Goal: Information Seeking & Learning: Understand process/instructions

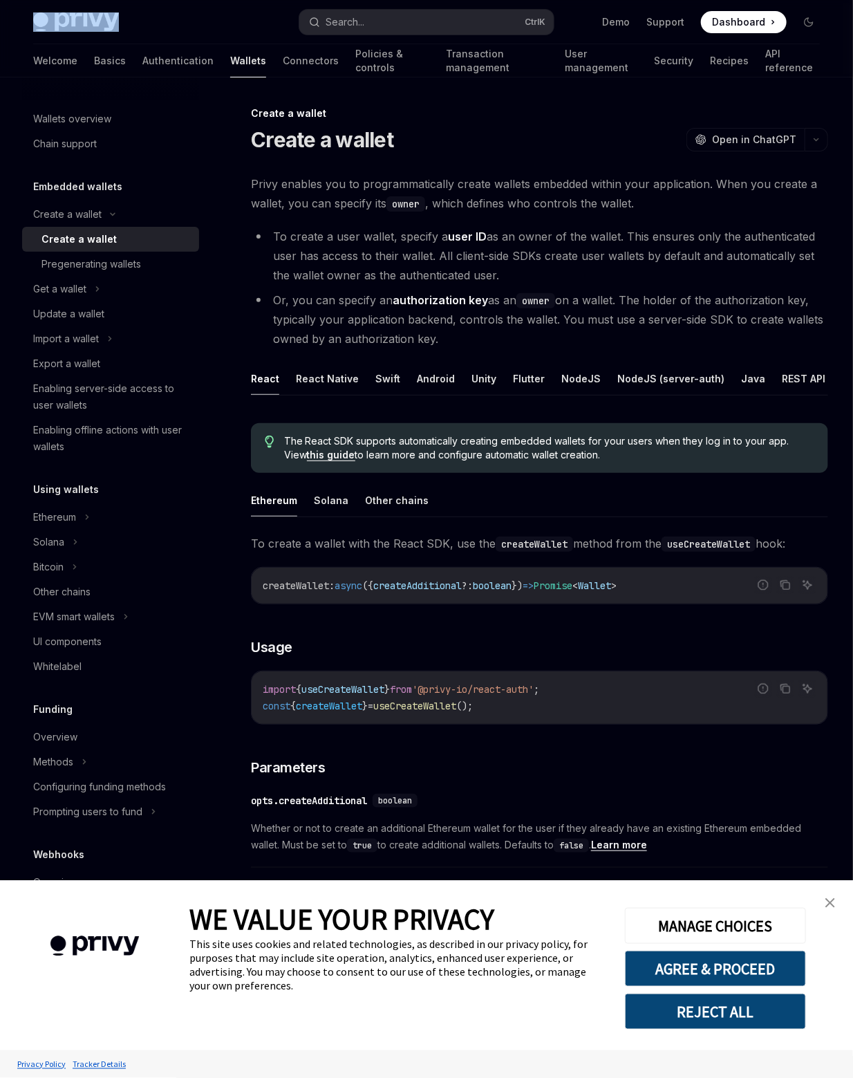
drag, startPoint x: 140, startPoint y: 24, endPoint x: 22, endPoint y: 20, distance: 117.6
click at [22, 20] on div "Privy Docs home page Search... Ctrl K Demo Support Dashboard Dashboard Search..." at bounding box center [426, 22] width 853 height 44
copy img
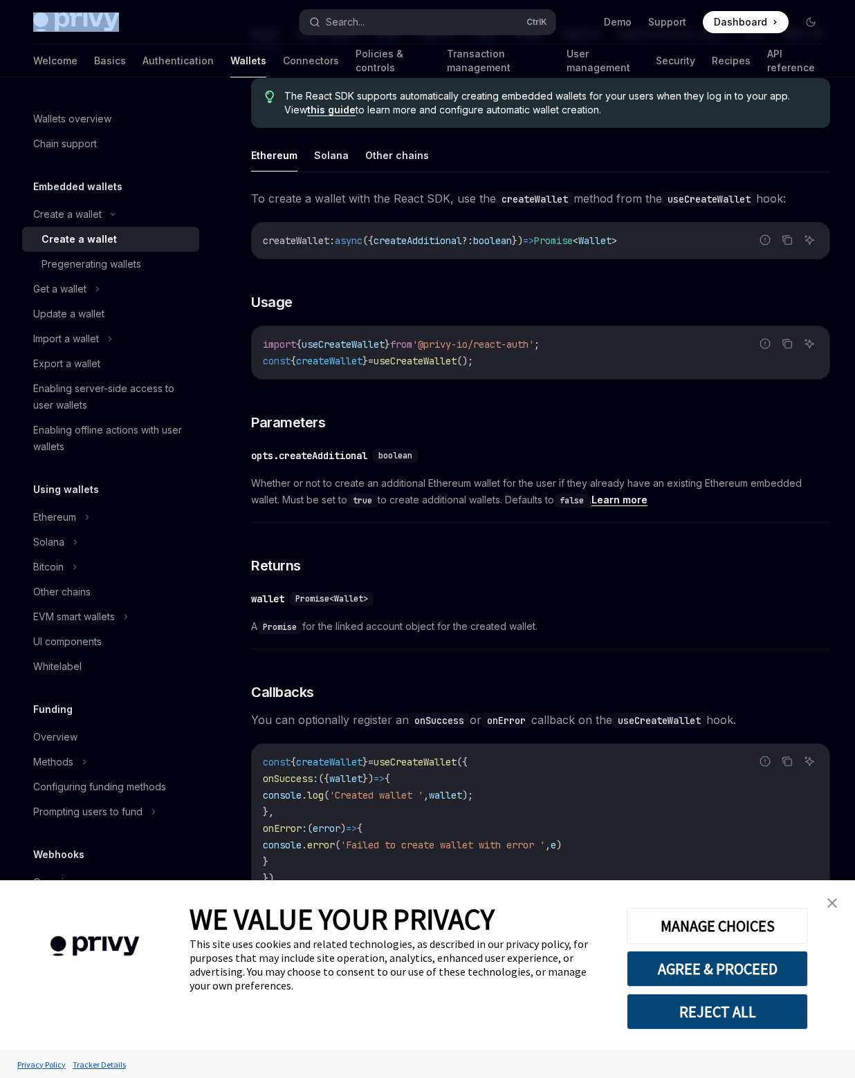
scroll to position [346, 0]
click at [529, 418] on h3 "​ Parameters" at bounding box center [540, 421] width 579 height 19
click at [120, 212] on icon at bounding box center [112, 215] width 17 height 6
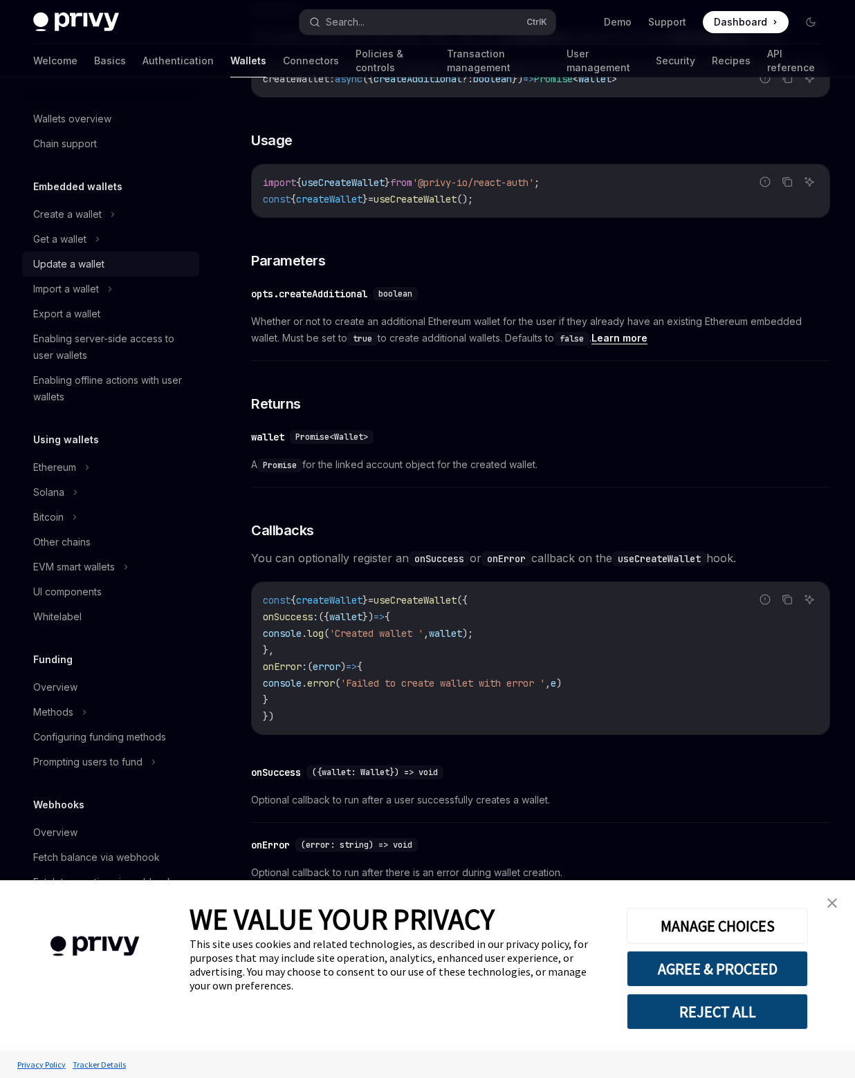
scroll to position [483, 0]
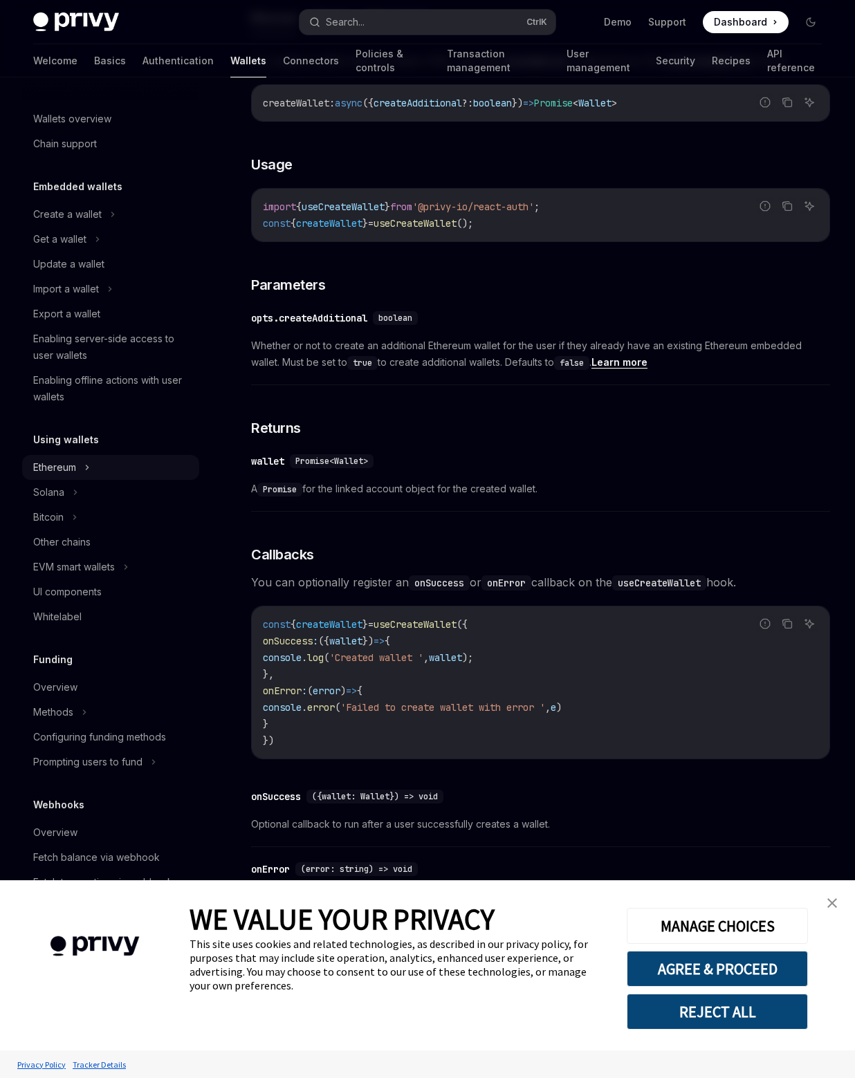
click at [102, 470] on button "Ethereum" at bounding box center [110, 467] width 177 height 25
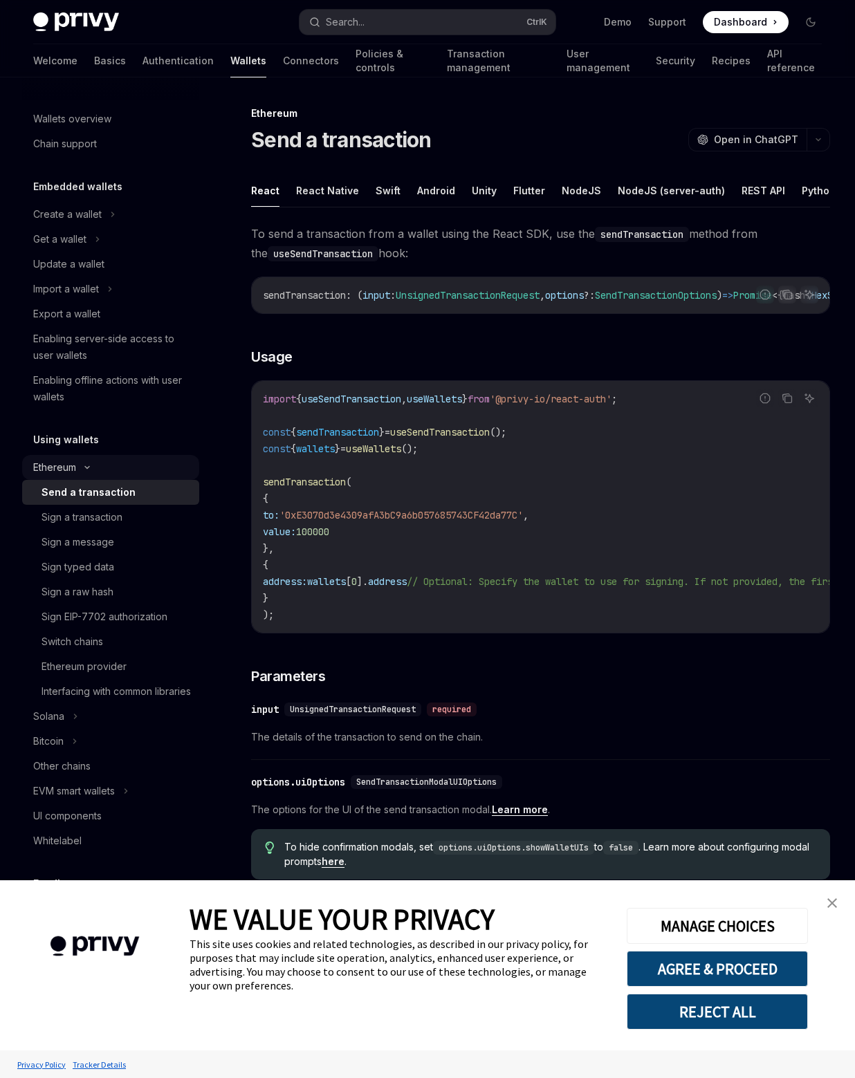
click at [140, 467] on button "Ethereum" at bounding box center [110, 467] width 177 height 25
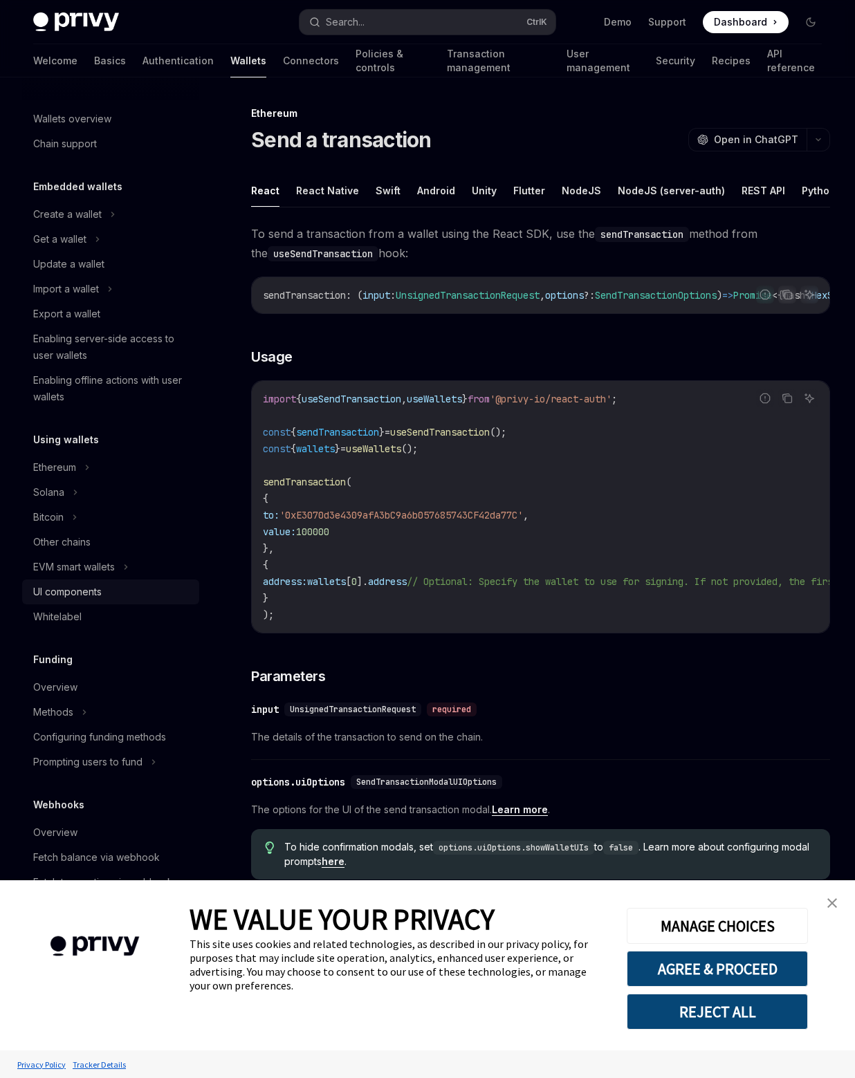
click at [111, 598] on div "UI components" at bounding box center [112, 592] width 158 height 17
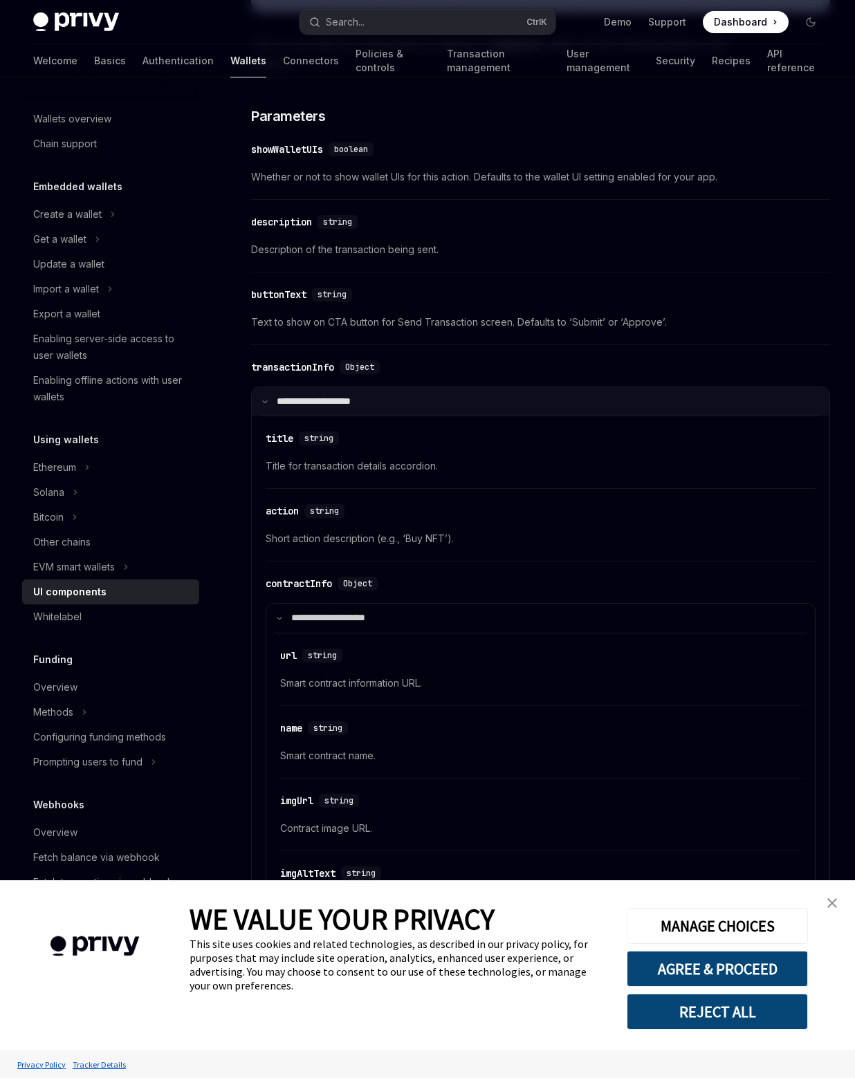
click at [577, 392] on summary "**********" at bounding box center [540, 401] width 577 height 29
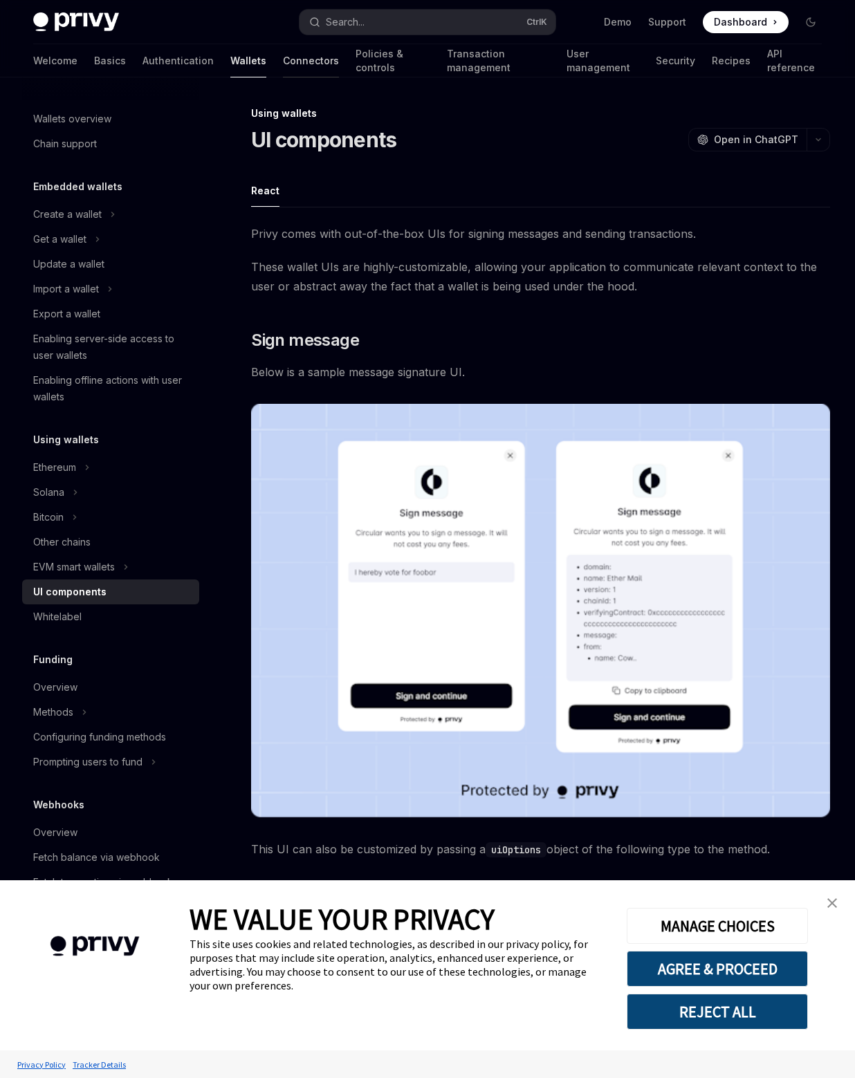
click at [283, 62] on link "Connectors" at bounding box center [311, 60] width 56 height 33
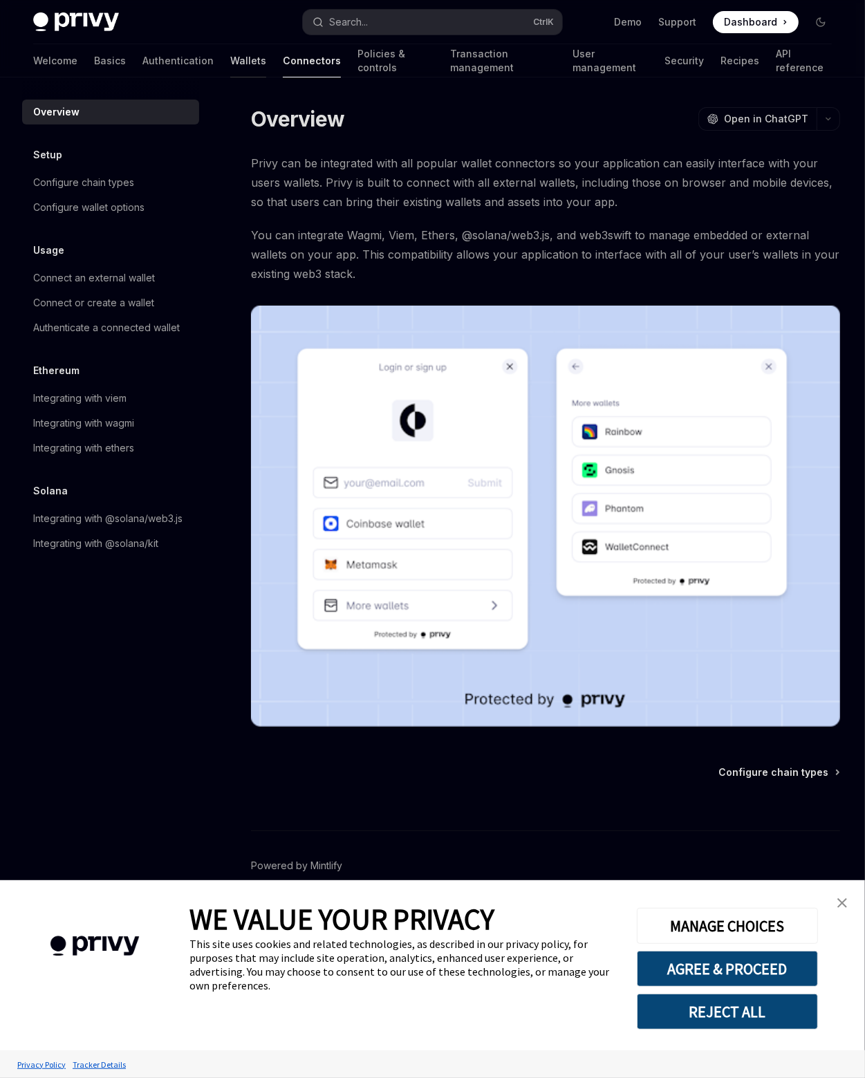
click at [230, 63] on link "Wallets" at bounding box center [248, 60] width 36 height 33
type textarea "*"
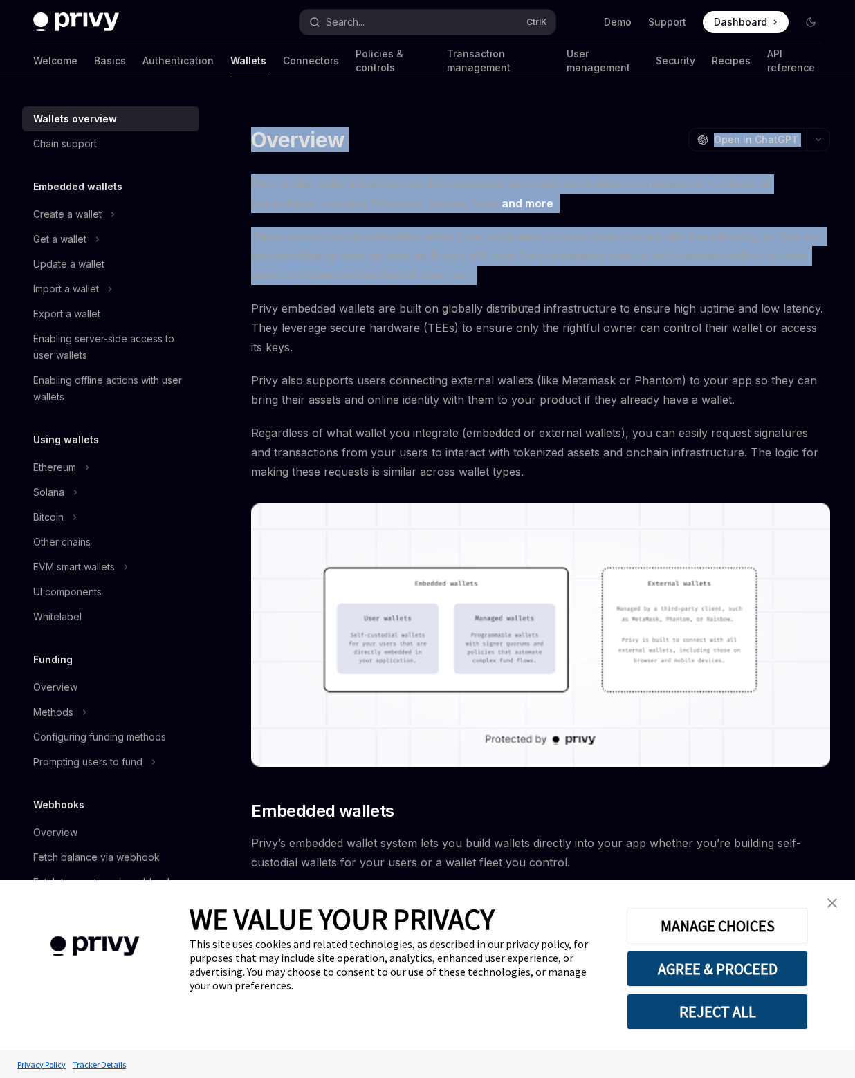
drag, startPoint x: 223, startPoint y: 185, endPoint x: 227, endPoint y: 304, distance: 119.0
click at [257, 276] on span "These wallets can be embedded within your application to have users interact wi…" at bounding box center [540, 256] width 579 height 58
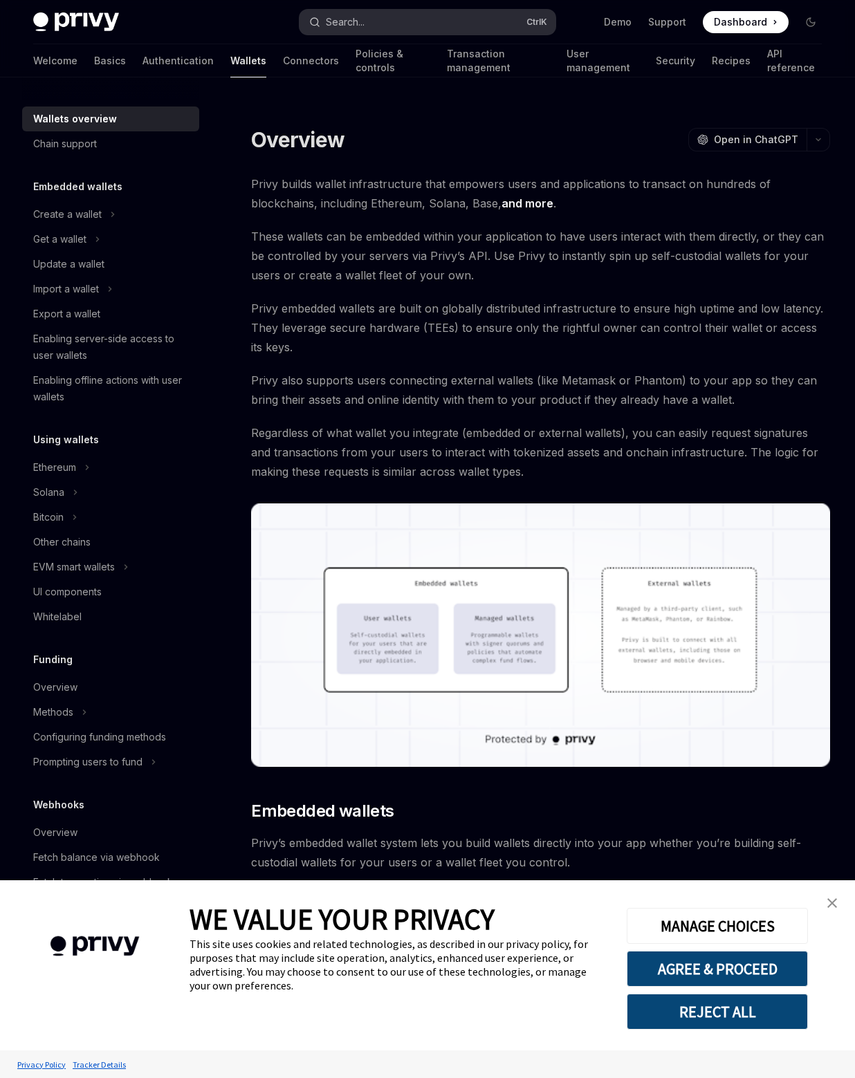
click at [371, 26] on button "Search... Ctrl K" at bounding box center [426, 22] width 255 height 25
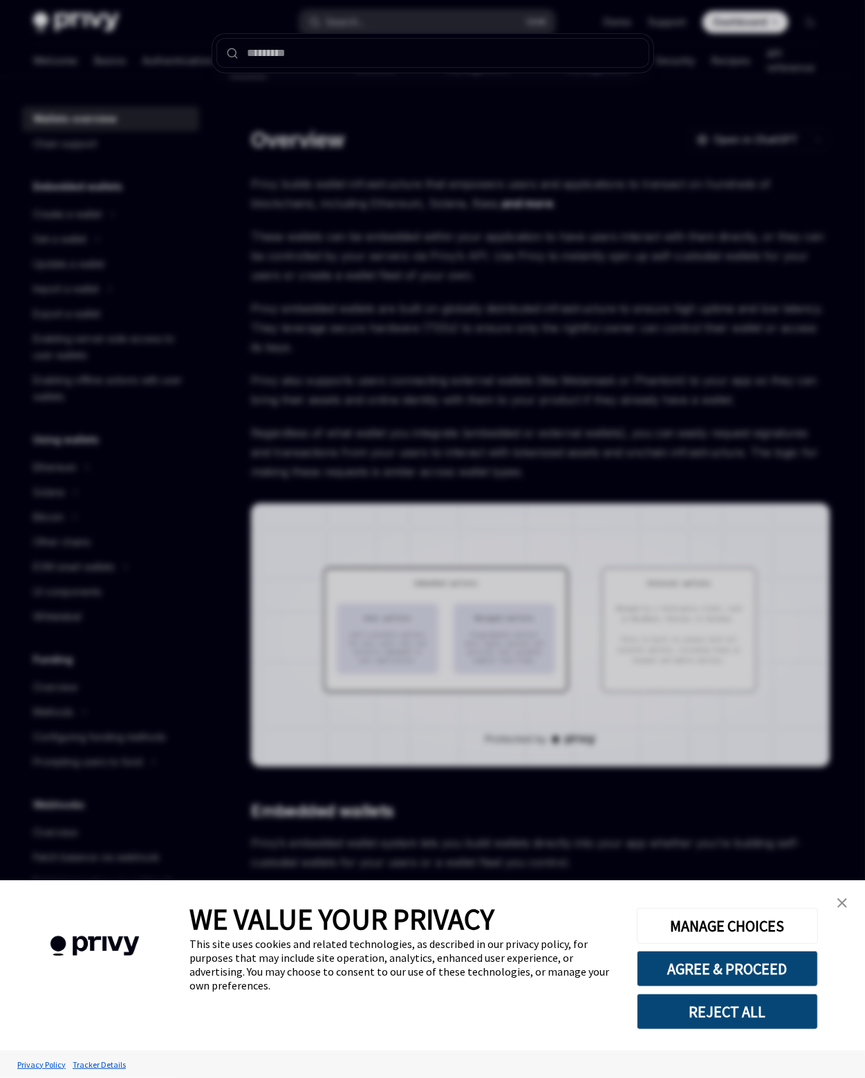
type input "**********"
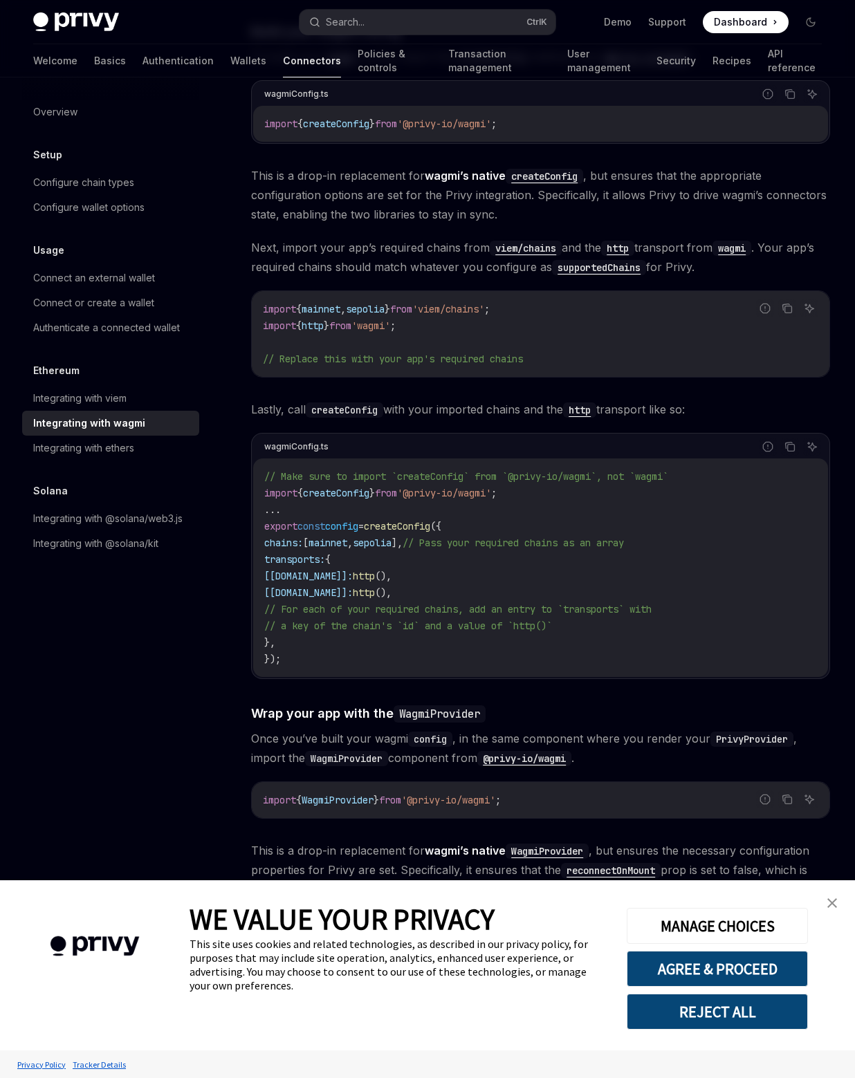
scroll to position [1251, 0]
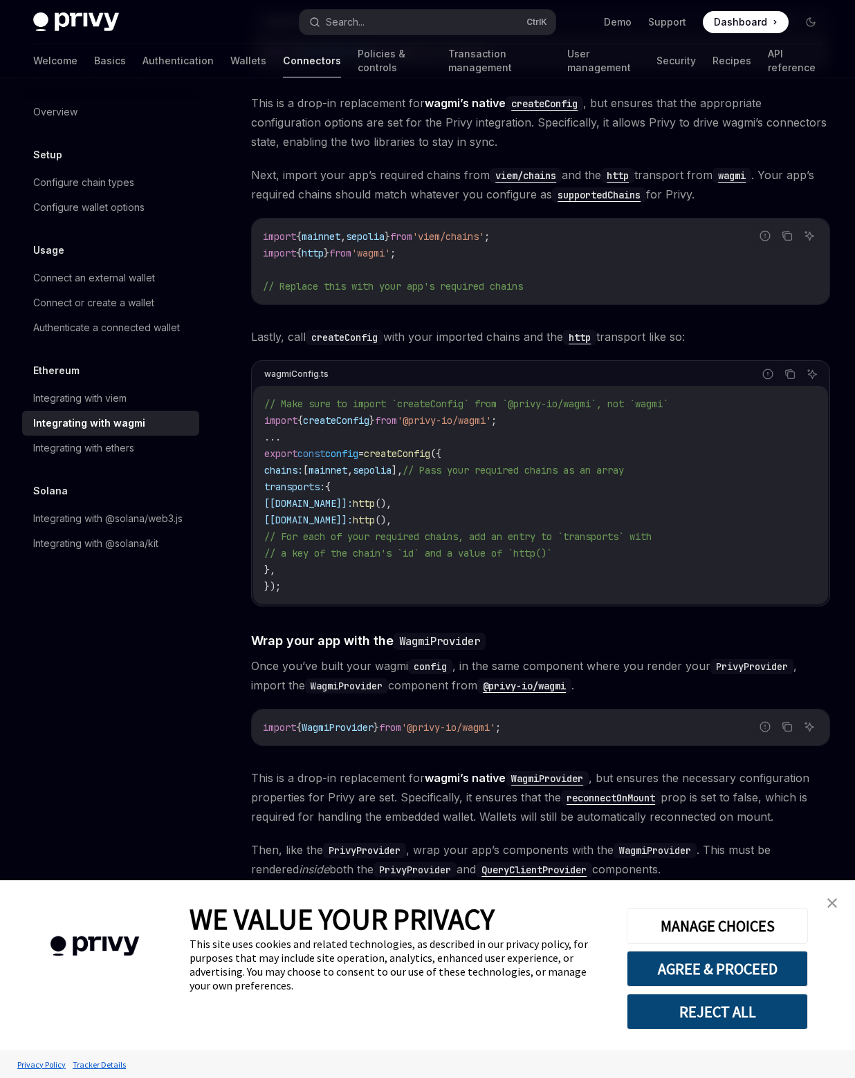
click at [363, 443] on code "// Make sure to import `createConfig` from `@privy-io/wagmi`, not `wagmi` impor…" at bounding box center [540, 495] width 553 height 199
copy span "createConfig"
click at [532, 449] on code "// Make sure to import `createConfig` from `@privy-io/wagmi`, not `wagmi` impor…" at bounding box center [540, 495] width 553 height 199
drag, startPoint x: 536, startPoint y: 438, endPoint x: 251, endPoint y: 443, distance: 285.0
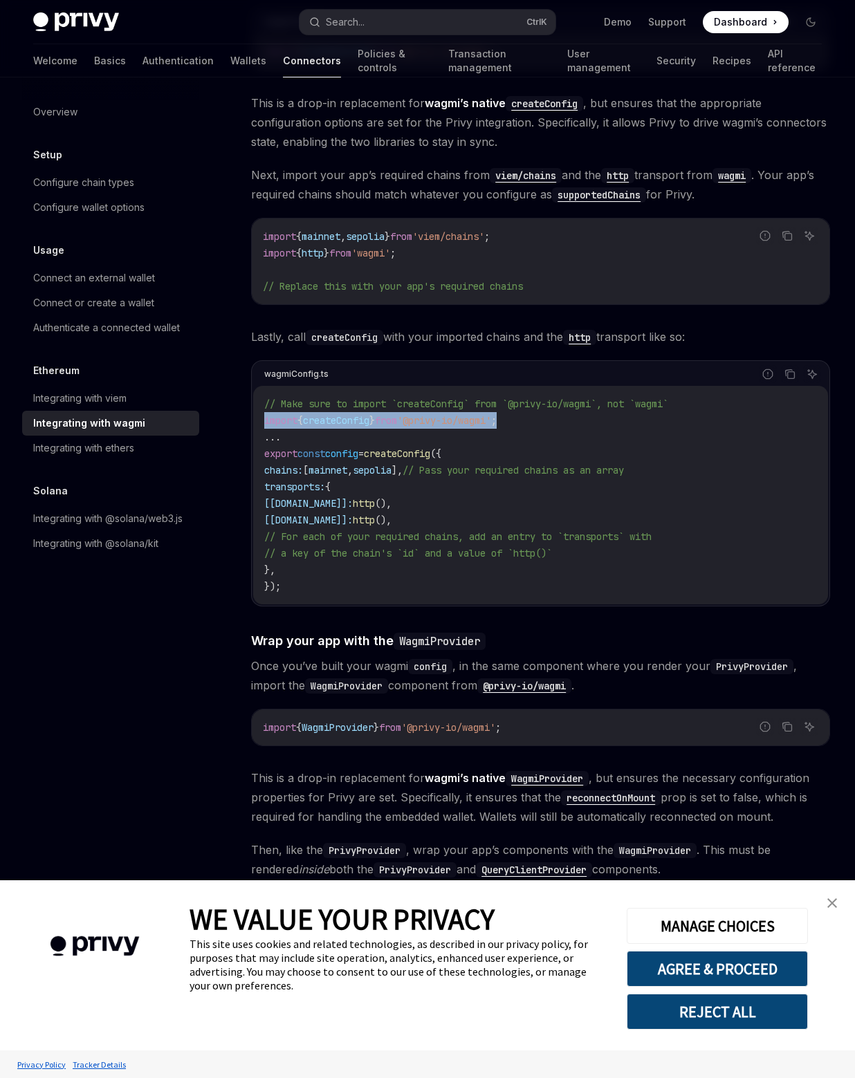
click at [251, 443] on div "wagmiConfig.ts Report incorrect code Copy Ask AI // Make sure to import `create…" at bounding box center [540, 483] width 579 height 246
copy span "import { createConfig } from '@privy-io/wagmi' ;"
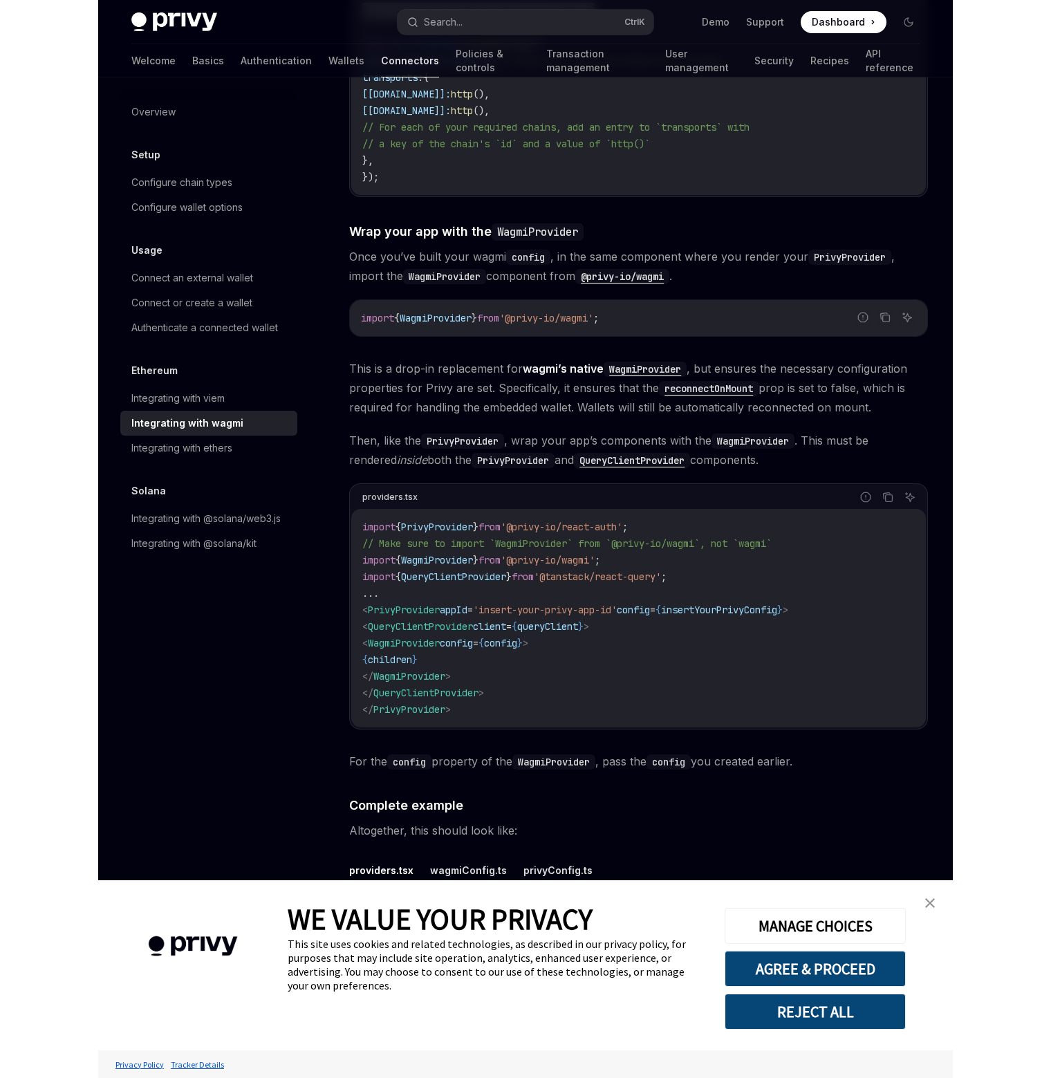
scroll to position [1666, 0]
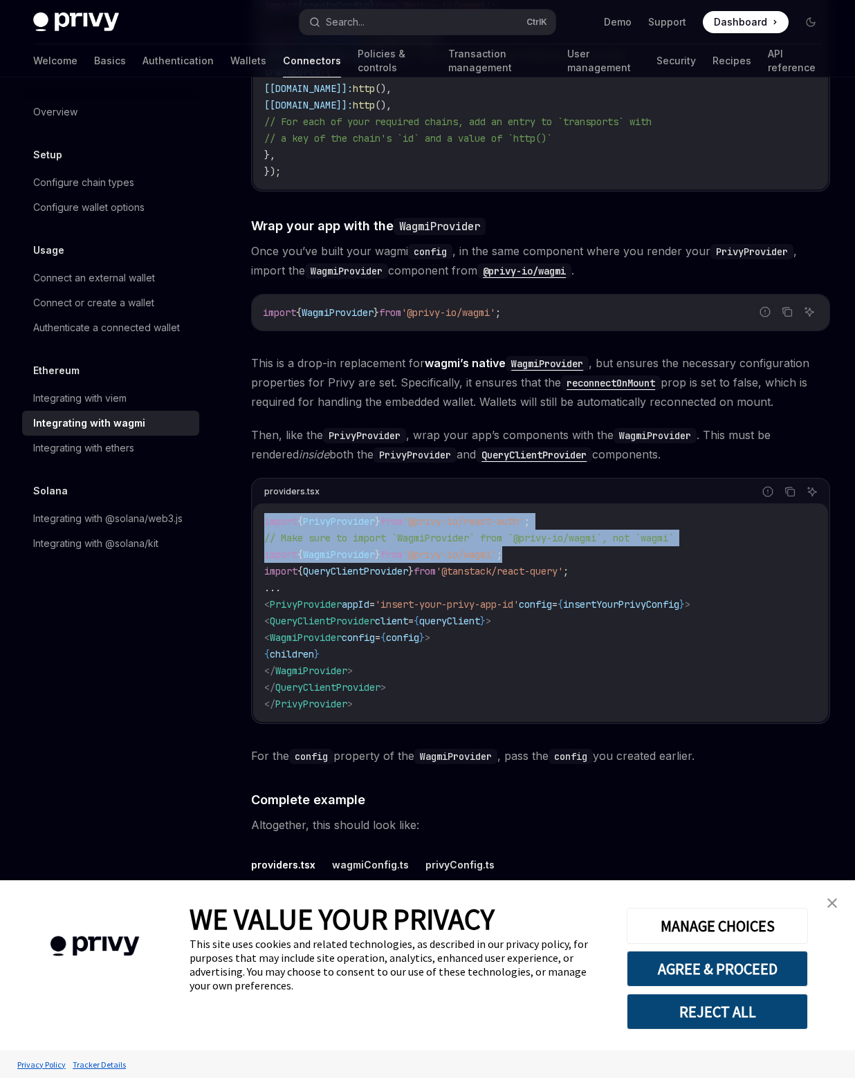
drag, startPoint x: 591, startPoint y: 572, endPoint x: 223, endPoint y: 546, distance: 368.9
click at [223, 546] on div "Ethereum Integrating with wagmi OpenAI Open in ChatGPT OpenAI Open in ChatGPT W…" at bounding box center [411, 595] width 844 height 4313
copy code "import { PrivyProvider } from '@privy-io/react-auth' ; // Make sure to import `…"
click at [730, 21] on span "Dashboard" at bounding box center [740, 22] width 53 height 14
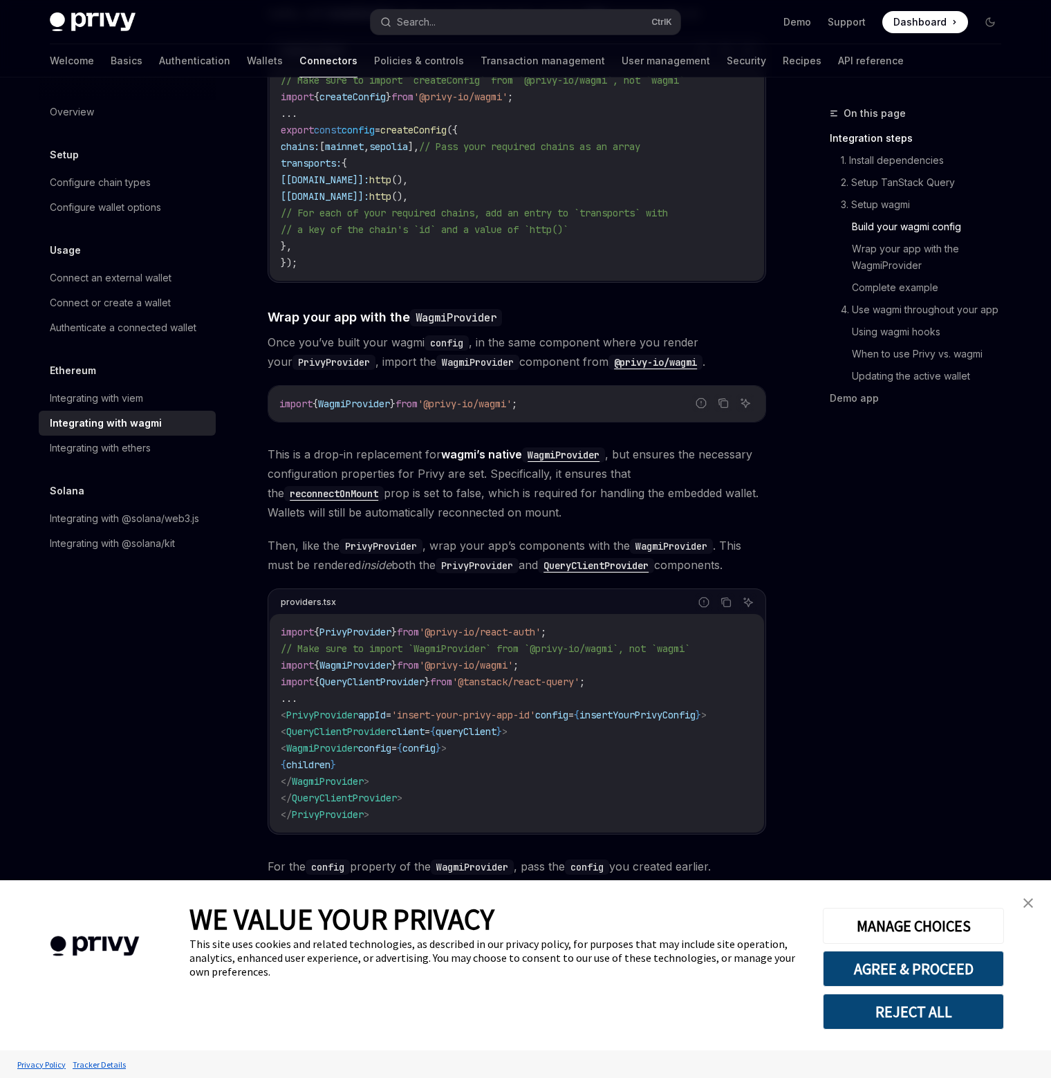
drag, startPoint x: 841, startPoint y: 517, endPoint x: 849, endPoint y: 517, distance: 7.6
click at [841, 517] on div "On this page Integration steps 1. Install dependencies 2. Setup TanStack Query …" at bounding box center [907, 591] width 210 height 973
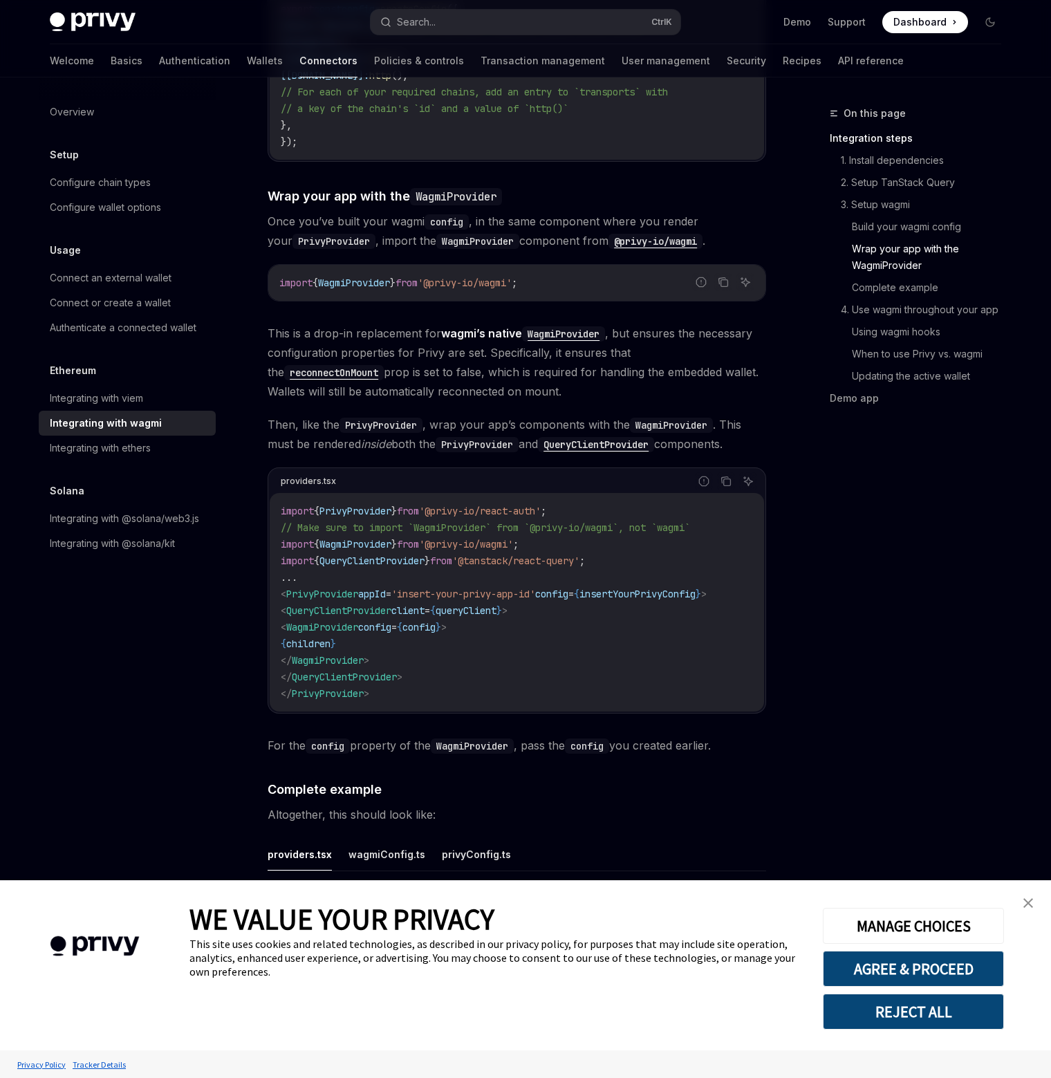
scroll to position [1804, 0]
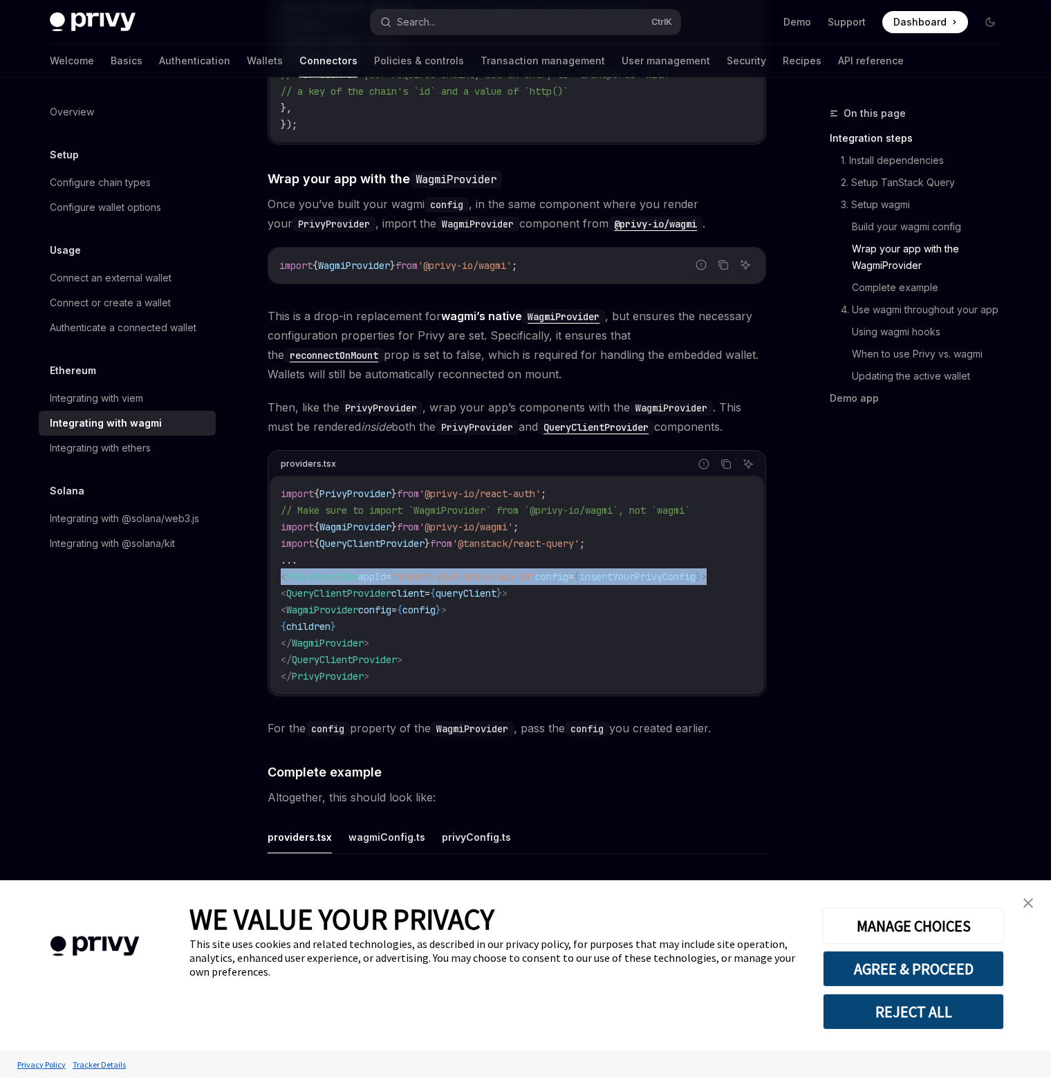
drag, startPoint x: 741, startPoint y: 561, endPoint x: 280, endPoint y: 555, distance: 460.6
click at [281, 555] on code "import { PrivyProvider } from '@privy-io/react-auth' ; // Make sure to import `…" at bounding box center [517, 585] width 472 height 199
copy span "< PrivyProvider appId = 'insert-your-privy-app-id' config = { insertYourPrivyCo…"
drag, startPoint x: 488, startPoint y: 589, endPoint x: 517, endPoint y: 589, distance: 29.7
click at [488, 589] on code "import { PrivyProvider } from '@privy-io/react-auth' ; // Make sure to import `…" at bounding box center [517, 585] width 472 height 199
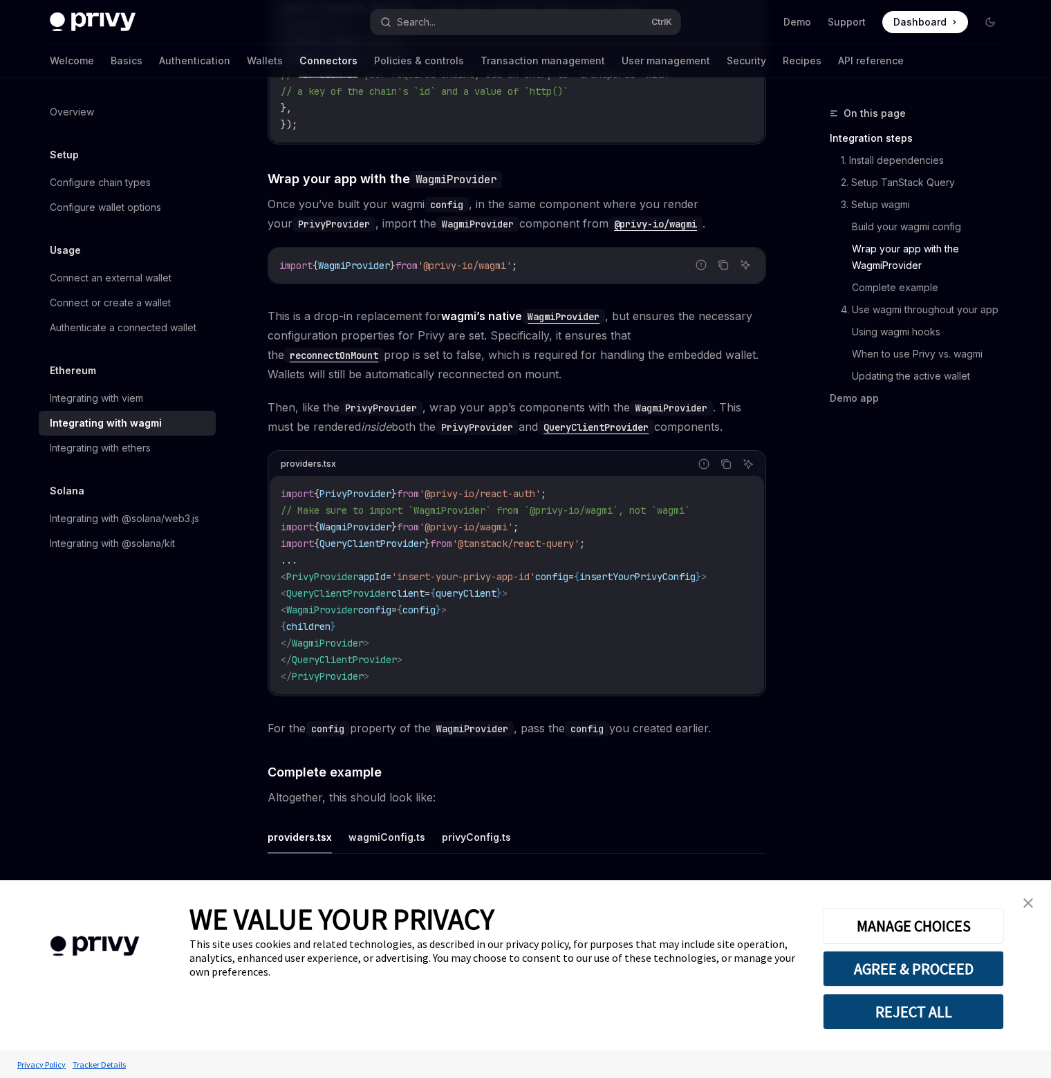
drag, startPoint x: 520, startPoint y: 589, endPoint x: 290, endPoint y: 586, distance: 229.6
click at [290, 586] on code "import { PrivyProvider } from '@privy-io/react-auth' ; // Make sure to import `…" at bounding box center [517, 585] width 472 height 199
click at [644, 575] on code "import { PrivyProvider } from '@privy-io/react-auth' ; // Make sure to import `…" at bounding box center [517, 585] width 472 height 199
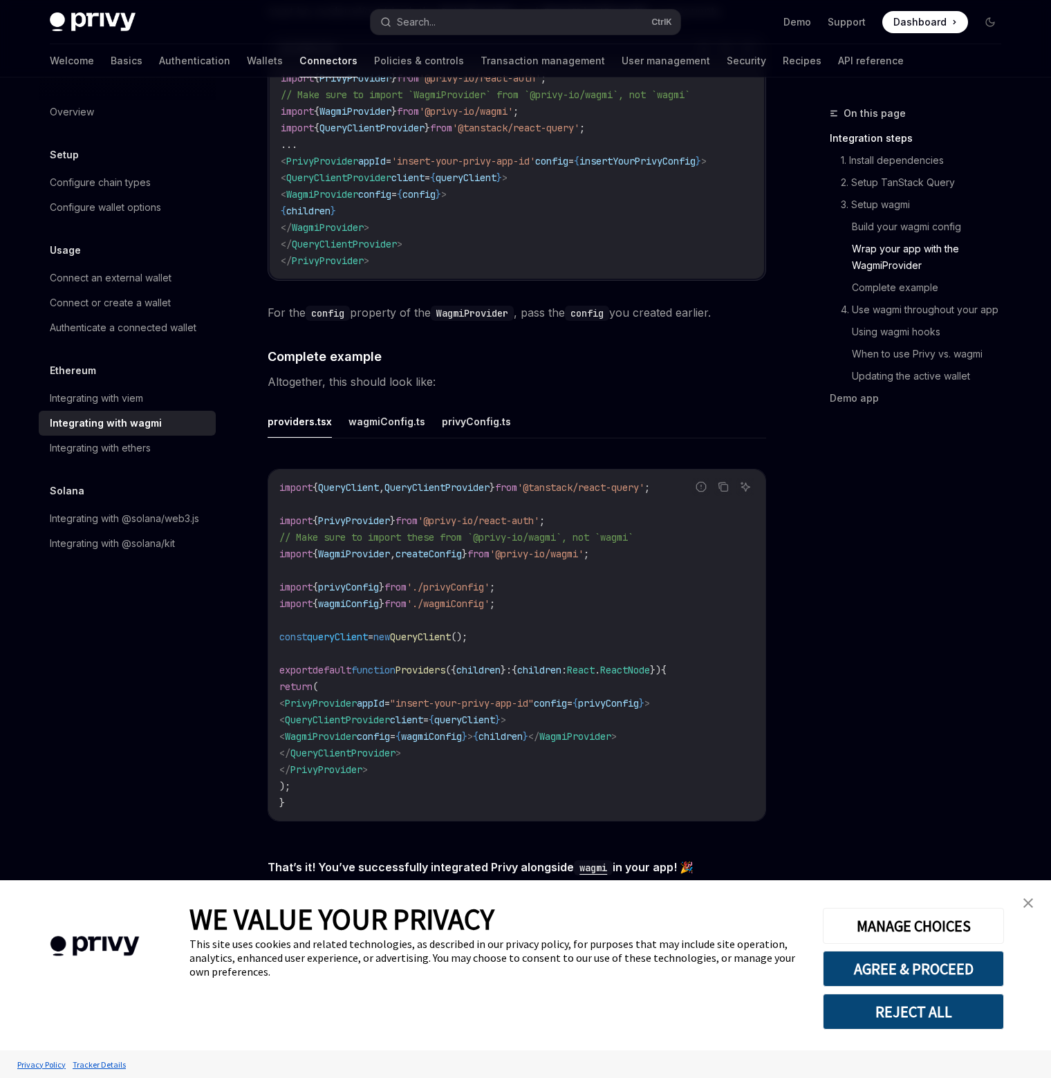
scroll to position [2358, 0]
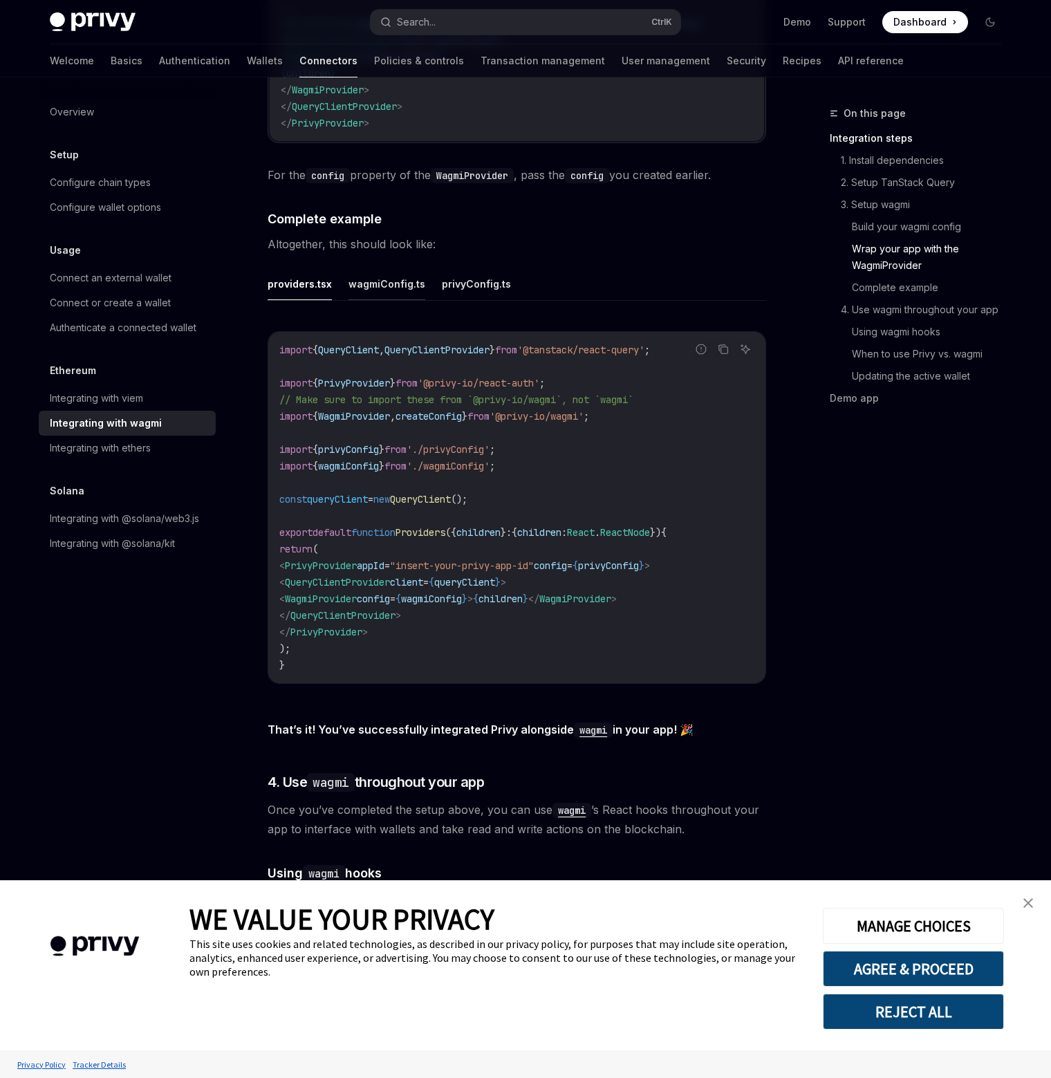
click at [411, 275] on button "wagmiConfig.ts" at bounding box center [387, 284] width 77 height 33
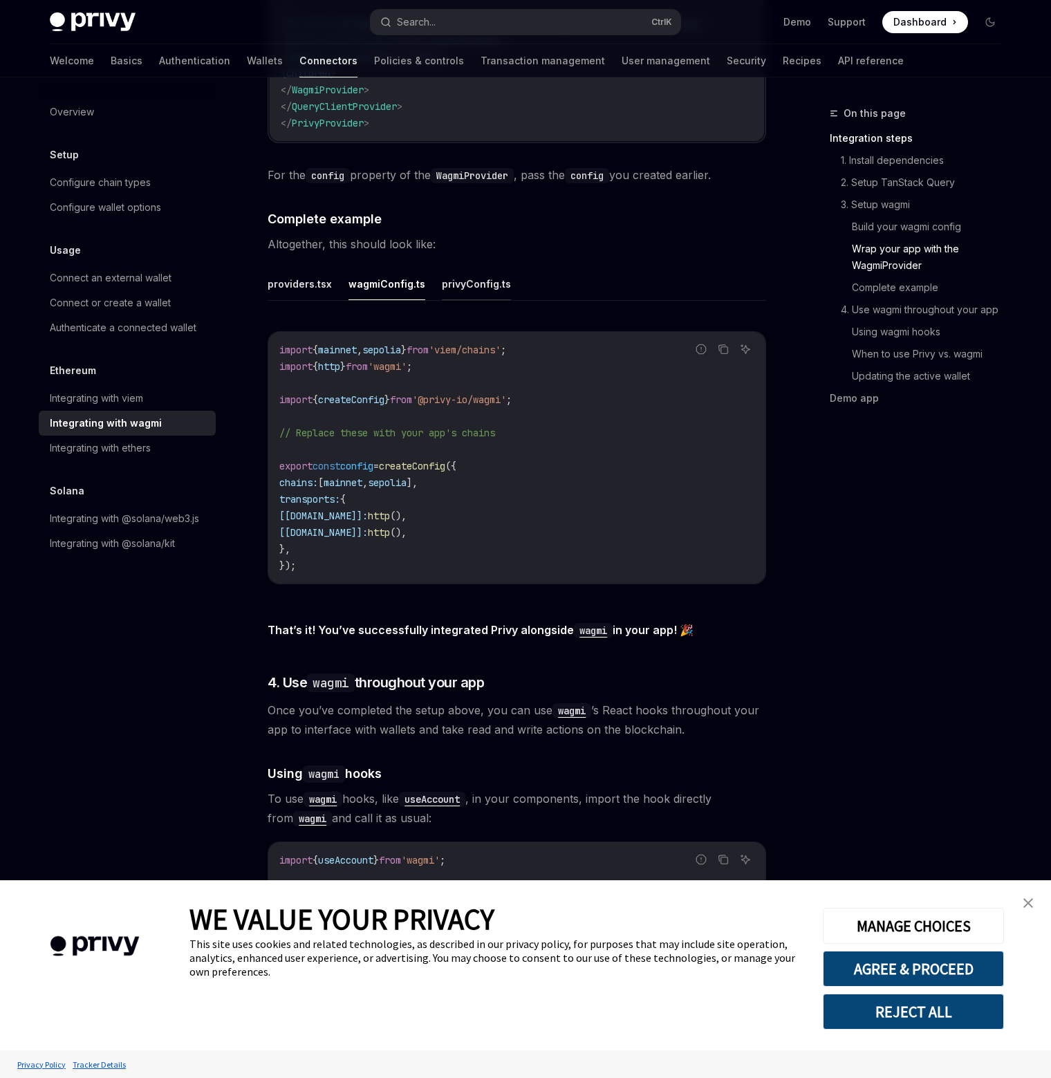
click at [494, 283] on button "privyConfig.ts" at bounding box center [476, 284] width 69 height 33
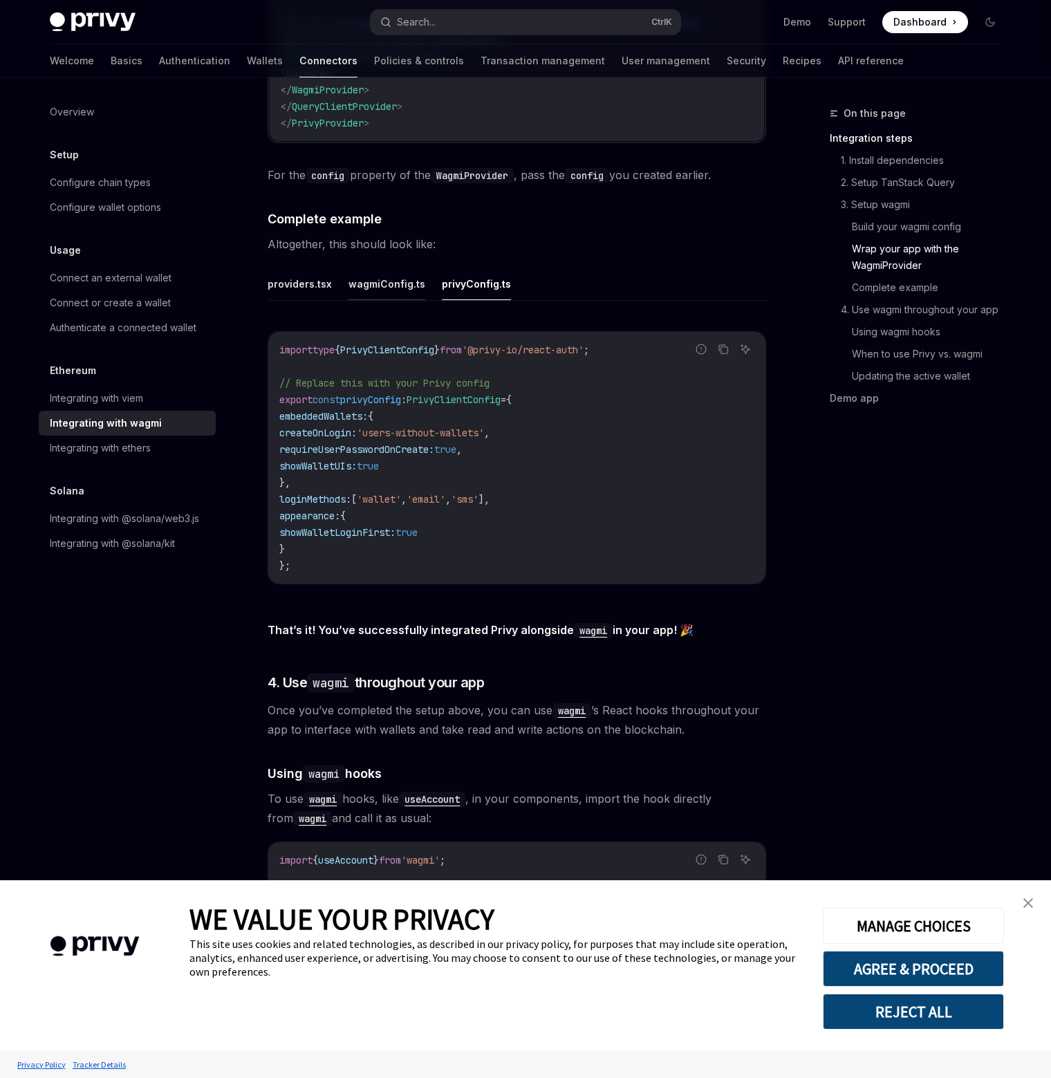
click at [407, 272] on button "wagmiConfig.ts" at bounding box center [387, 284] width 77 height 33
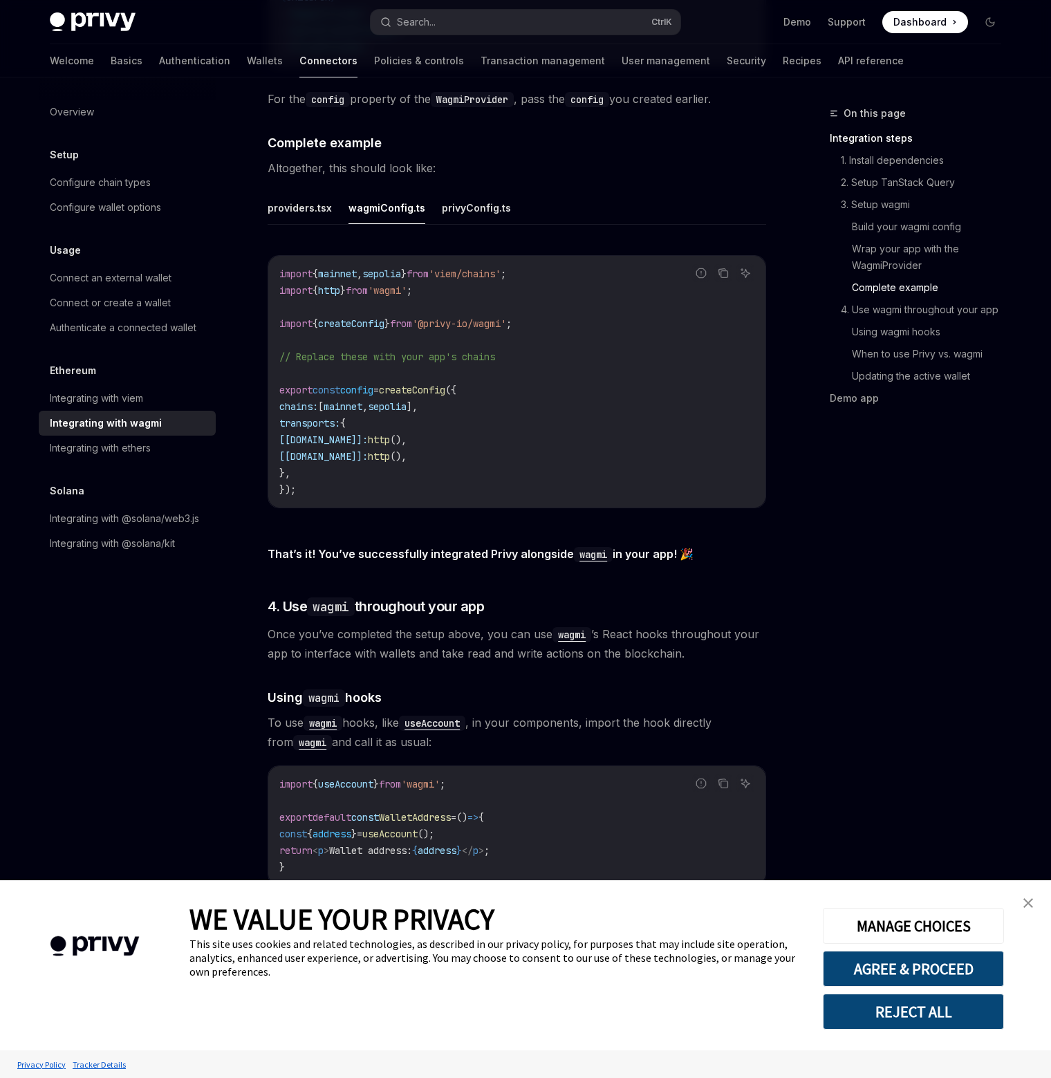
scroll to position [2427, 0]
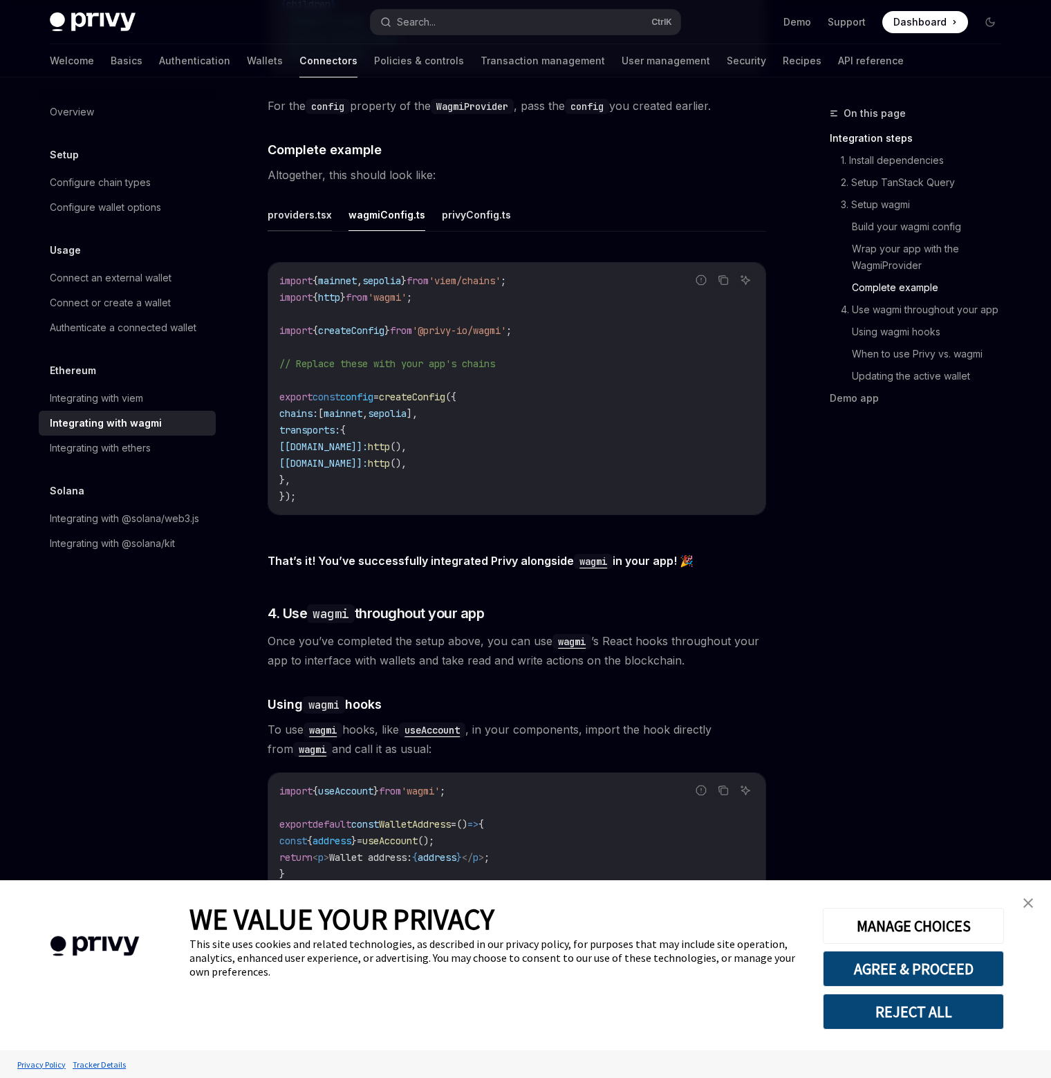
click at [294, 198] on button "providers.tsx" at bounding box center [300, 214] width 64 height 33
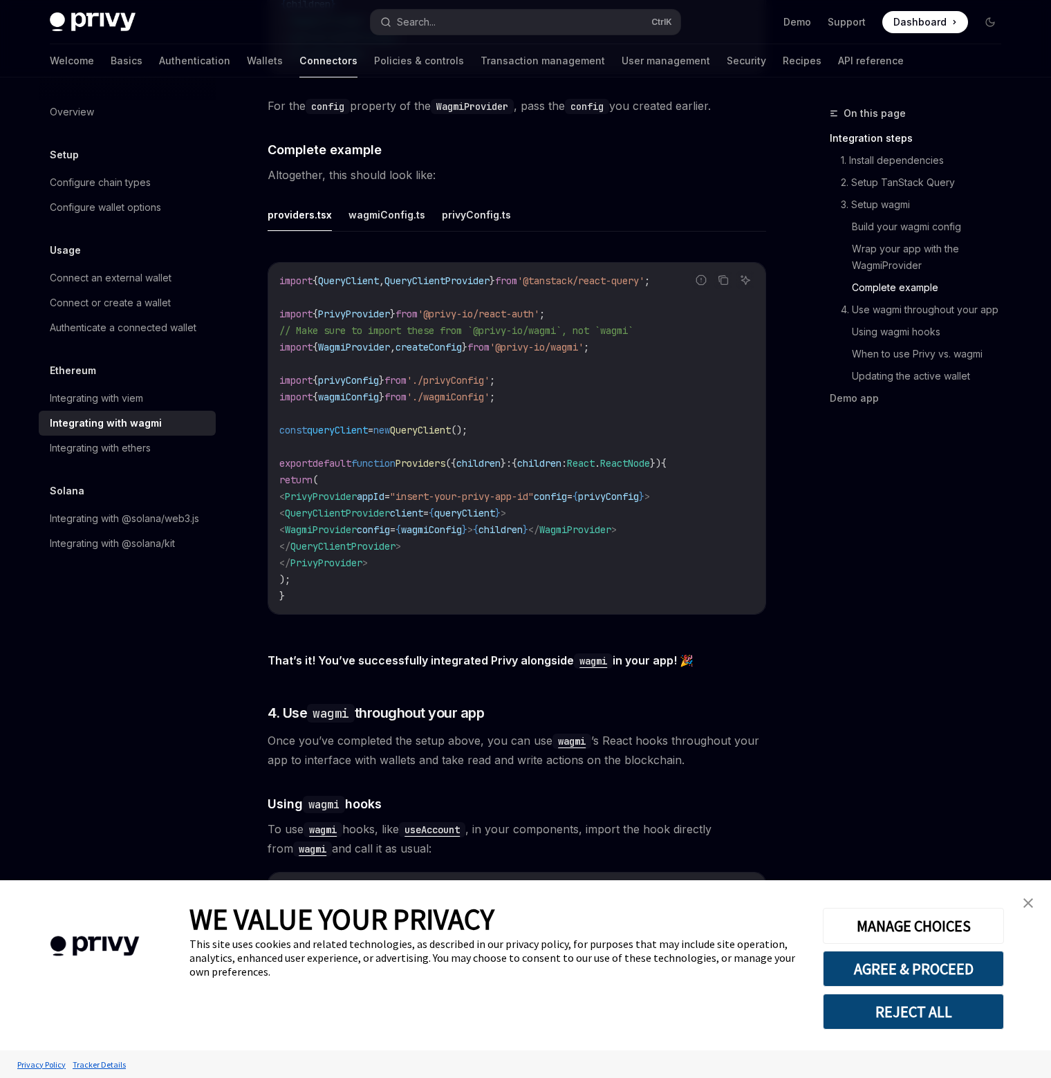
click at [462, 524] on span "wagmiConfig" at bounding box center [431, 530] width 61 height 12
click at [639, 490] on span "privyConfig" at bounding box center [608, 496] width 61 height 12
copy span "privyConfig"
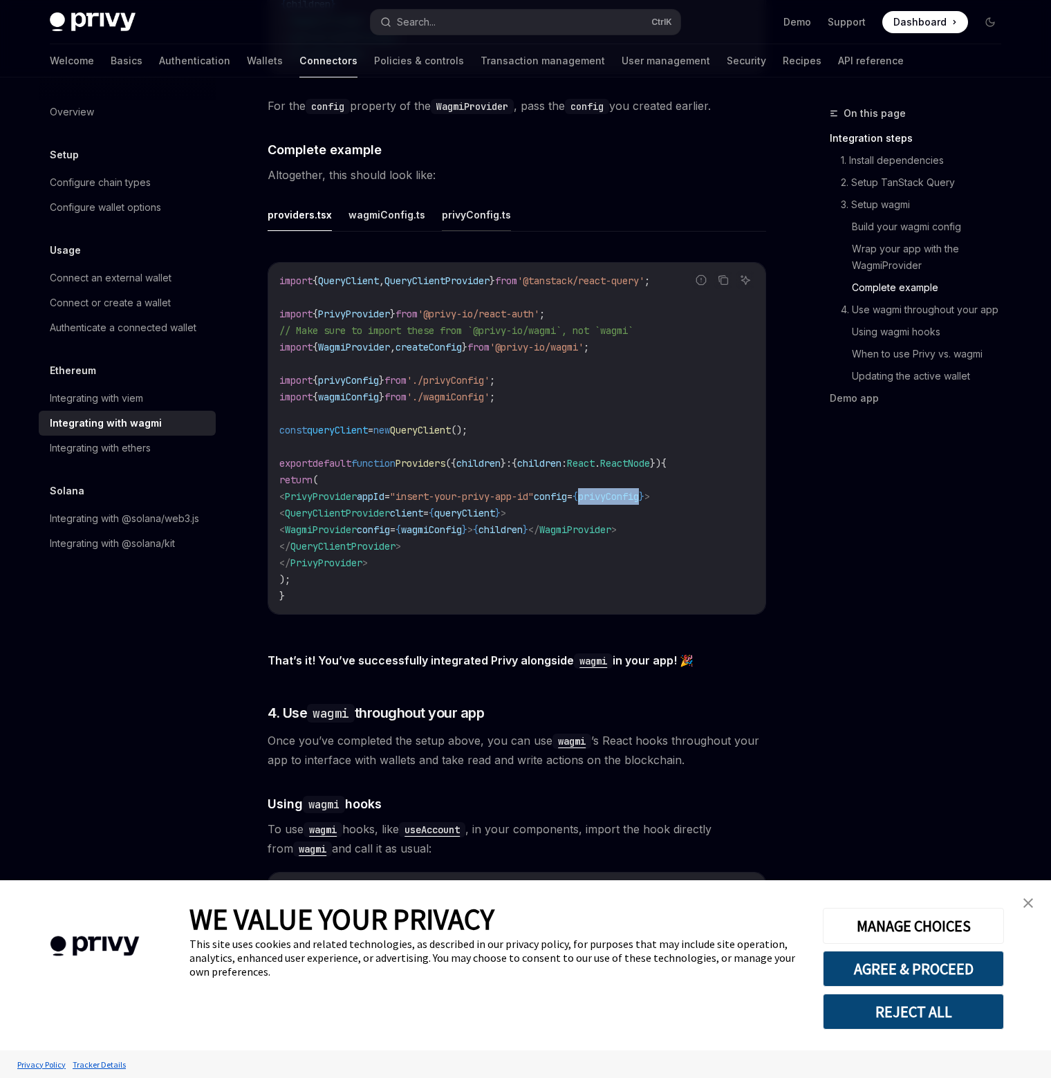
click at [478, 214] on button "privyConfig.ts" at bounding box center [476, 214] width 69 height 33
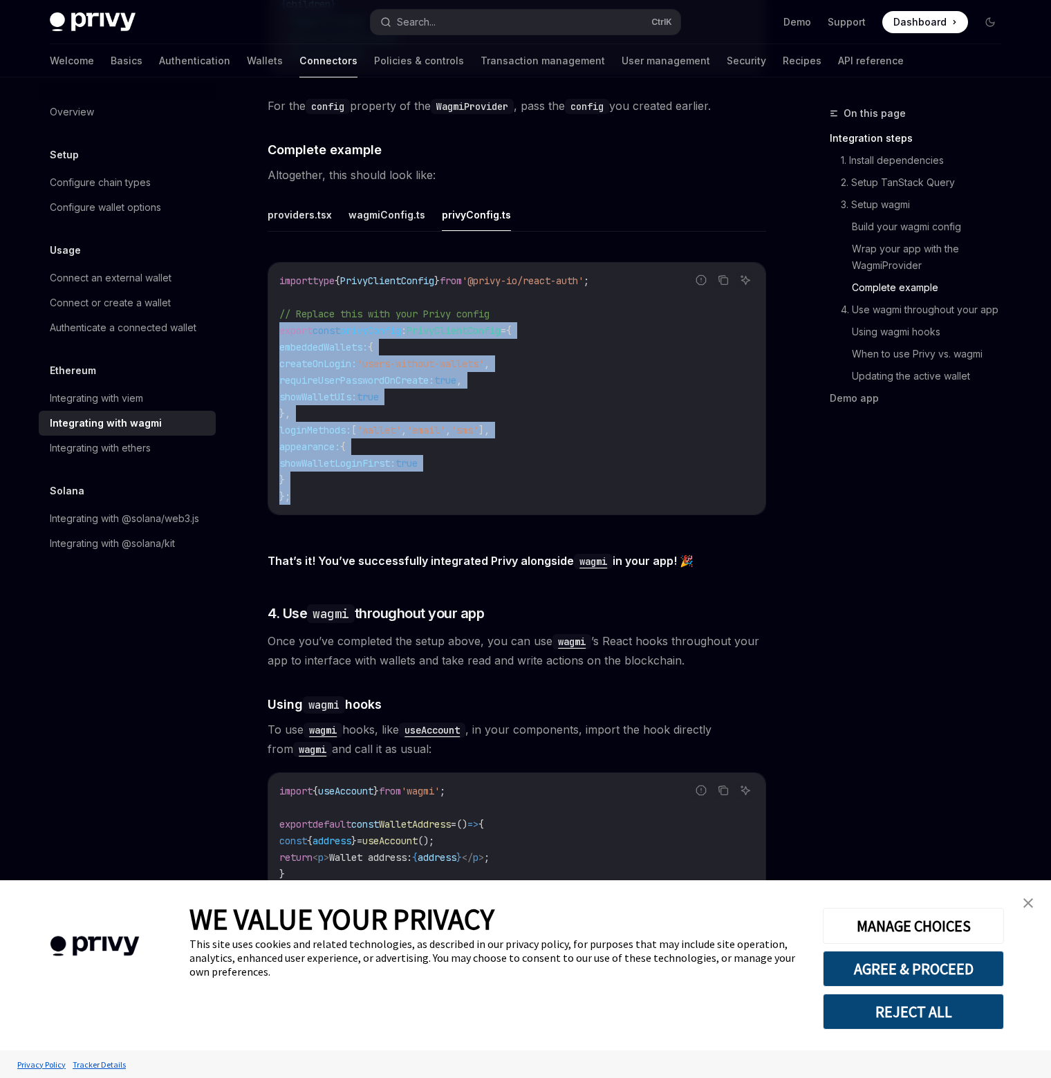
drag, startPoint x: 355, startPoint y: 490, endPoint x: 645, endPoint y: 417, distance: 298.7
copy code "export const privyConfig : PrivyClientConfig = { embeddedWallets: { createOnLog…"
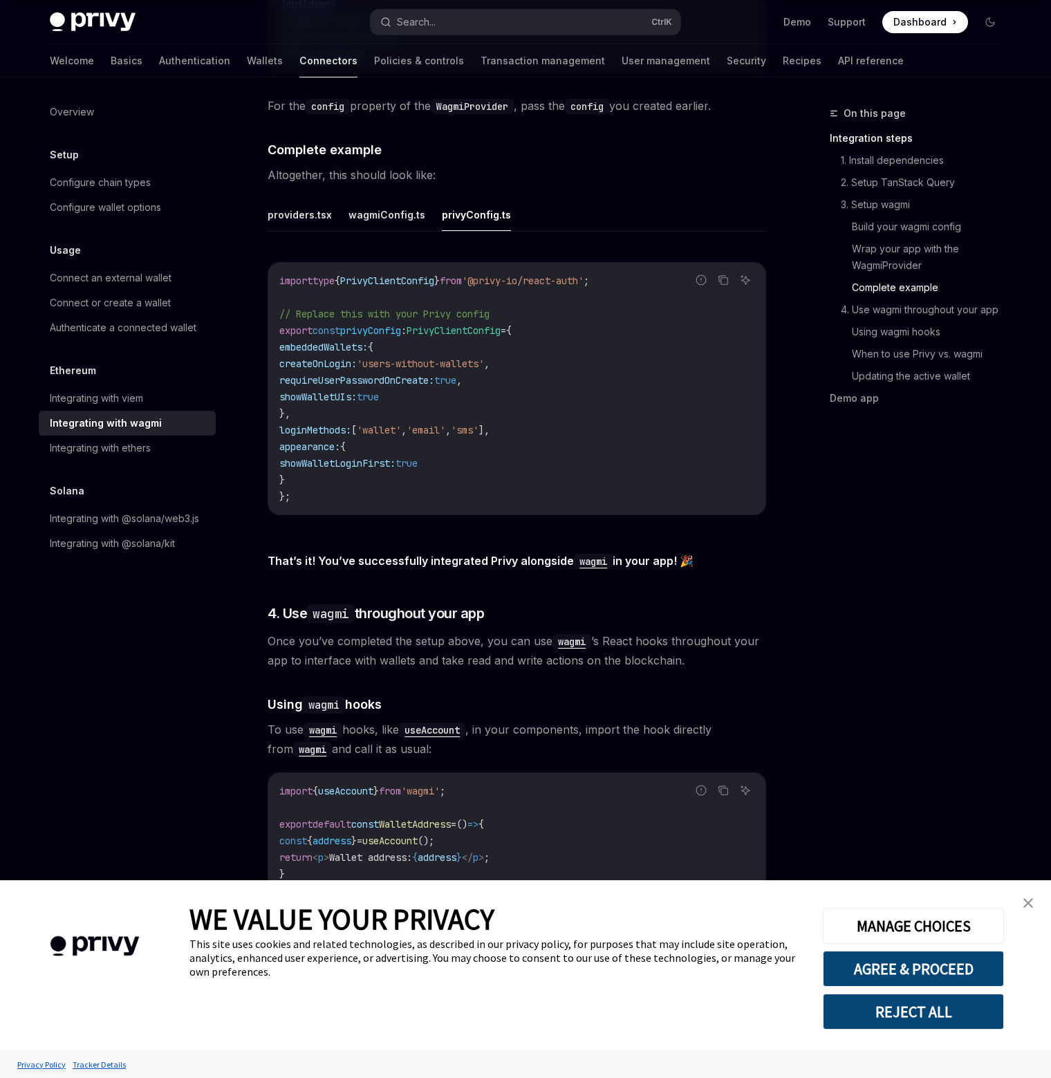
click at [641, 272] on code "import type { PrivyClientConfig } from '@privy-io/react-auth' ; // Replace this…" at bounding box center [516, 388] width 475 height 232
drag, startPoint x: 644, startPoint y: 265, endPoint x: 239, endPoint y: 273, distance: 405.4
copy span "import type { PrivyClientConfig } from '@privy-io/react-auth' ;"
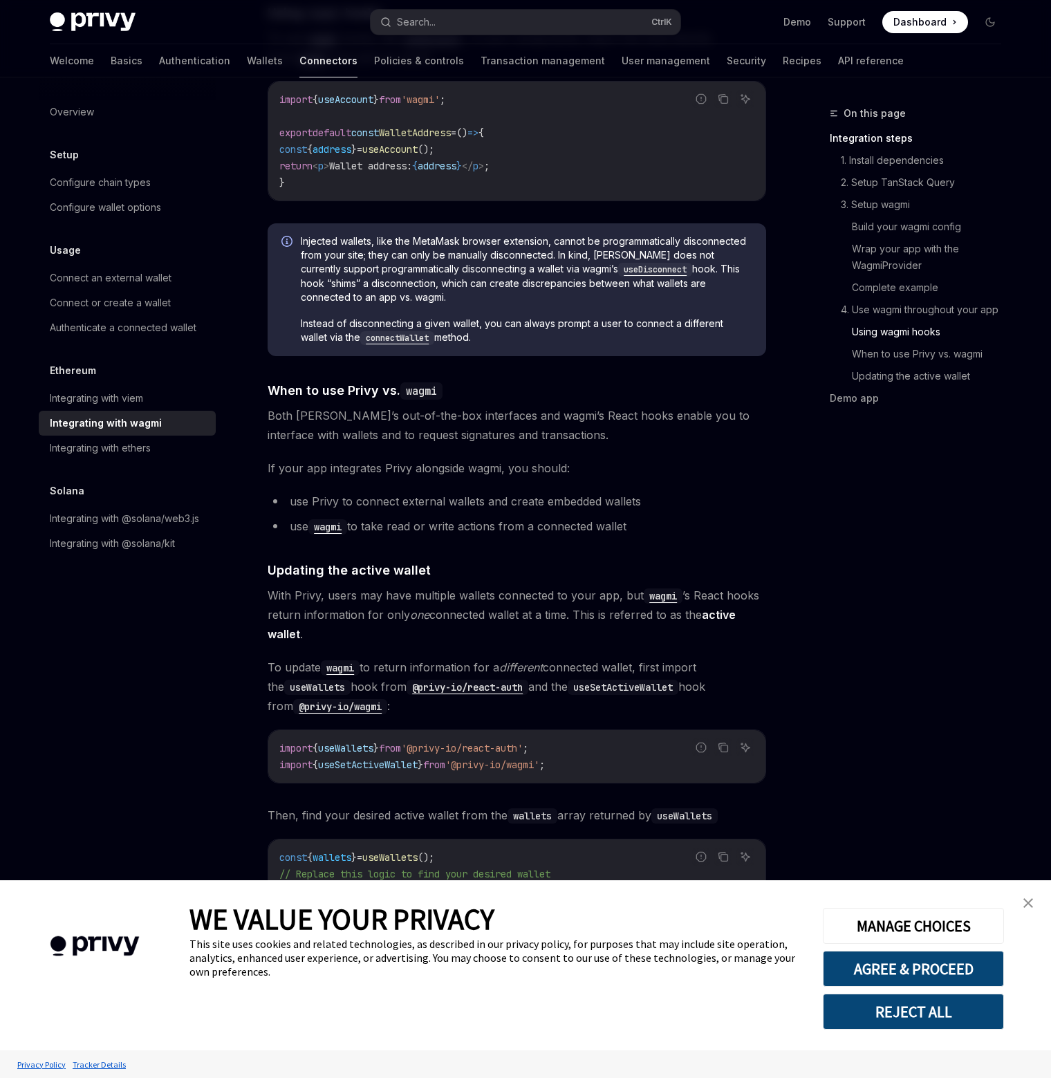
scroll to position [3414, 0]
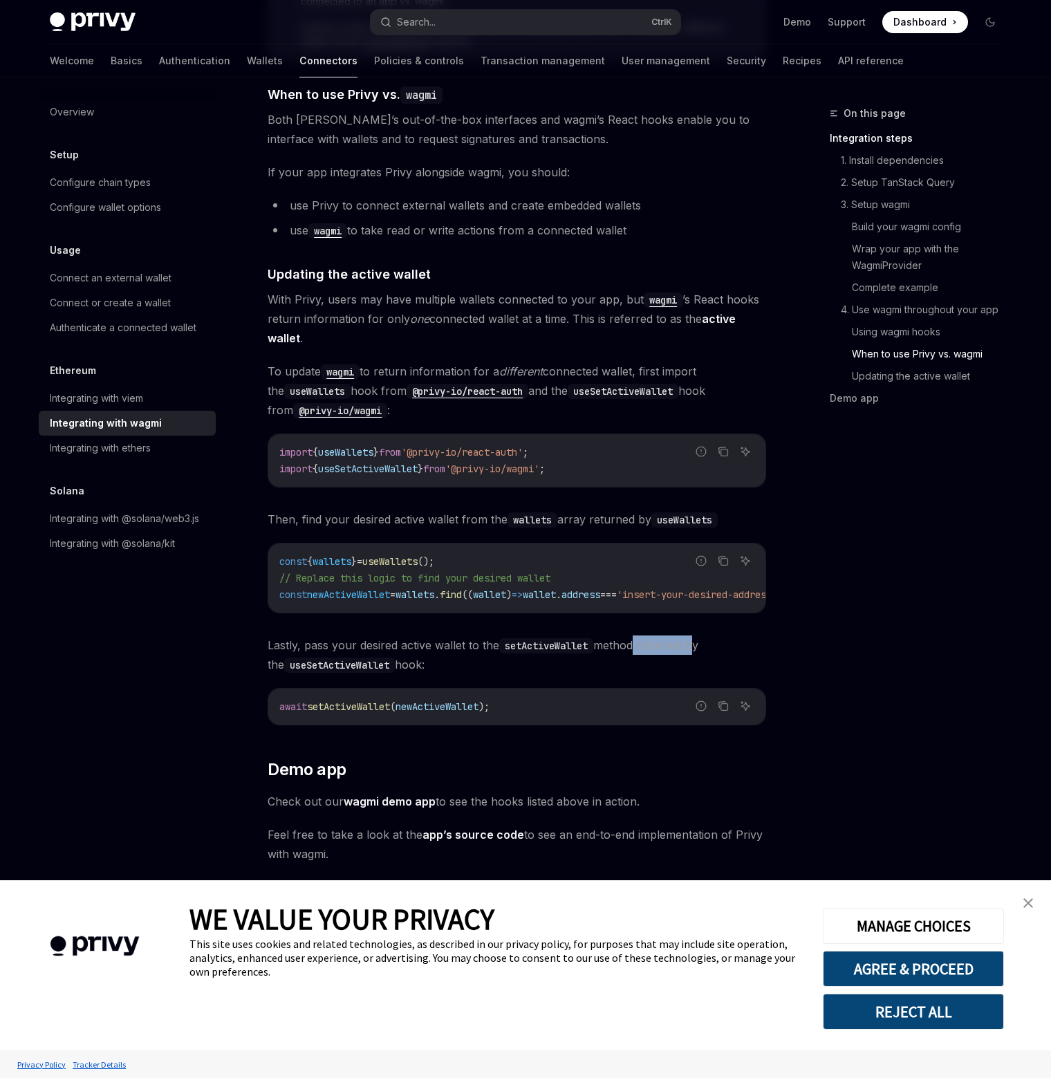
drag, startPoint x: 637, startPoint y: 608, endPoint x: 691, endPoint y: 611, distance: 54.0
click at [575, 595] on div "const { wallets } = useWallets (); // Replace this logic to find your desired w…" at bounding box center [516, 578] width 497 height 69
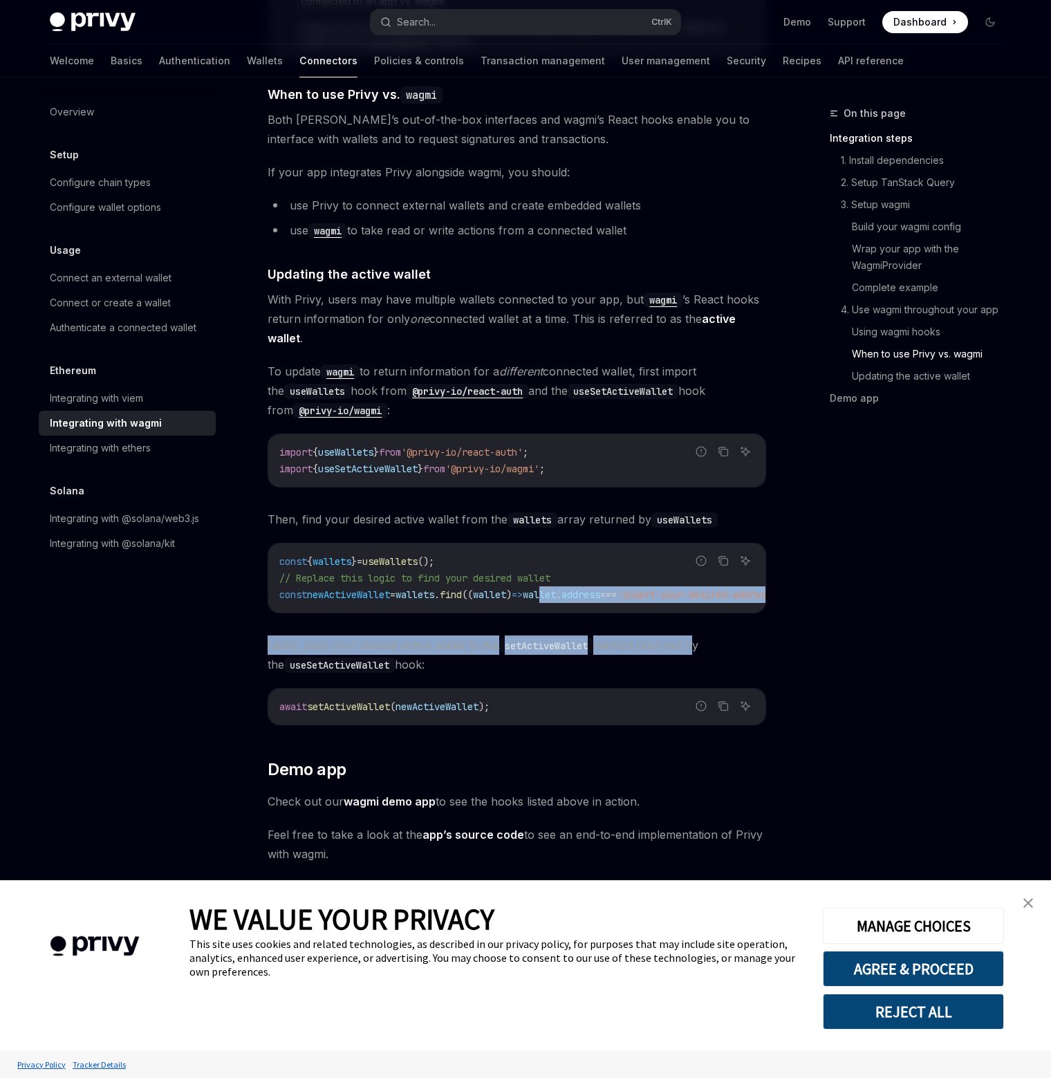
drag, startPoint x: 575, startPoint y: 595, endPoint x: 719, endPoint y: 615, distance: 144.5
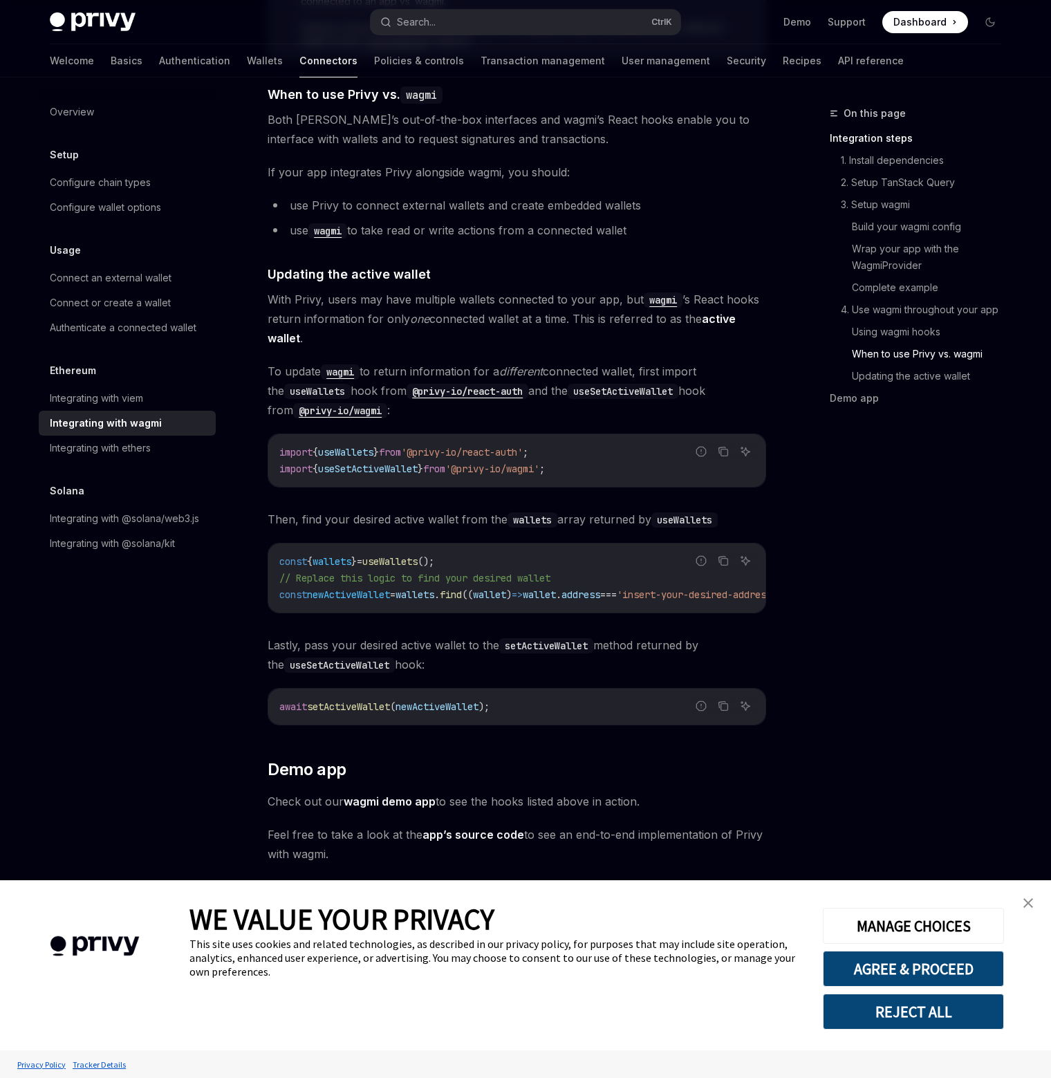
click at [853, 597] on div "On this page Integration steps 1. Install dependencies 2. Setup TanStack Query …" at bounding box center [907, 591] width 210 height 973
click at [760, 196] on li "use Privy to connect external wallets and create embedded wallets" at bounding box center [517, 205] width 499 height 19
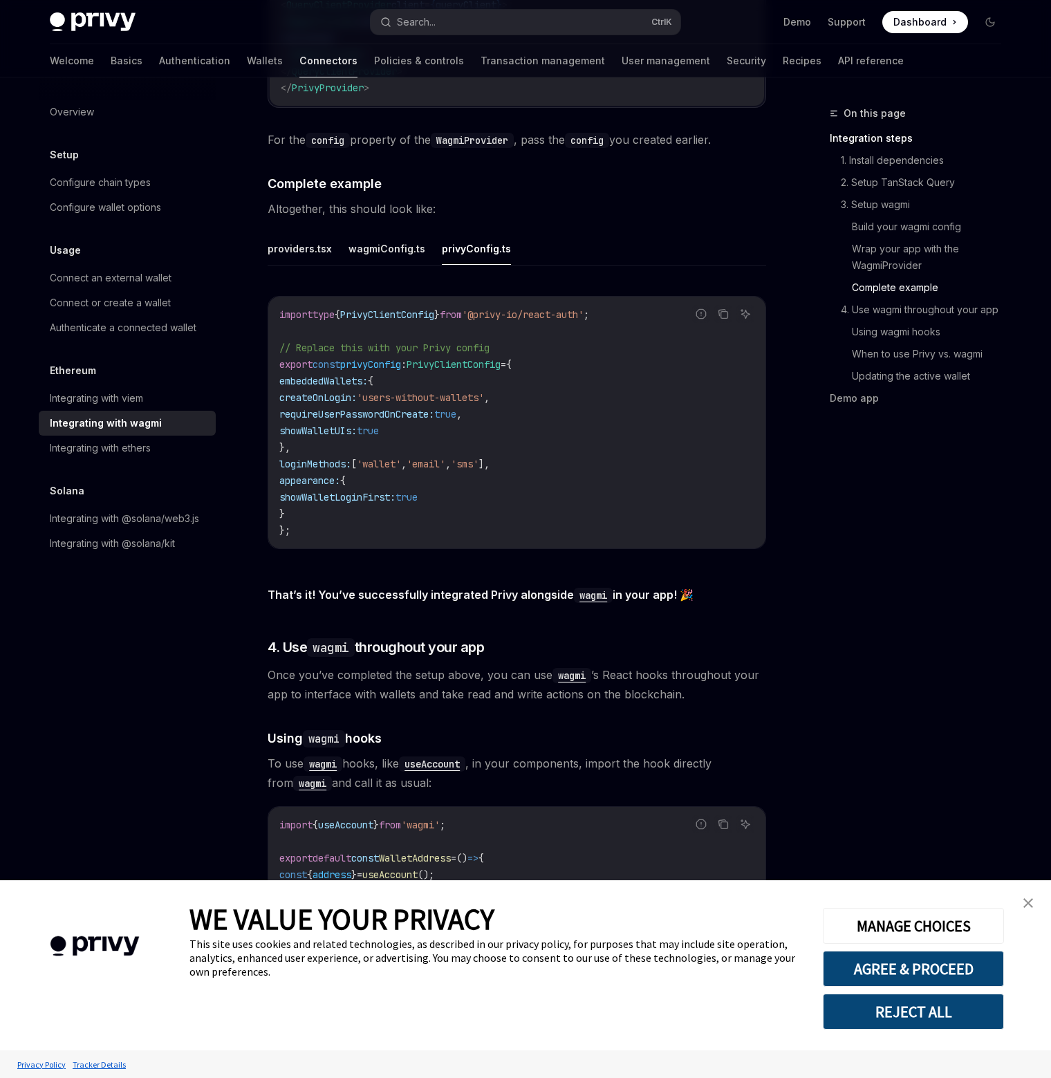
scroll to position [2377, 0]
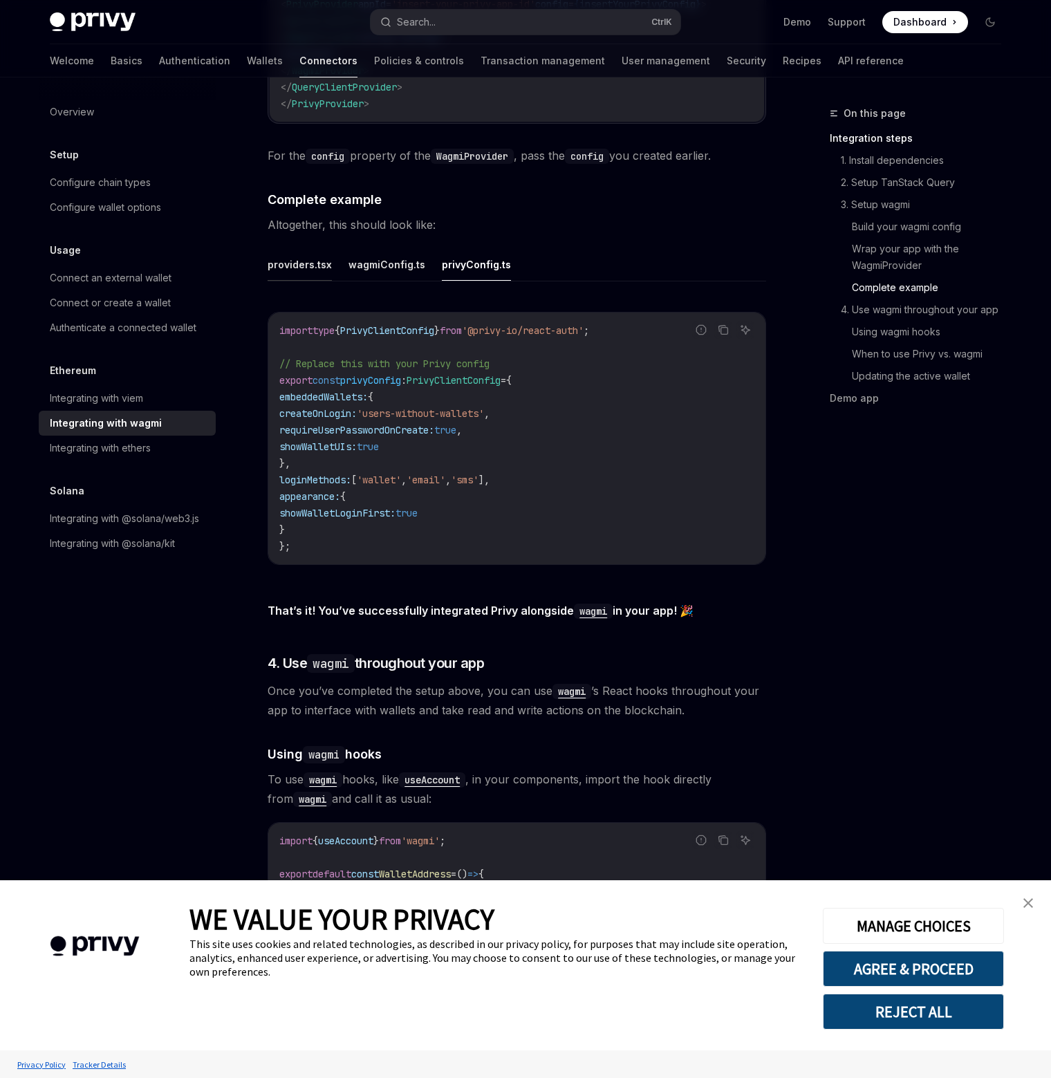
click at [298, 250] on button "providers.tsx" at bounding box center [300, 264] width 64 height 33
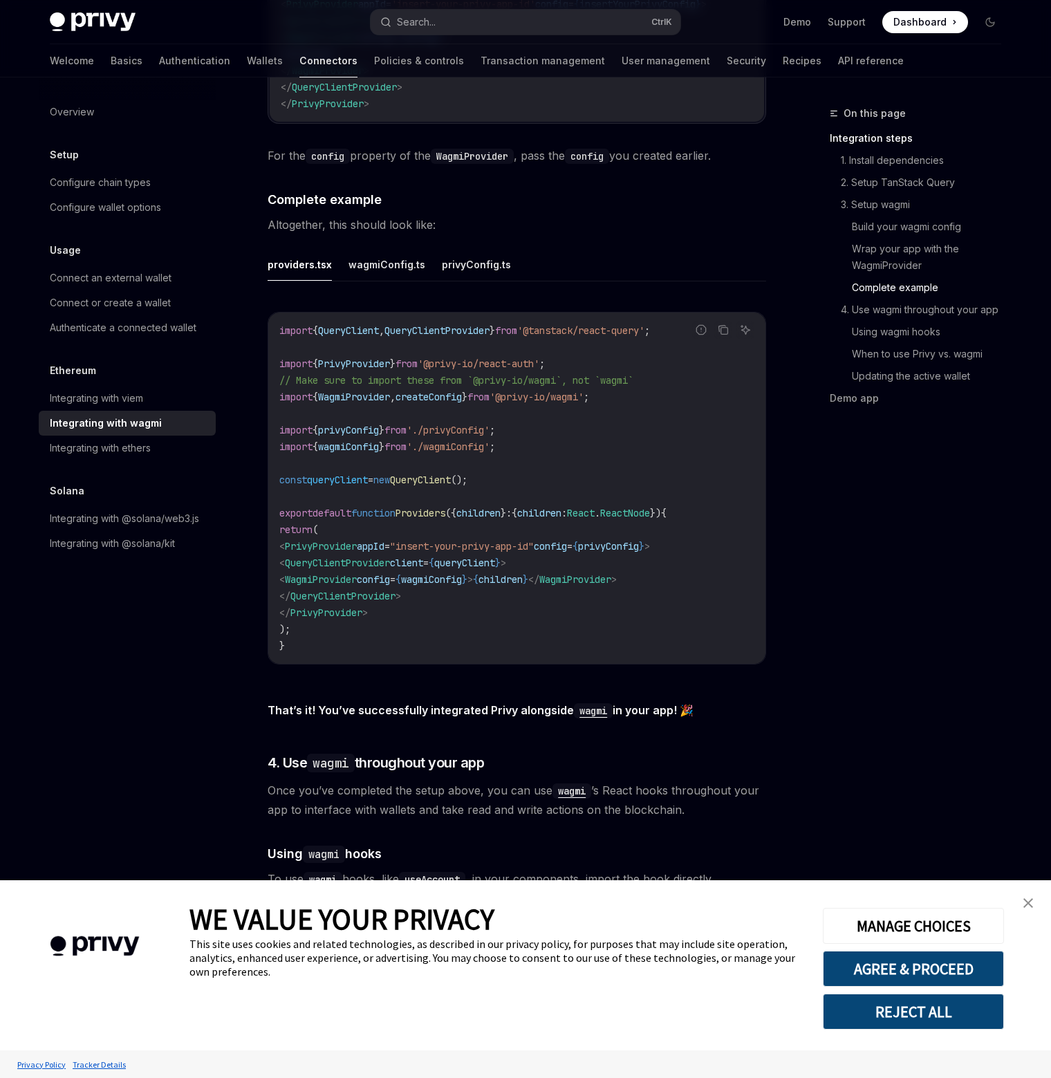
click at [445, 398] on code "import { QueryClient , QueryClientProvider } from '@tanstack/react-query' ; imp…" at bounding box center [516, 488] width 475 height 332
click at [450, 252] on button "privyConfig.ts" at bounding box center [476, 264] width 69 height 33
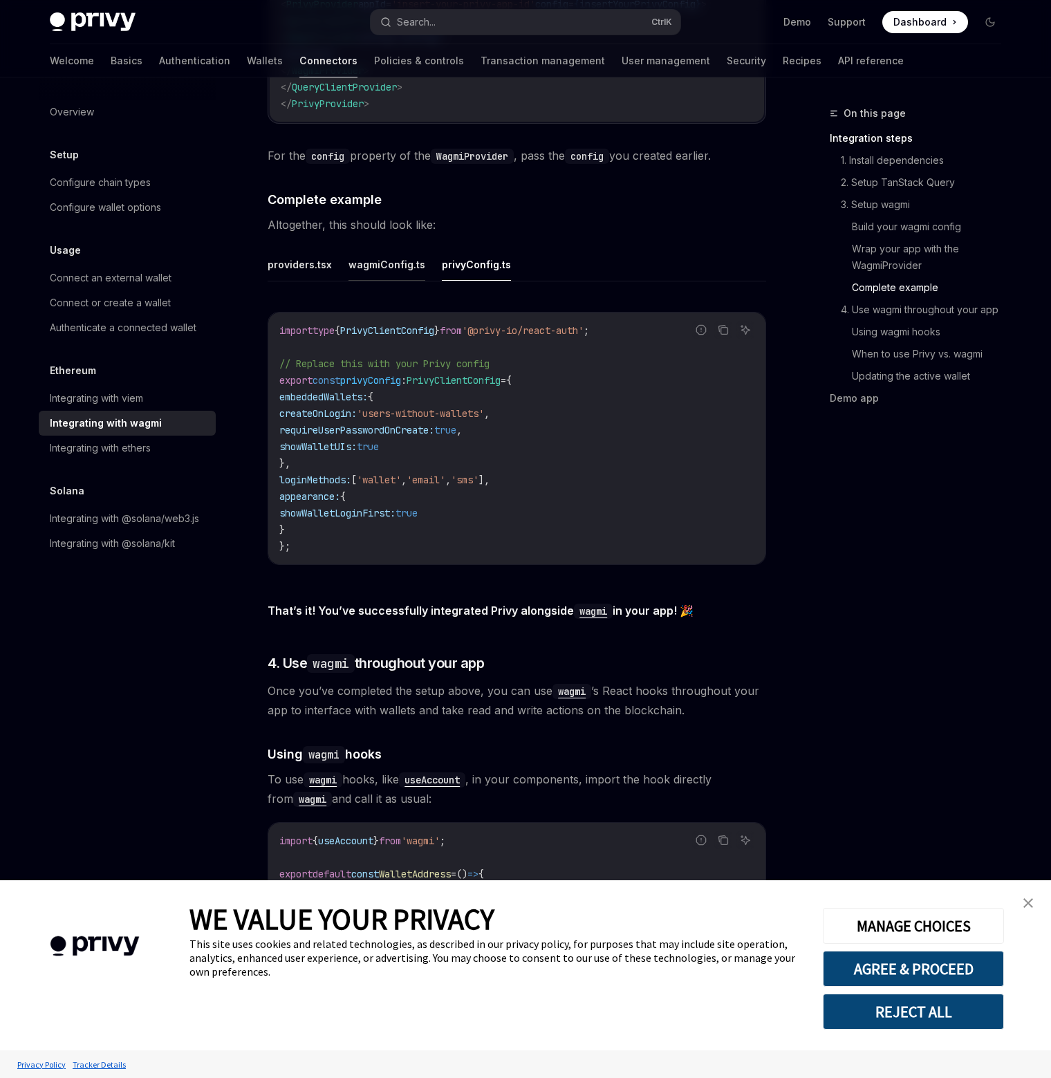
click at [400, 248] on button "wagmiConfig.ts" at bounding box center [387, 264] width 77 height 33
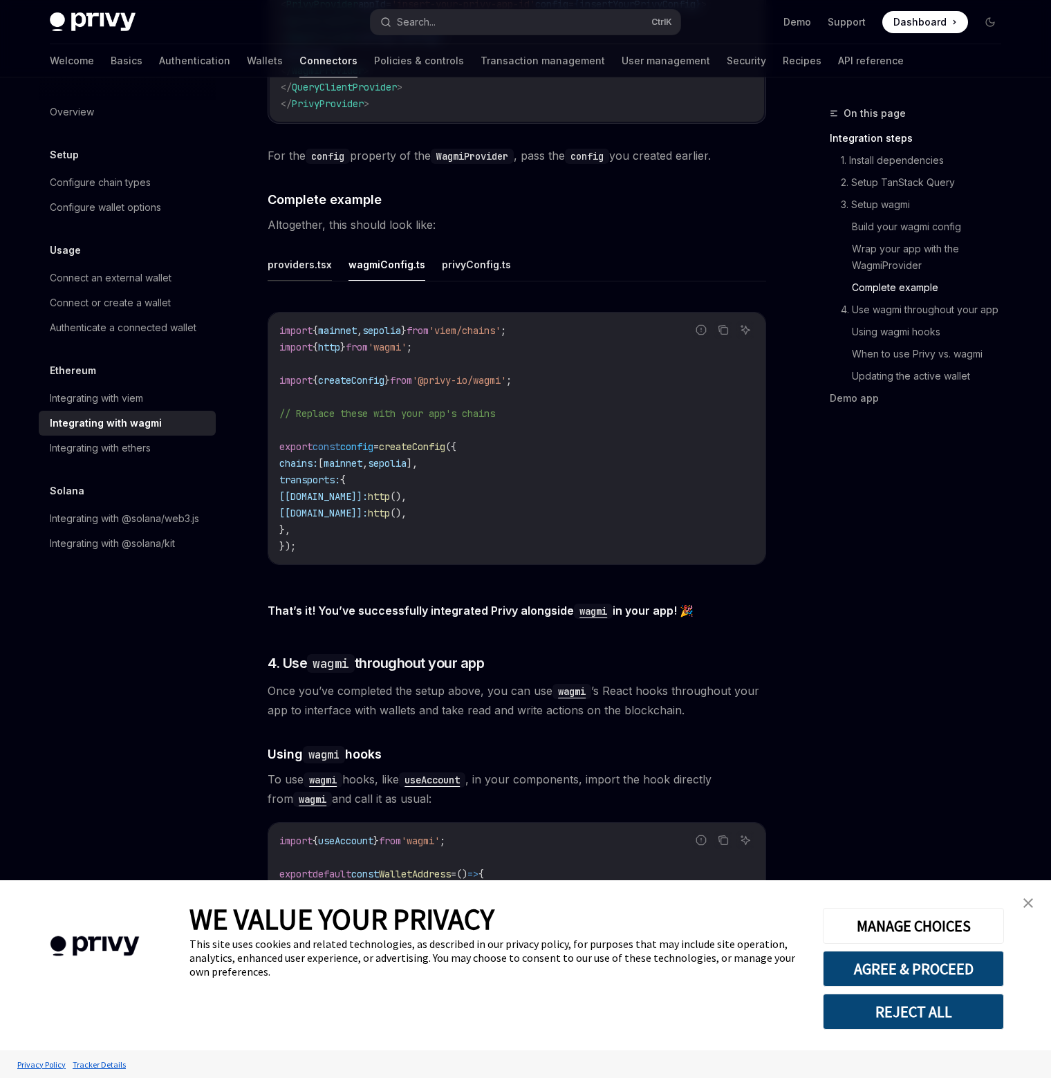
click at [298, 254] on button "providers.tsx" at bounding box center [300, 264] width 64 height 33
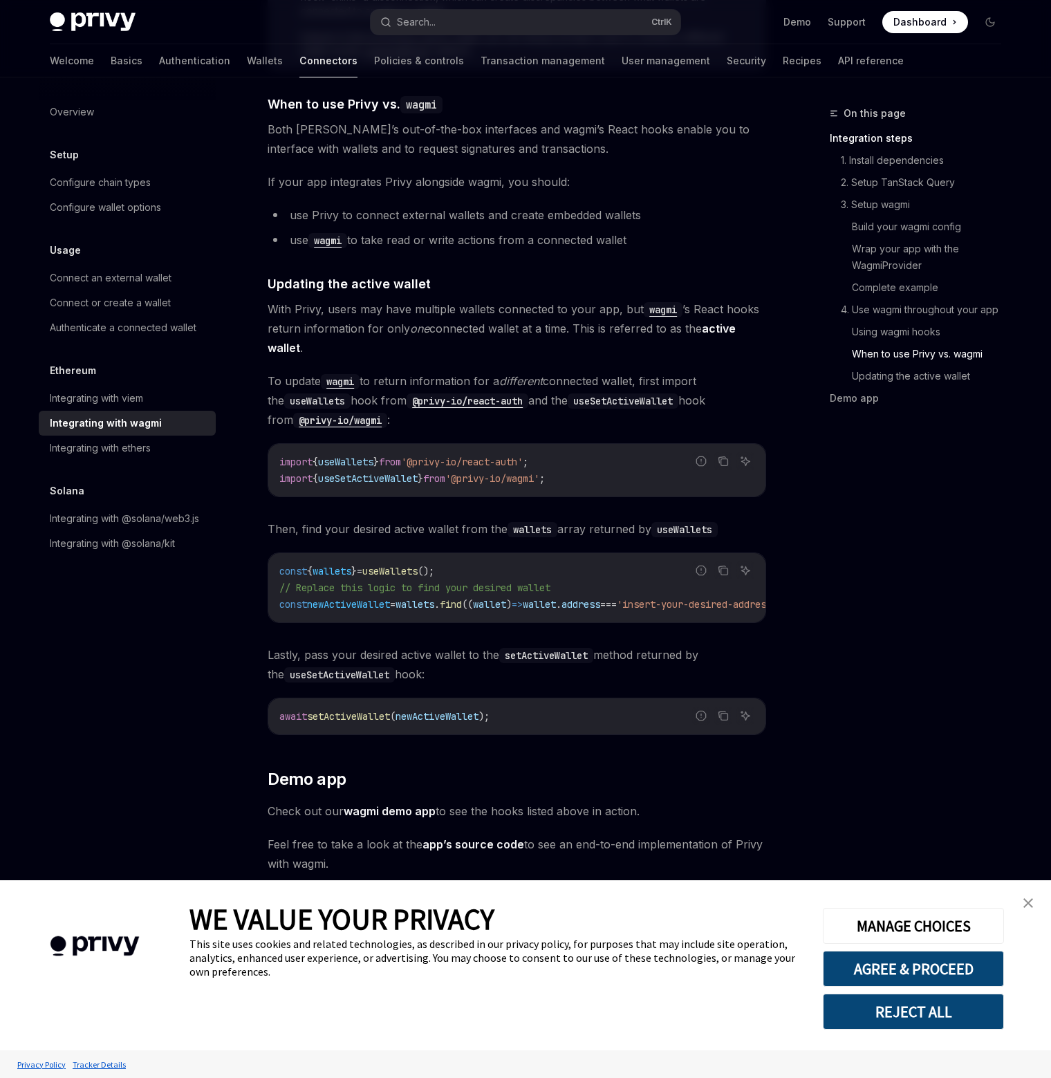
scroll to position [3514, 0]
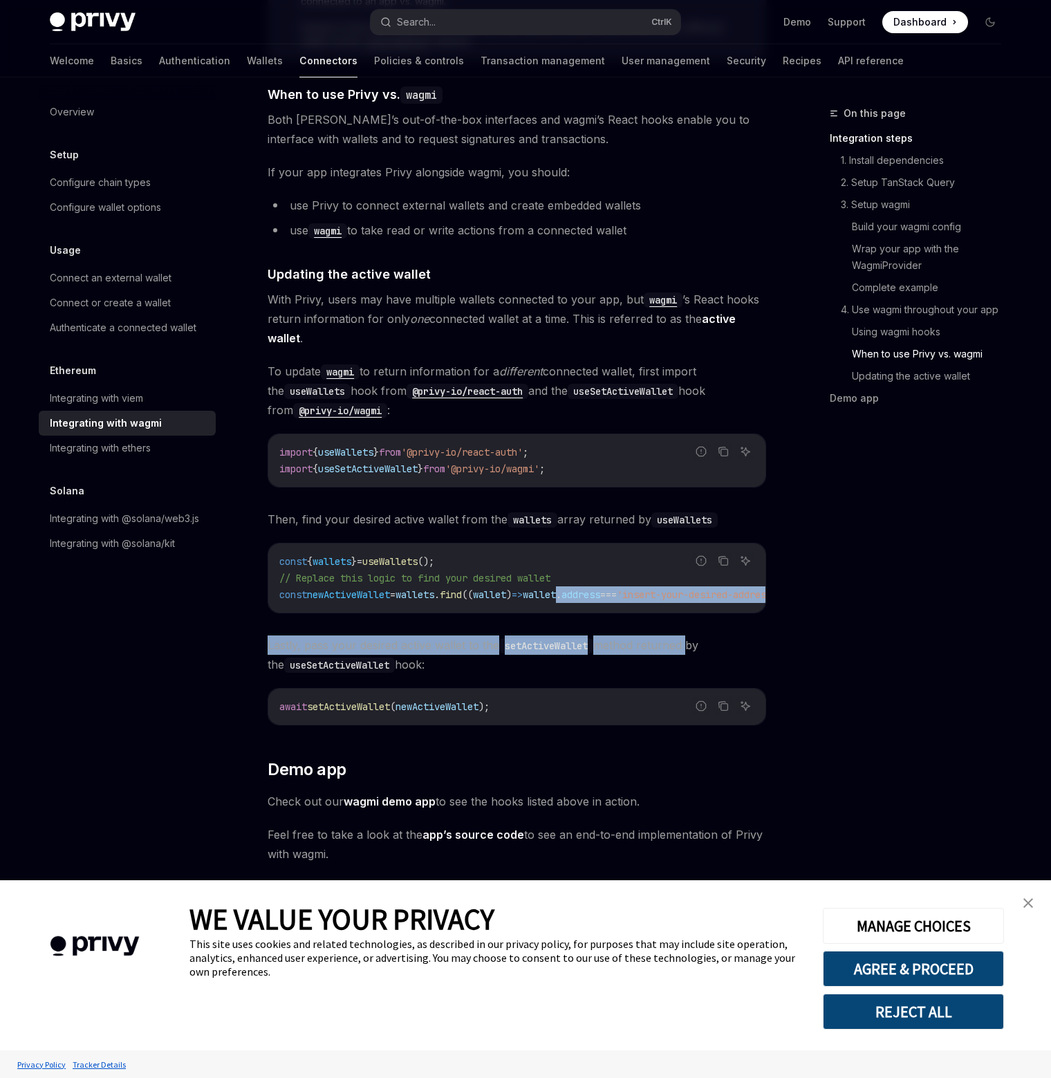
drag, startPoint x: 591, startPoint y: 597, endPoint x: 688, endPoint y: 610, distance: 97.7
click at [641, 595] on div "const { wallets } = useWallets (); // Replace this logic to find your desired w…" at bounding box center [516, 578] width 497 height 69
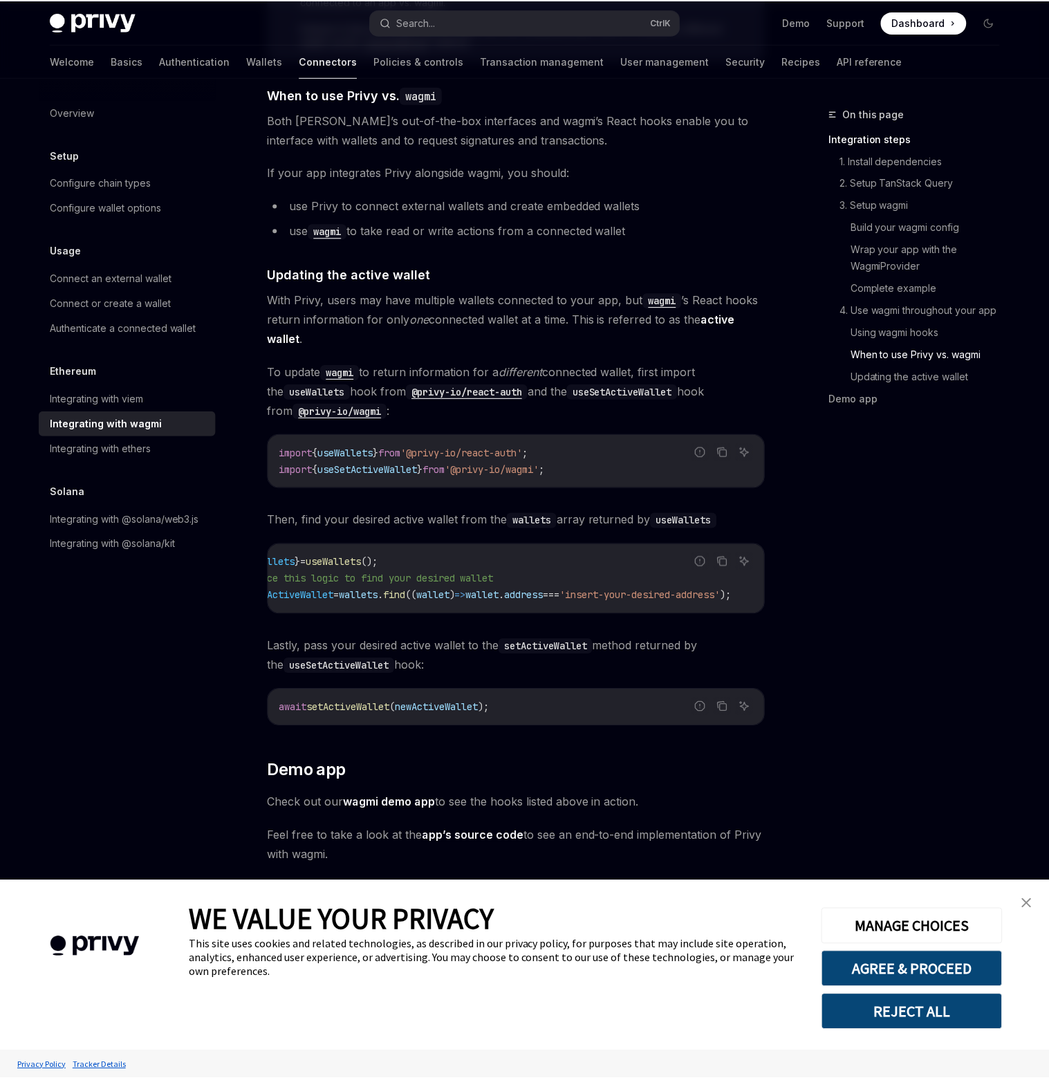
scroll to position [0, 122]
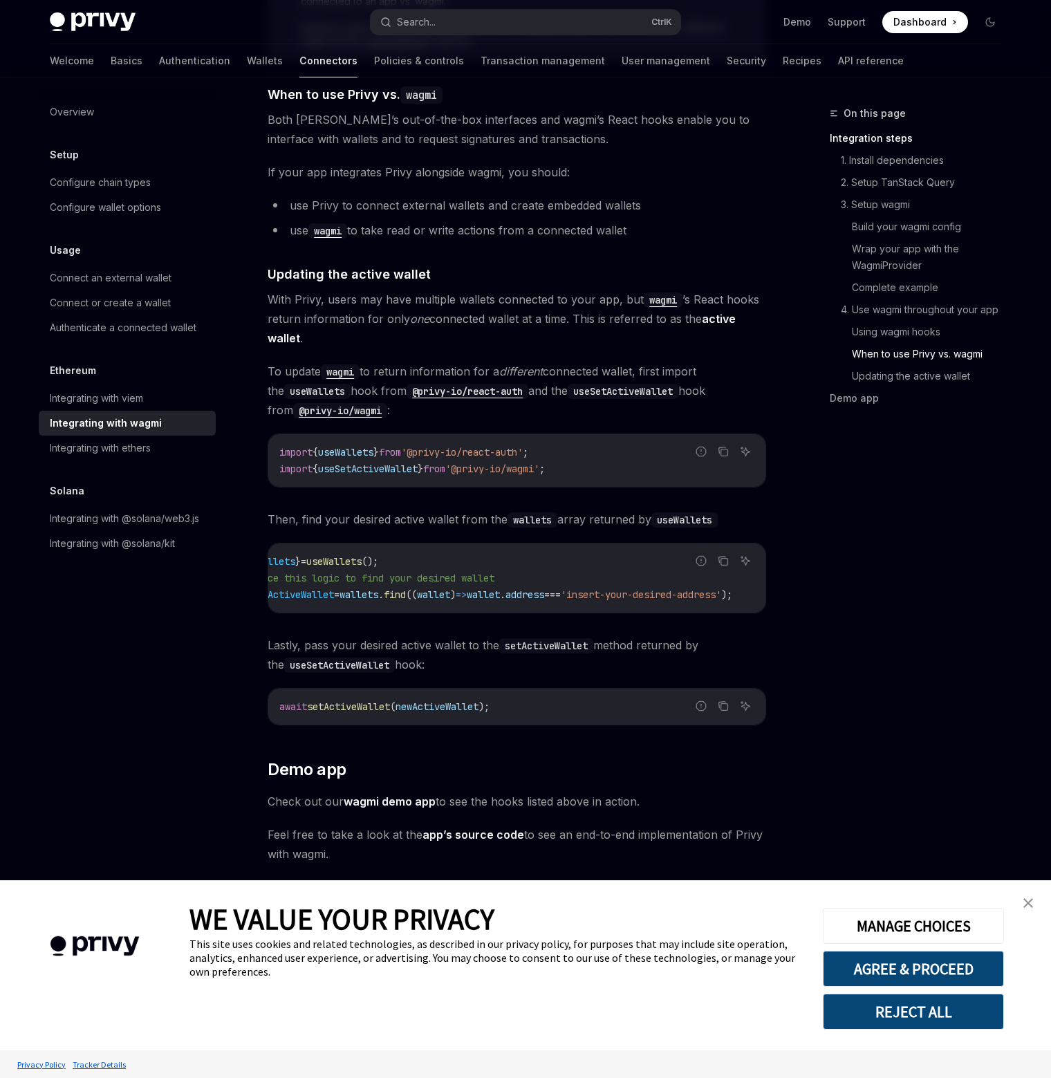
drag, startPoint x: 623, startPoint y: 598, endPoint x: 766, endPoint y: 606, distance: 142.7
click at [853, 611] on div "On this page Integration steps 1. Install dependencies 2. Setup TanStack Query …" at bounding box center [907, 591] width 210 height 973
click at [853, 907] on img "close banner" at bounding box center [1029, 903] width 10 height 10
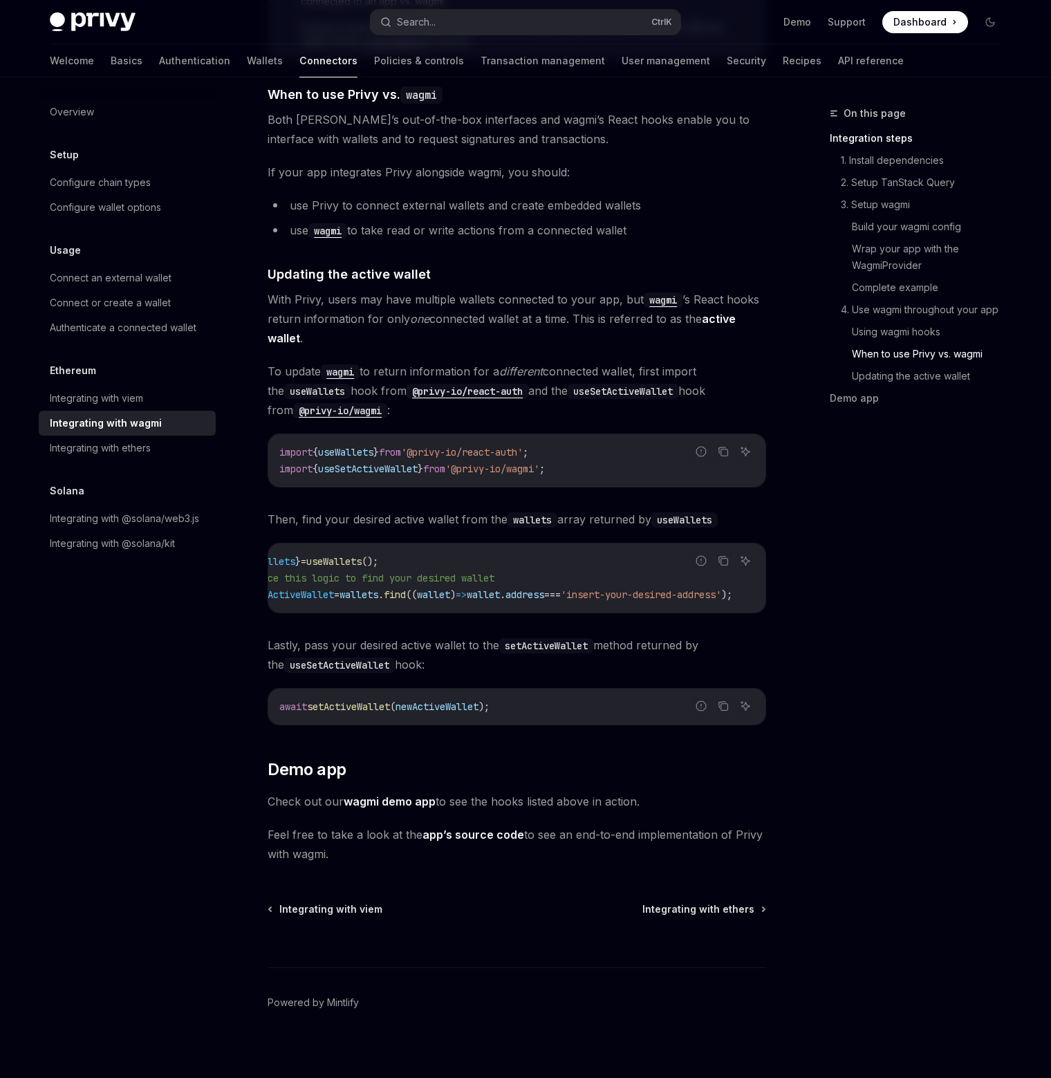
click at [853, 788] on div "On this page Integration steps 1. Install dependencies 2. Setup TanStack Query …" at bounding box center [907, 591] width 210 height 973
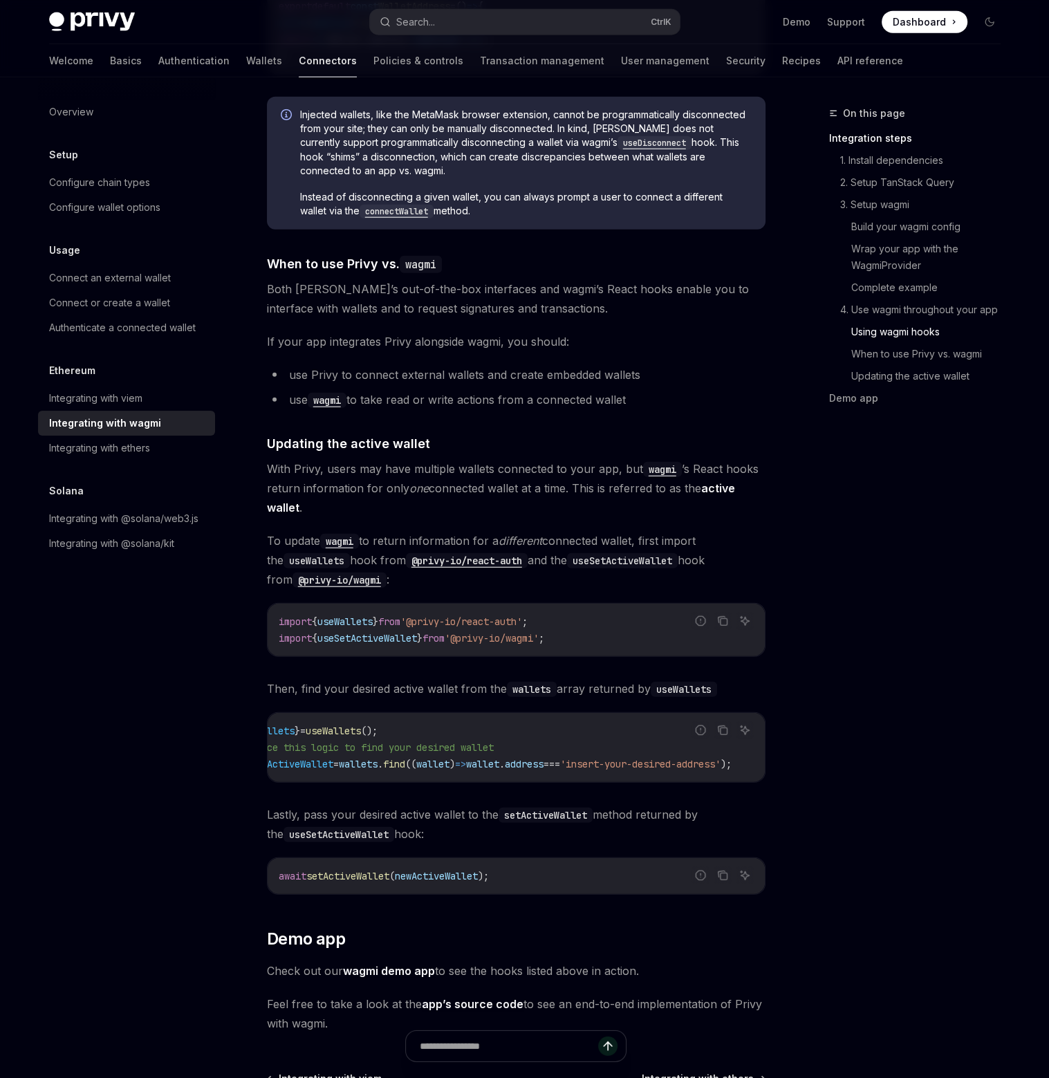
scroll to position [3237, 0]
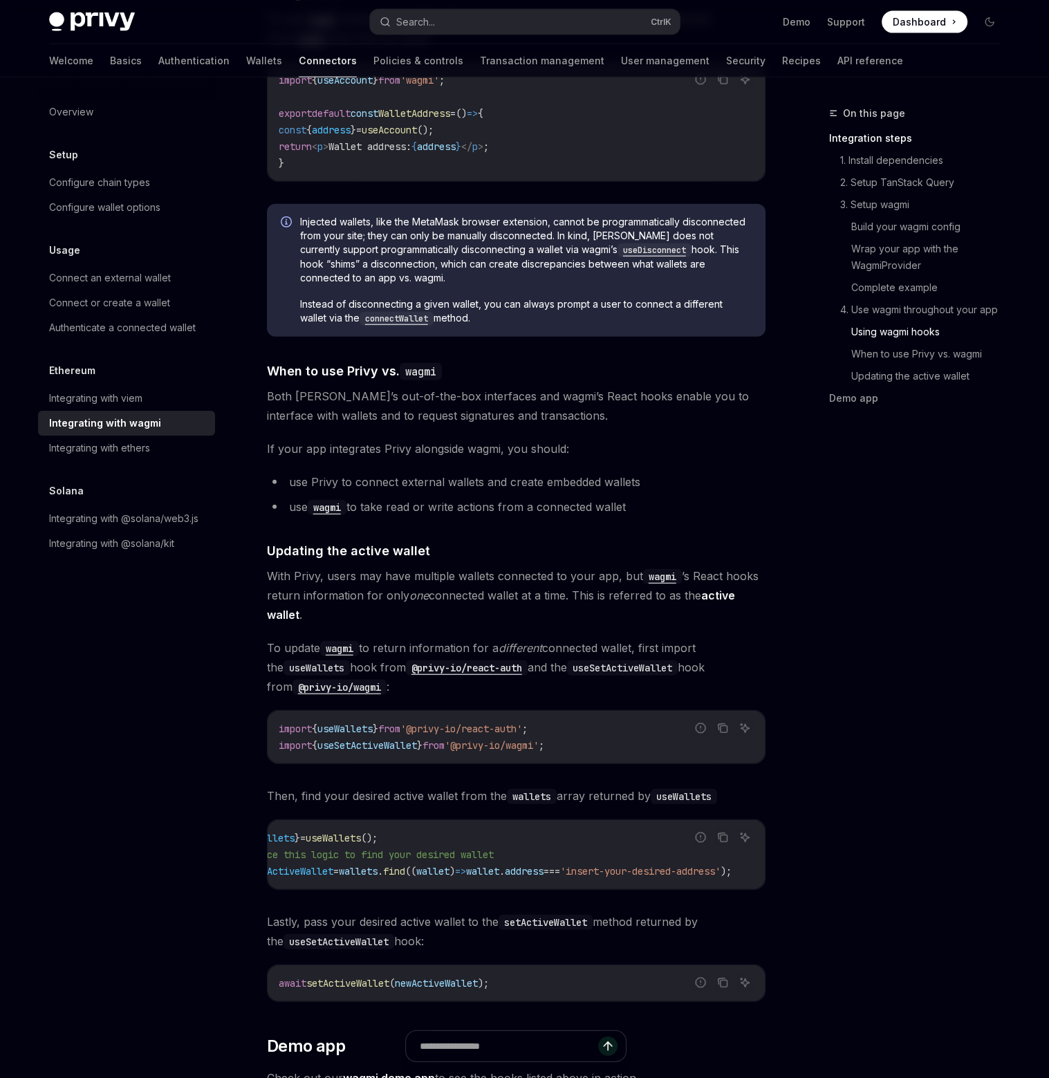
click at [95, 21] on img at bounding box center [92, 21] width 86 height 19
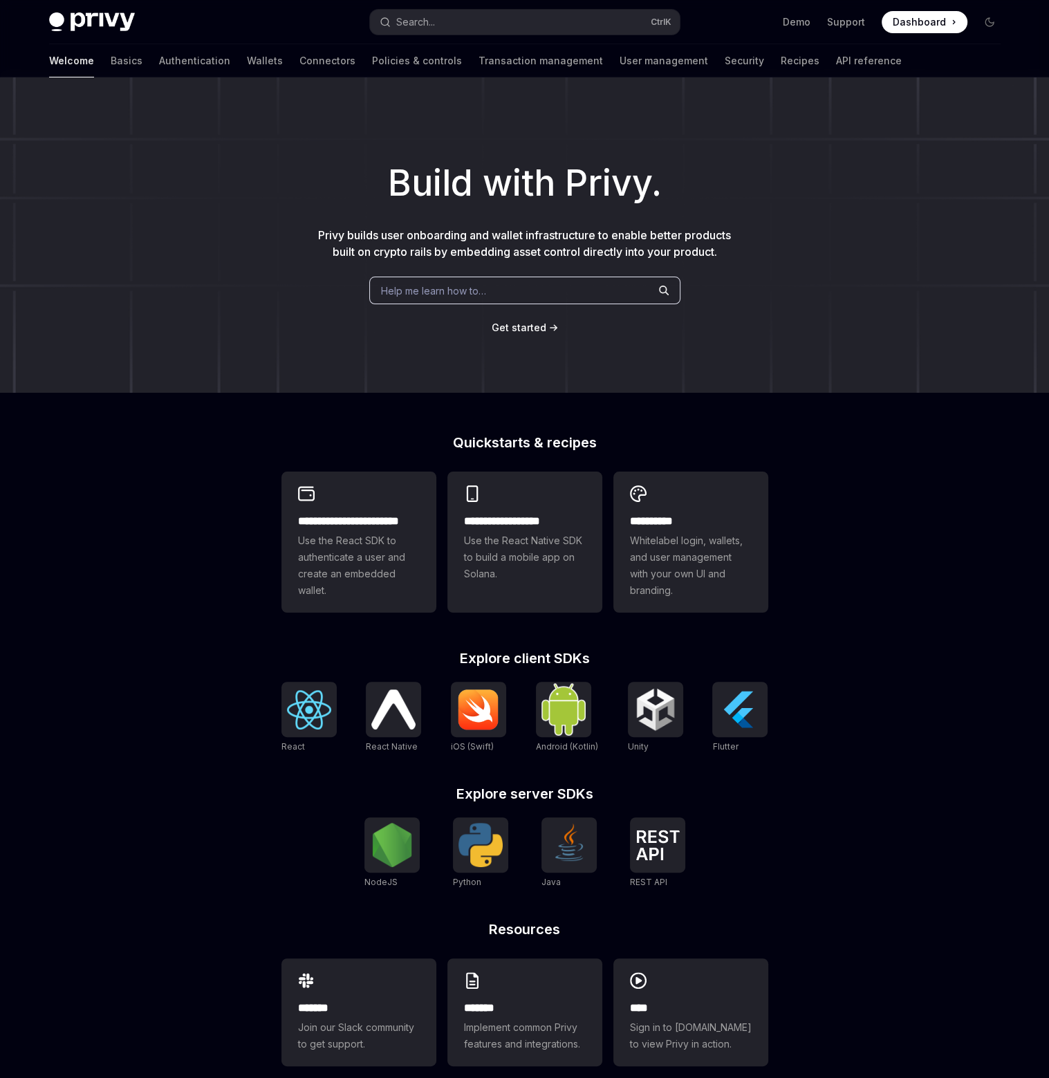
click at [85, 11] on div "Privy Docs home page Search... Ctrl K Demo Support Dashboard Dashboard Search..." at bounding box center [525, 22] width 952 height 44
click at [91, 14] on img at bounding box center [92, 21] width 86 height 19
type textarea "*"
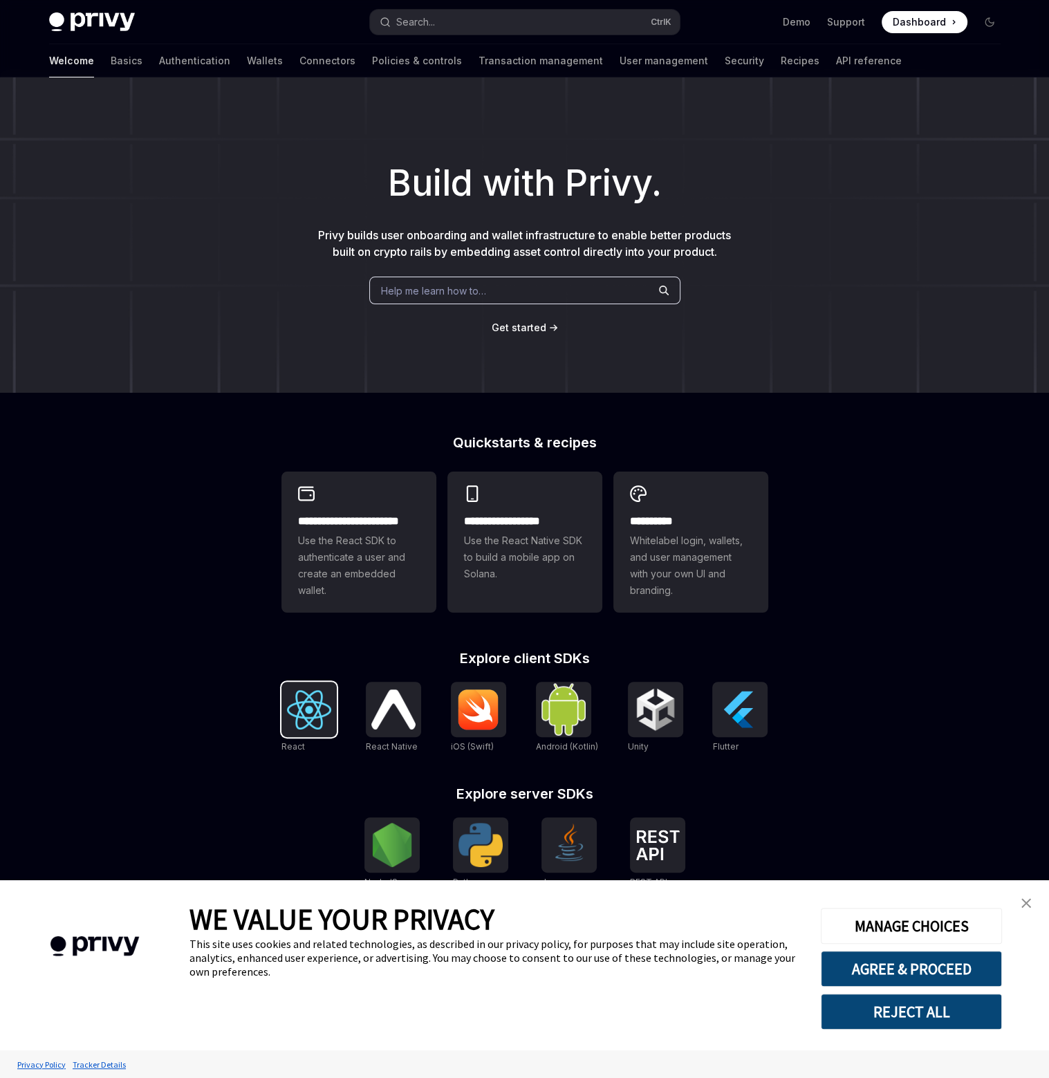
click at [302, 732] on div at bounding box center [308, 709] width 55 height 55
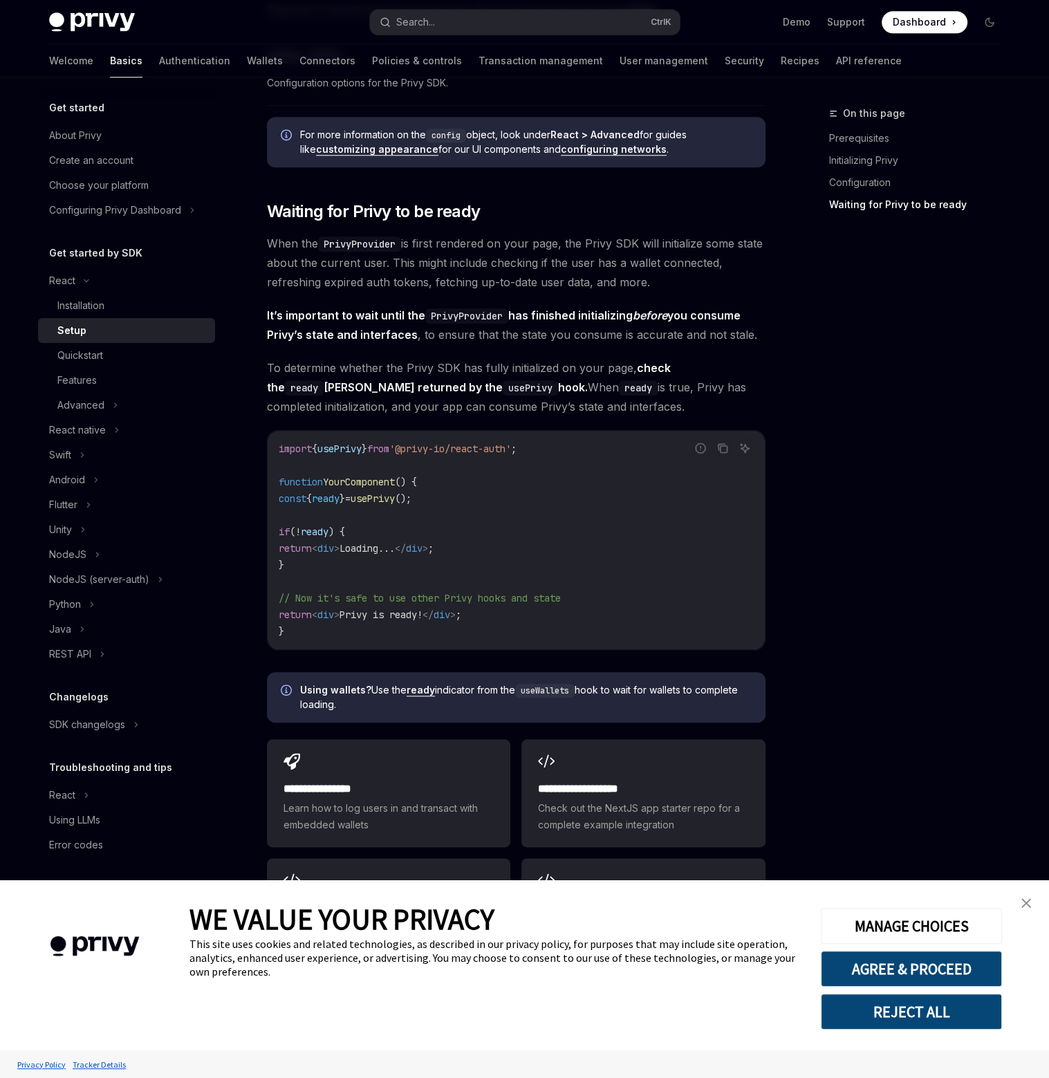
scroll to position [1312, 0]
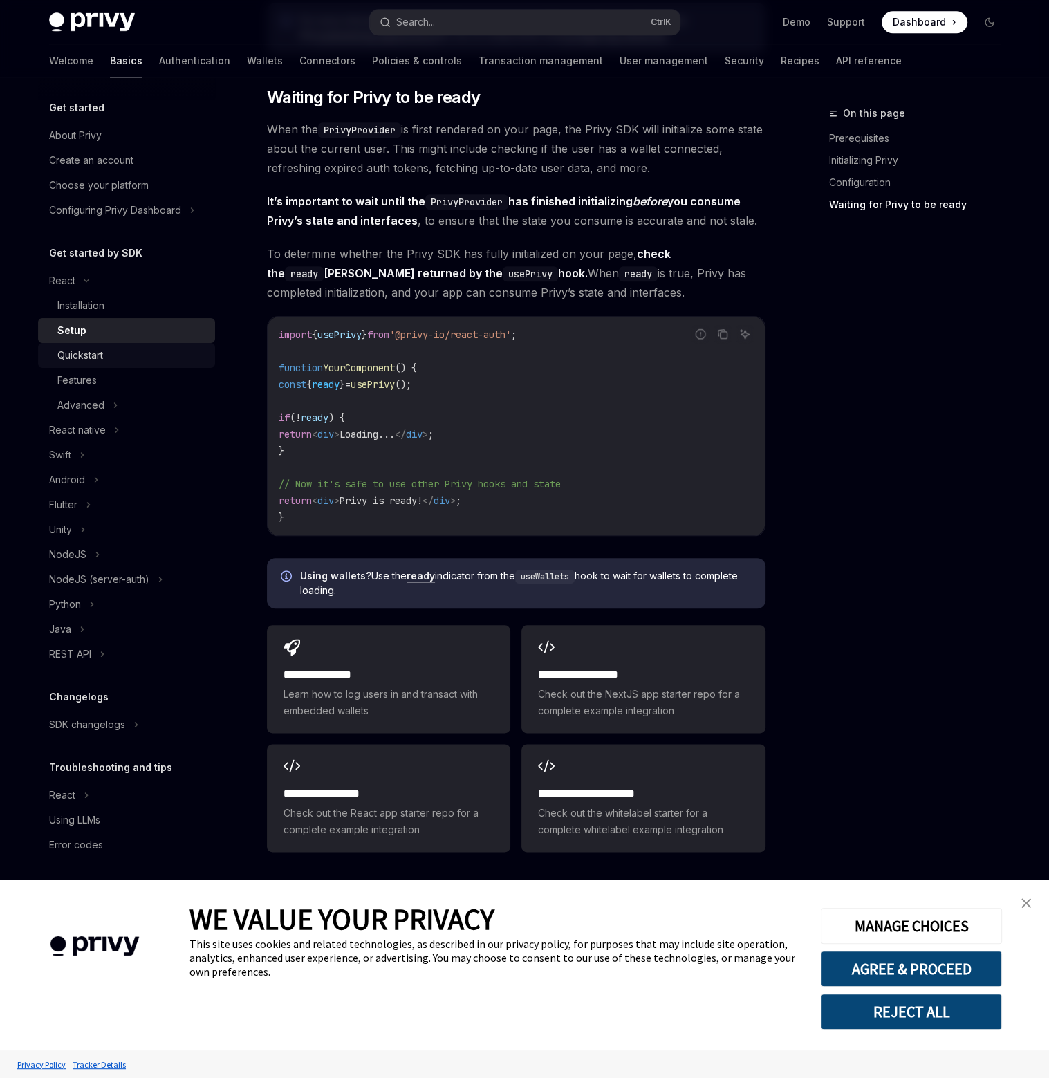
click at [149, 358] on div "Quickstart" at bounding box center [131, 355] width 149 height 17
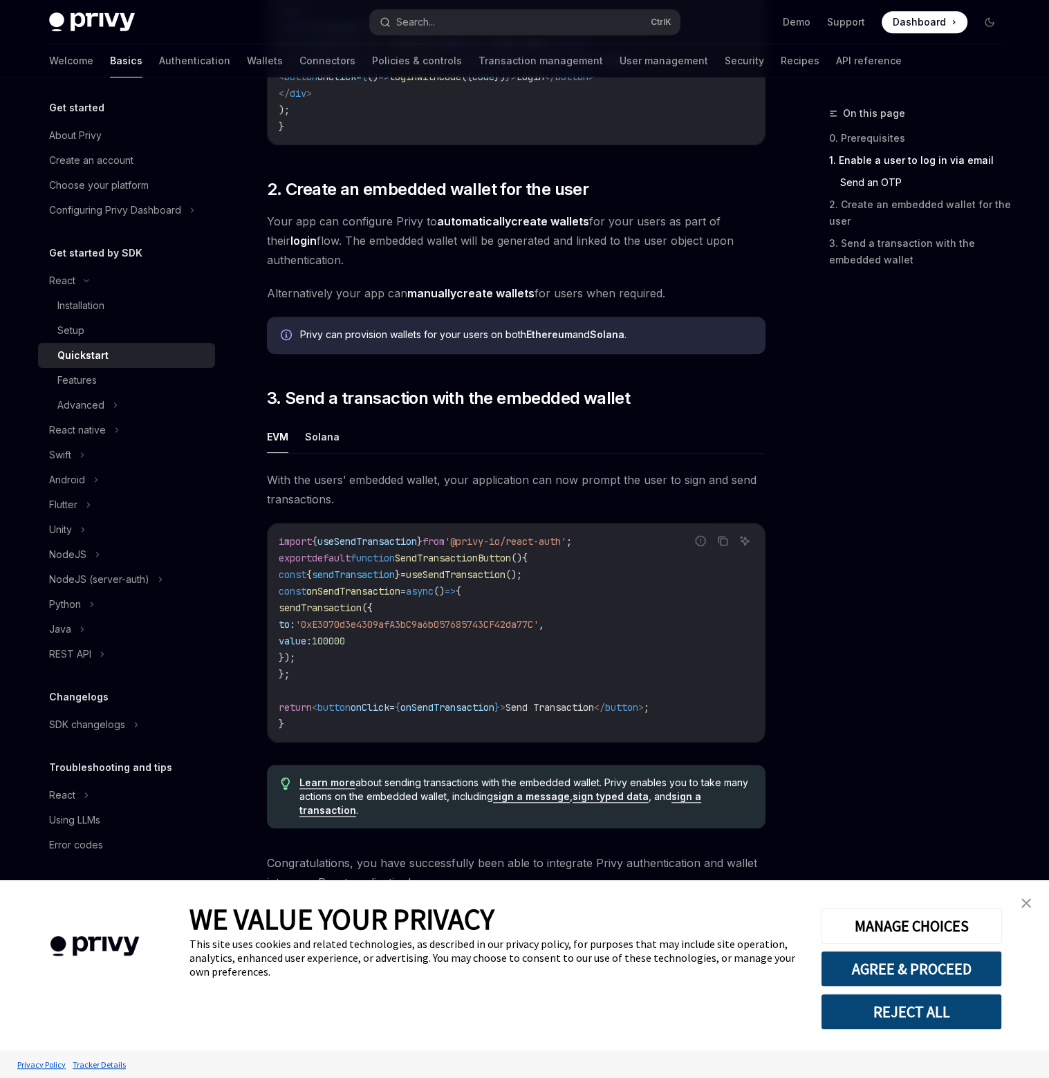
scroll to position [944, 0]
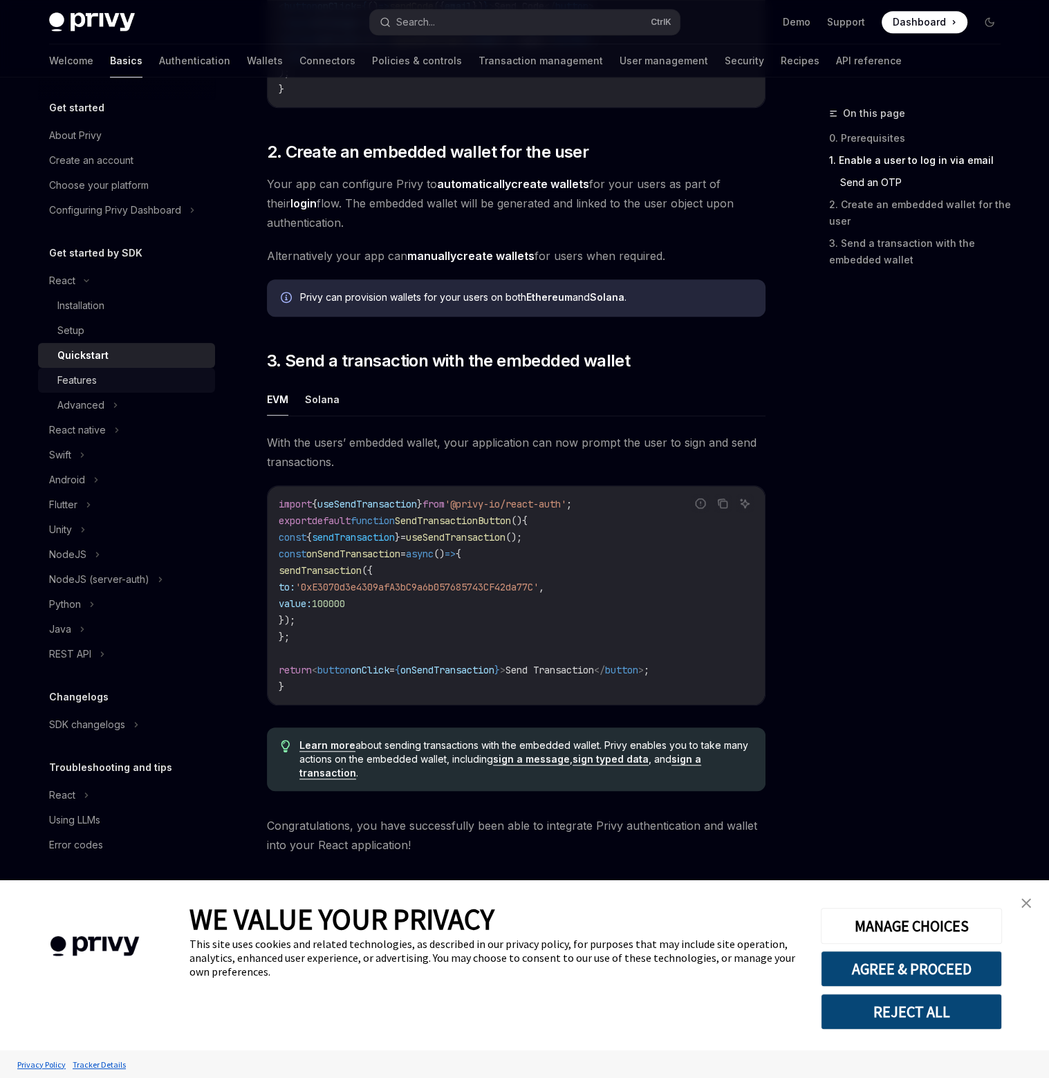
click at [138, 381] on div "Features" at bounding box center [131, 380] width 149 height 17
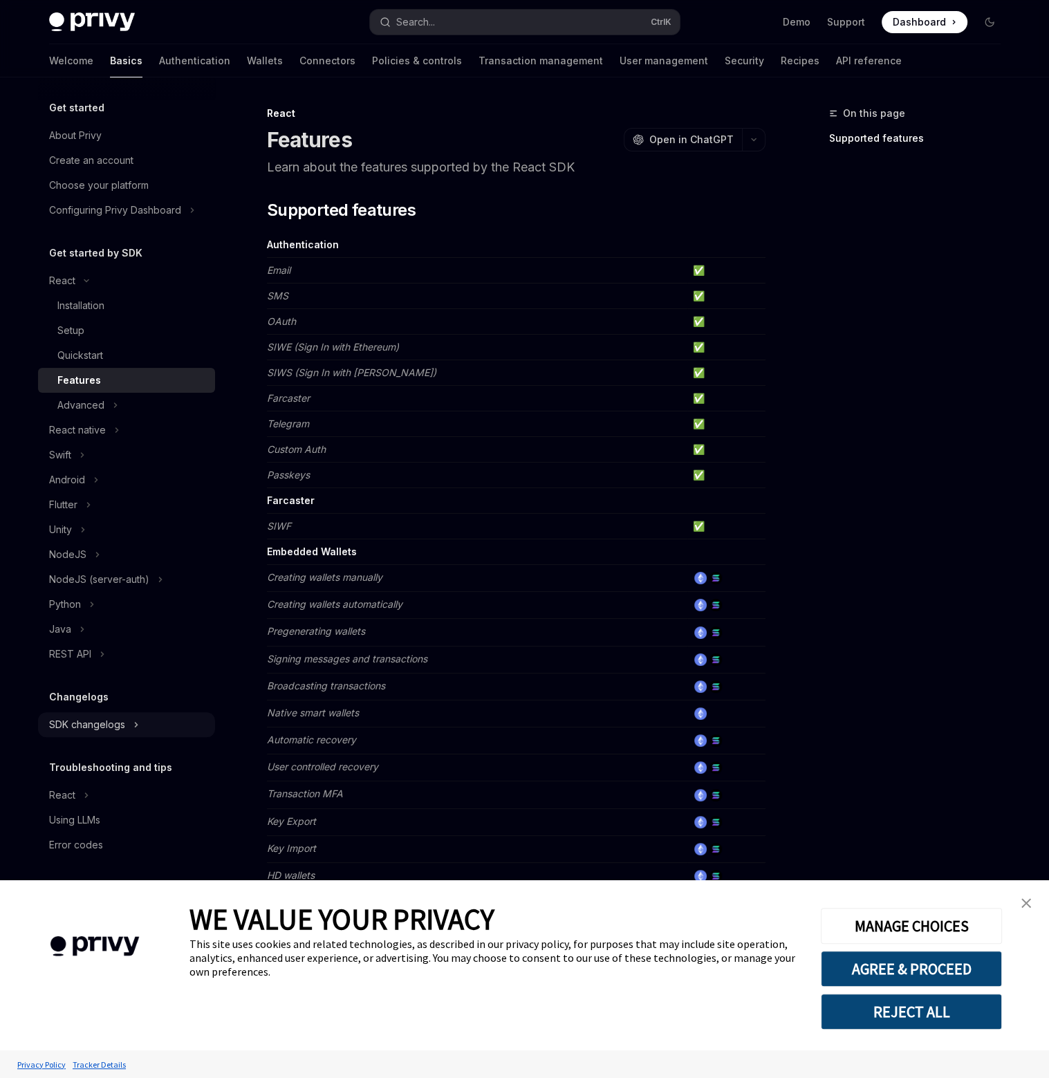
scroll to position [69, 0]
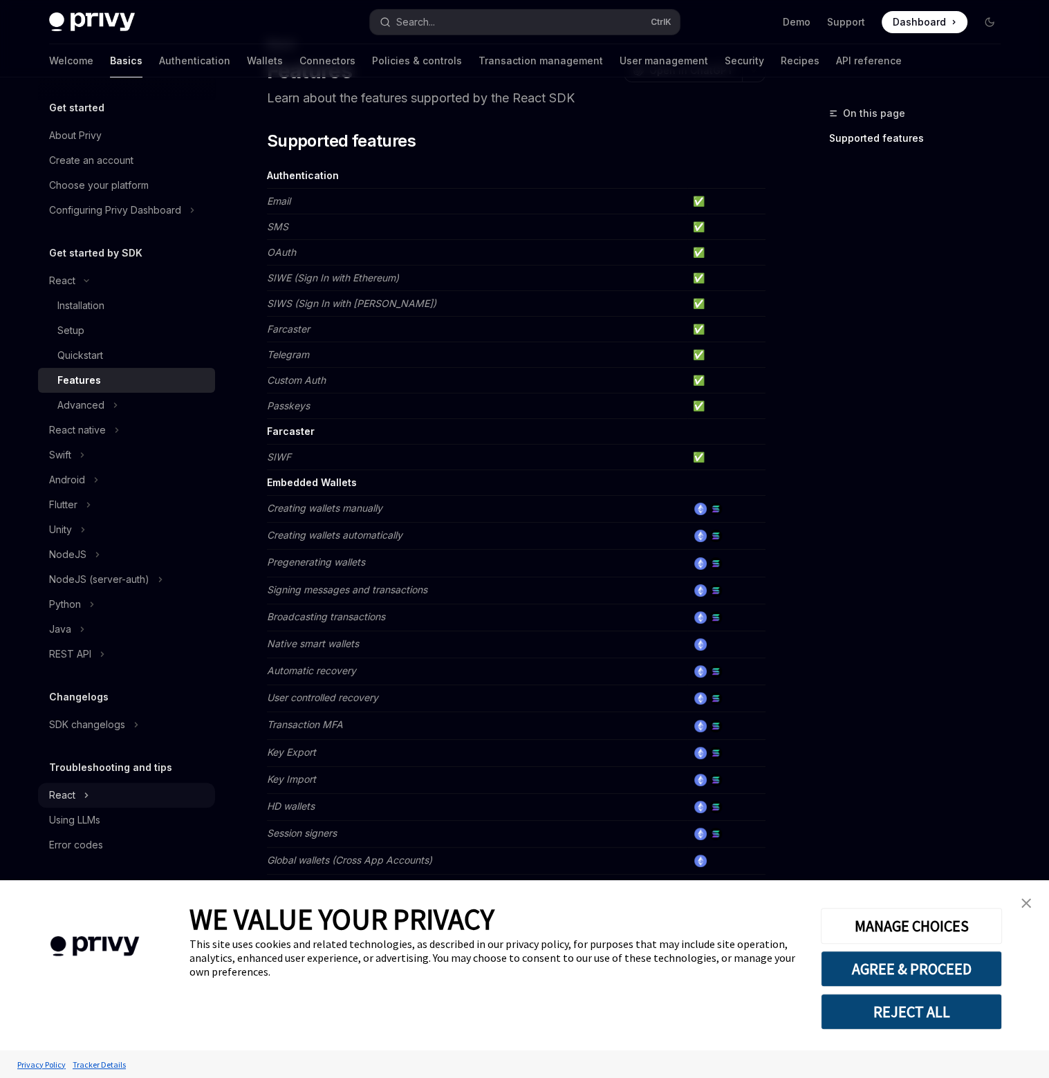
click at [105, 795] on button "React" at bounding box center [126, 795] width 177 height 25
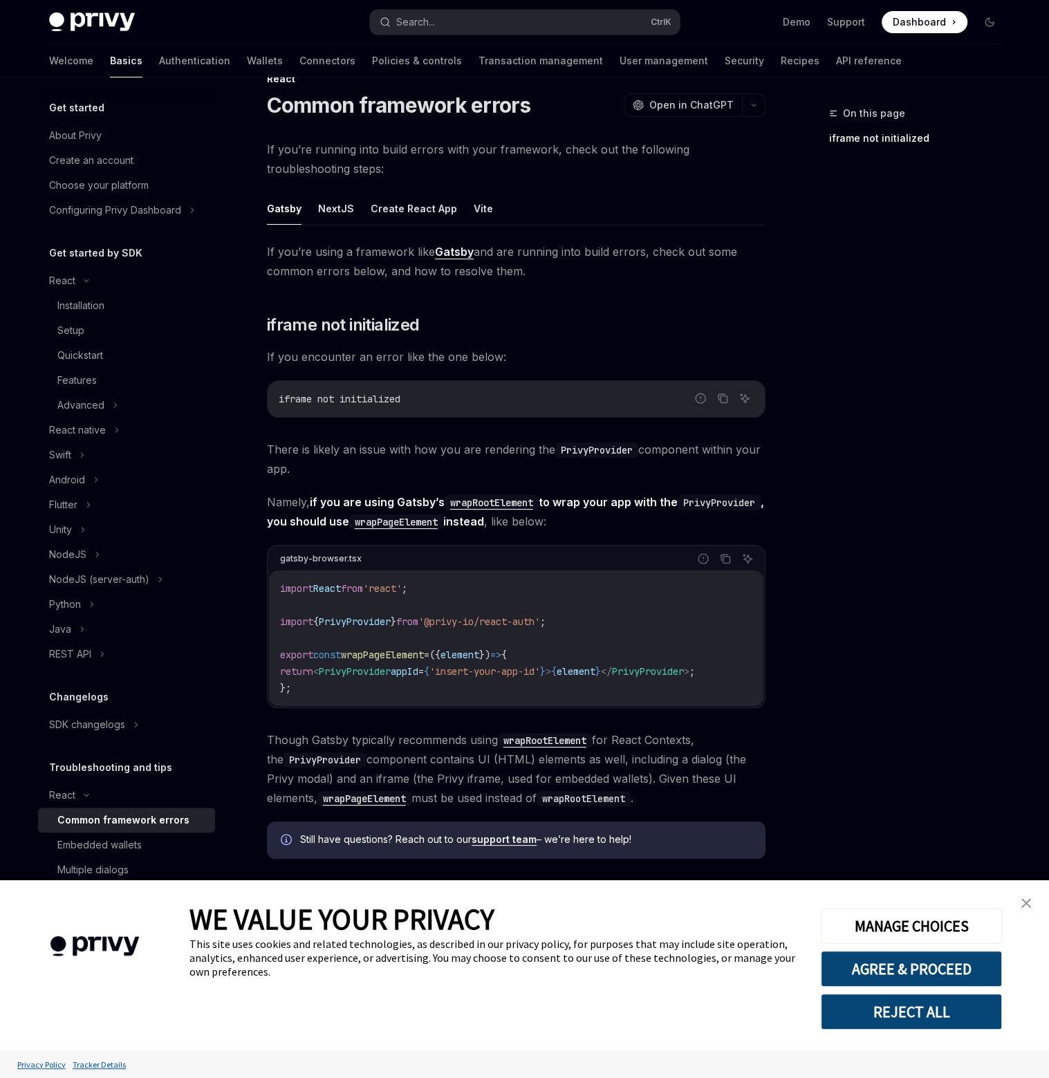
scroll to position [53, 0]
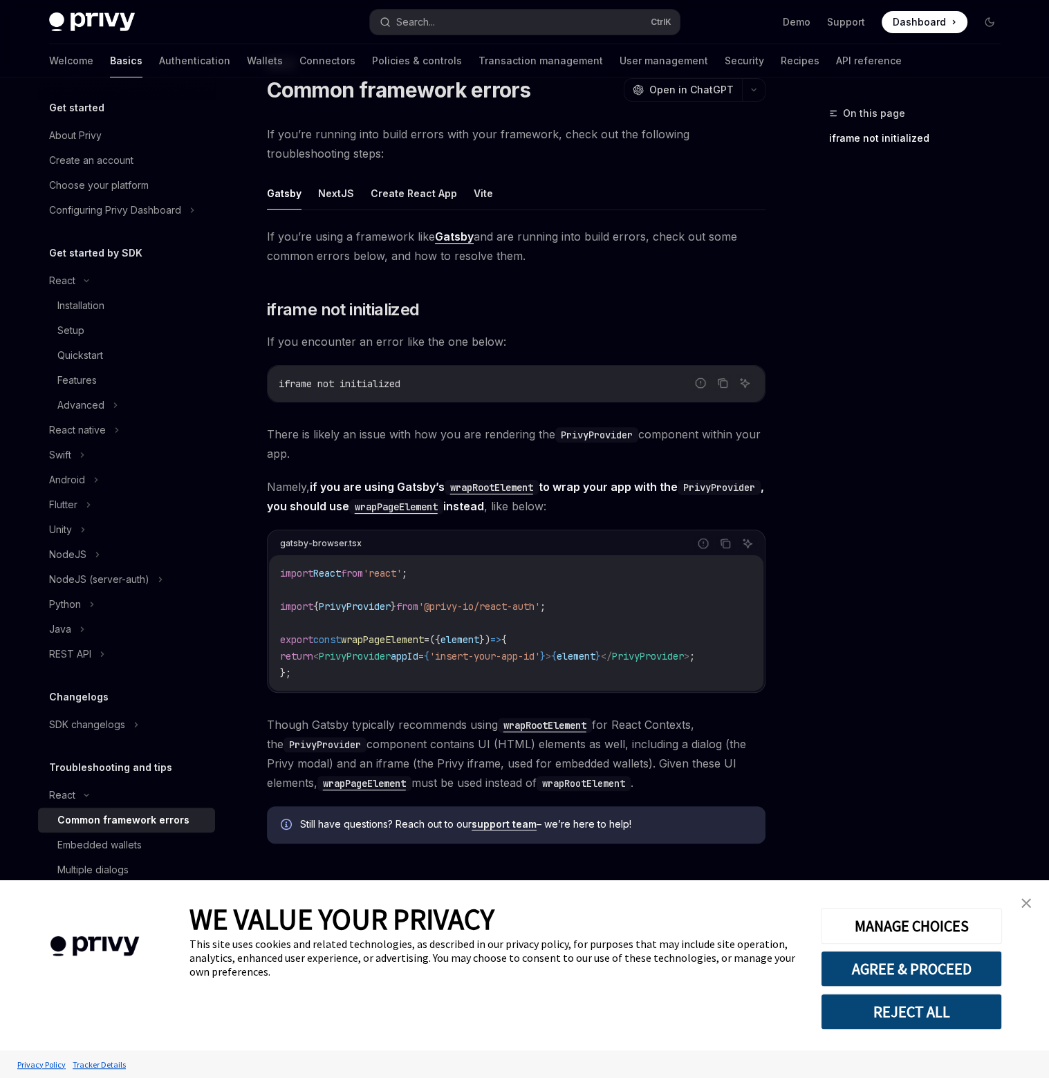
click at [1030, 896] on link "close banner" at bounding box center [1026, 903] width 28 height 28
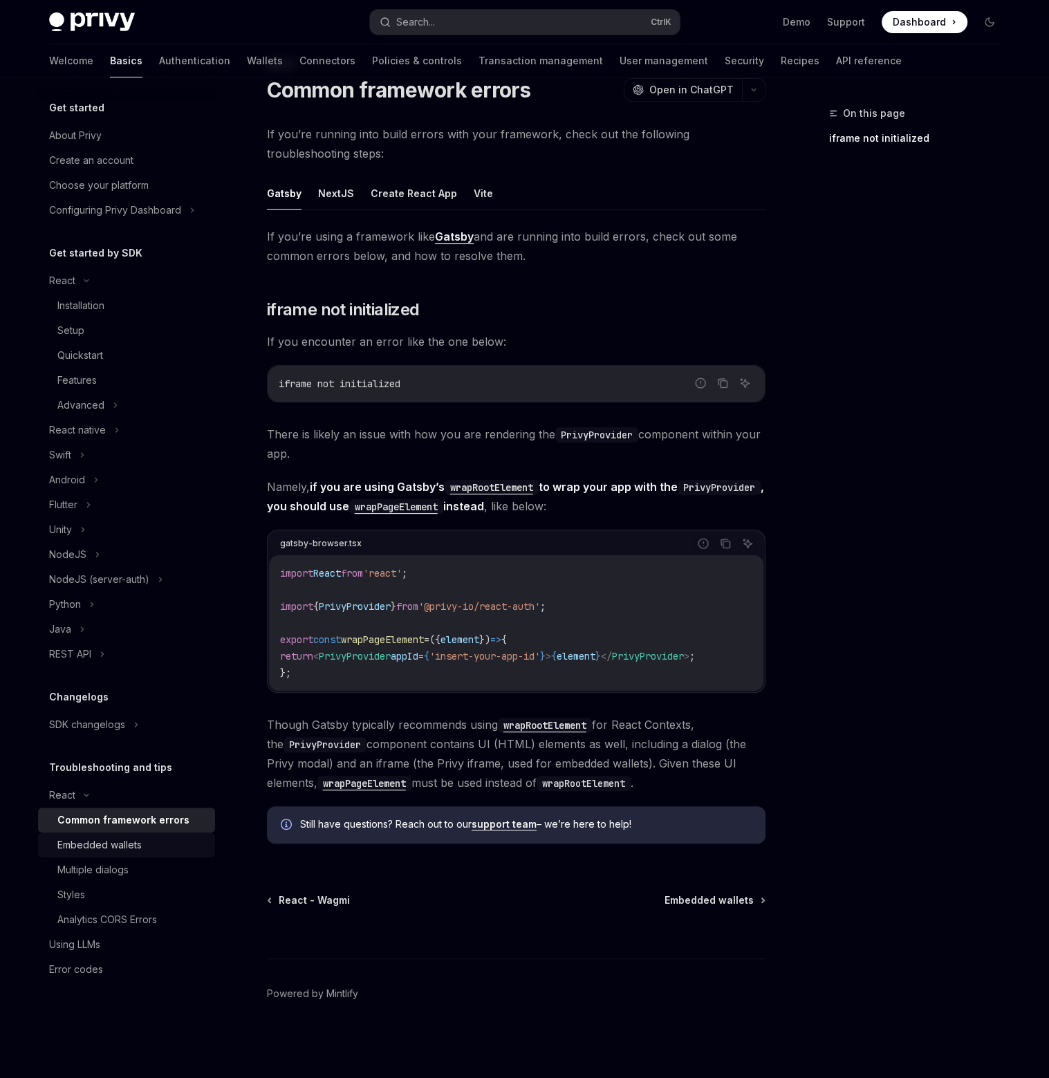
click at [124, 849] on div "Embedded wallets" at bounding box center [99, 845] width 84 height 17
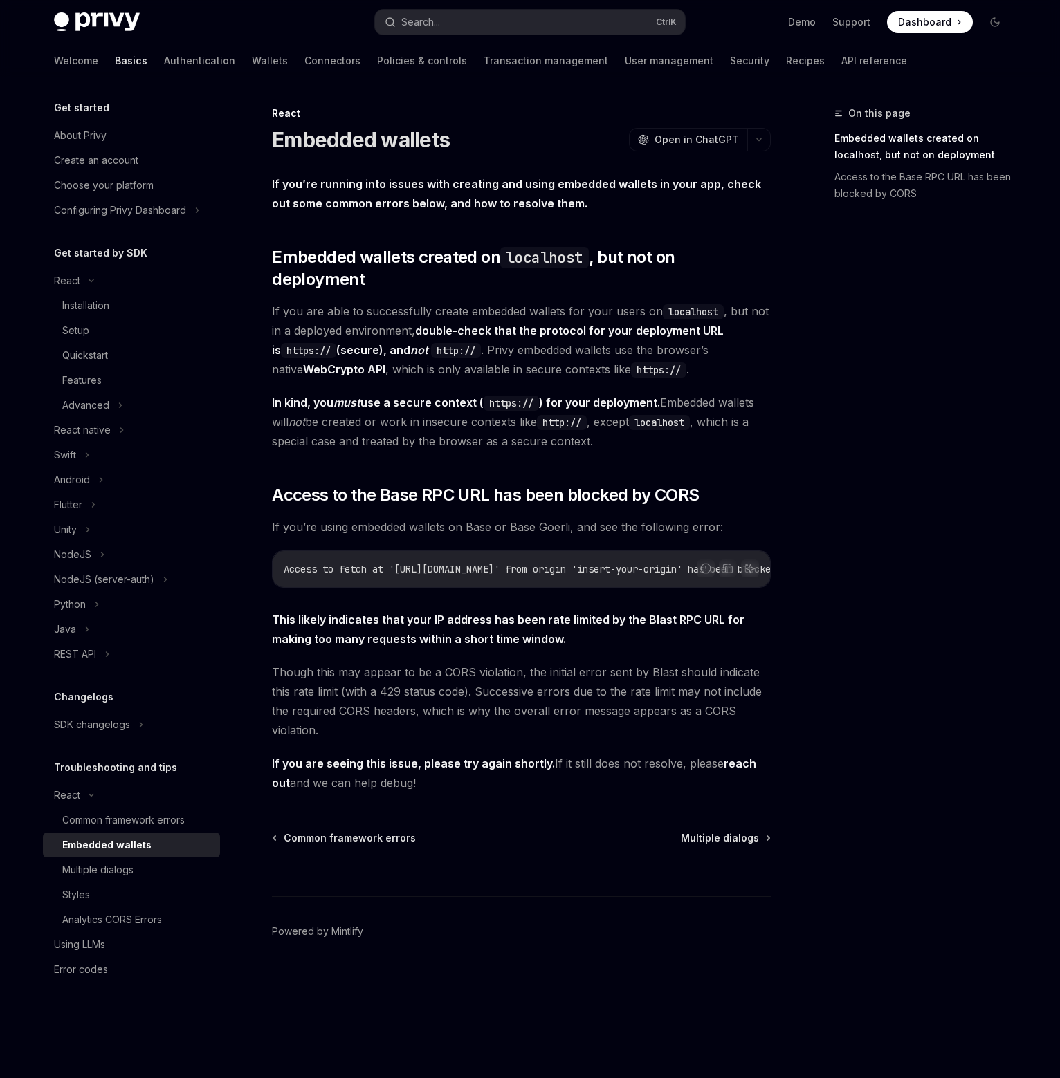
click at [784, 405] on div "On this page Embedded wallets created on localhost, but not on deployment Acces…" at bounding box center [530, 577] width 974 height 1001
click at [130, 557] on button "NodeJS" at bounding box center [131, 554] width 177 height 25
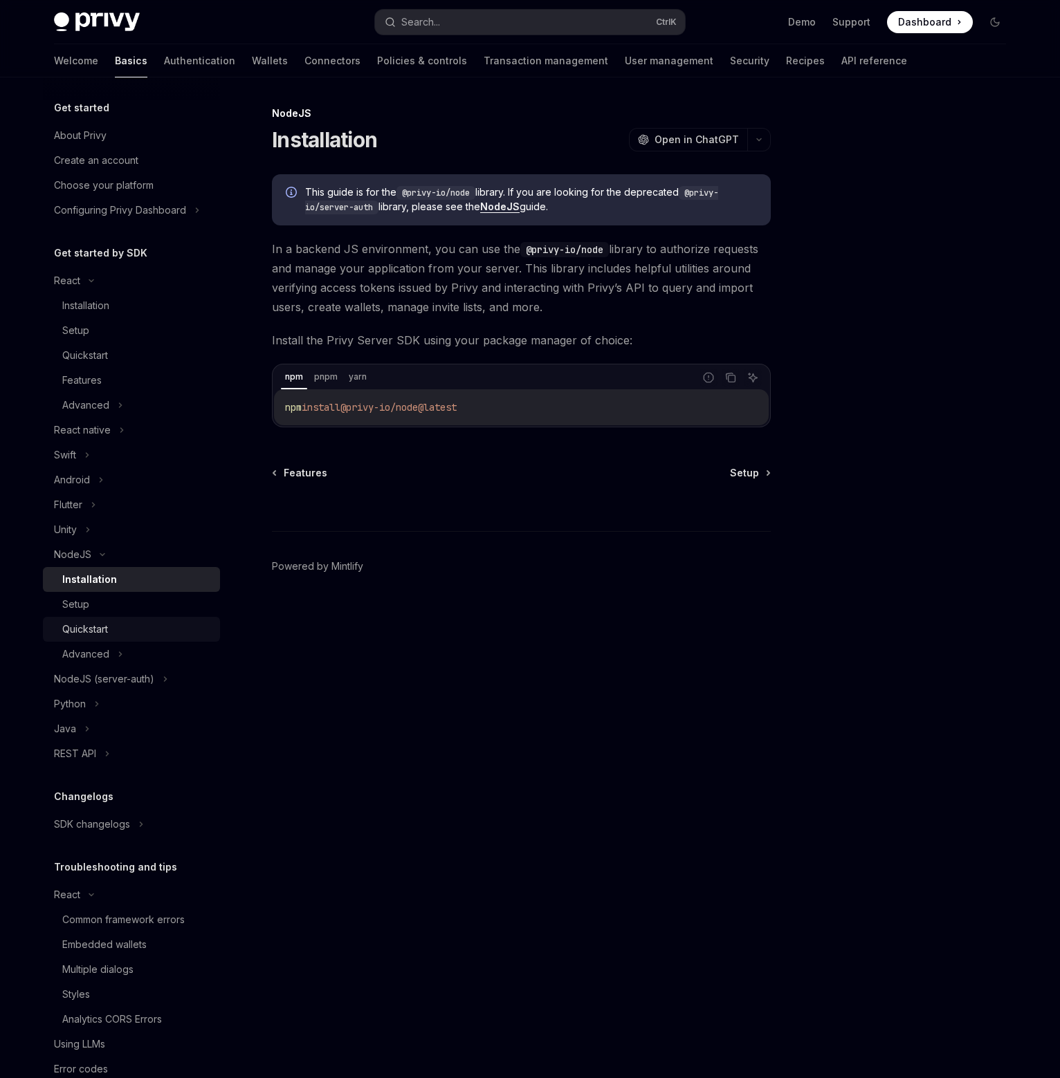
click at [122, 622] on div "Quickstart" at bounding box center [136, 629] width 149 height 17
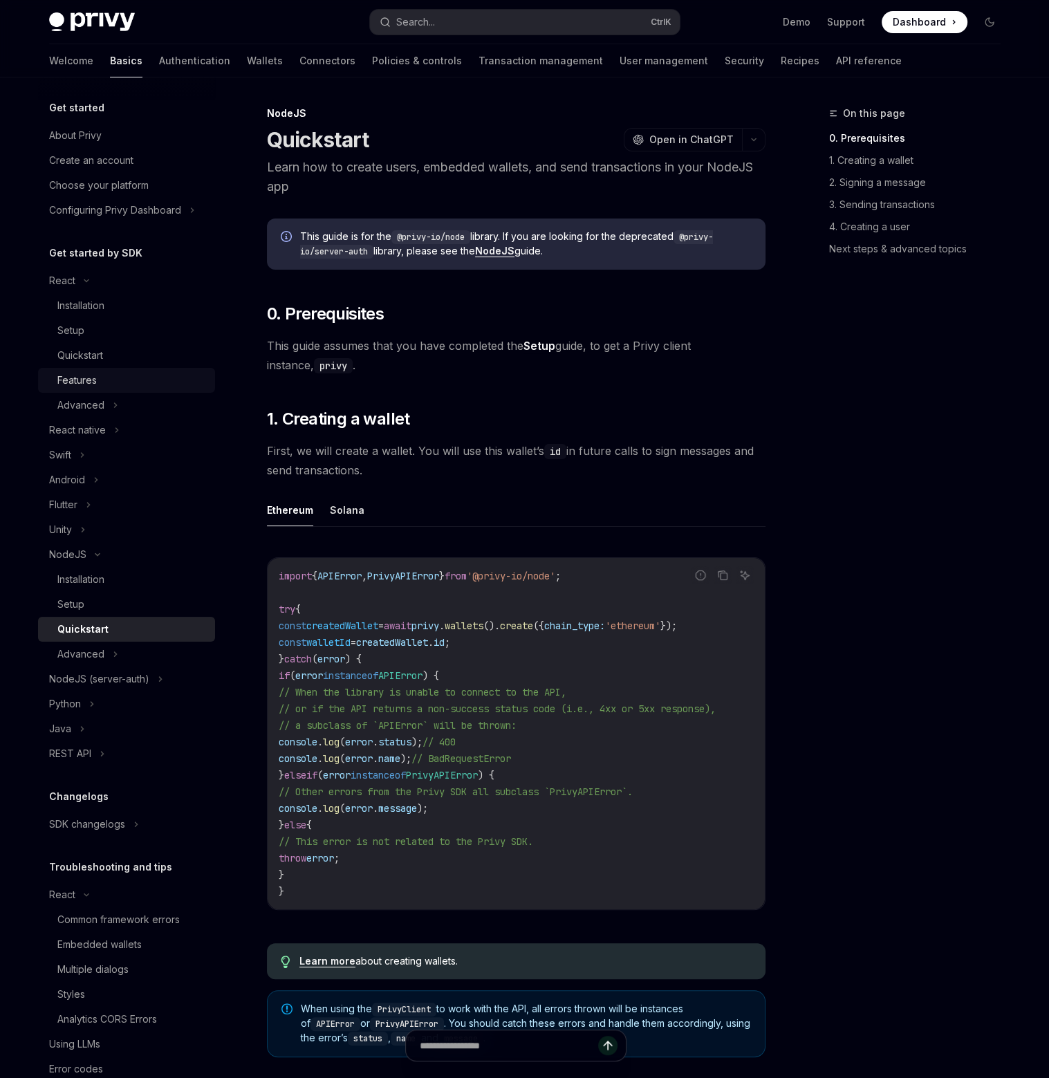
click at [123, 373] on div "Features" at bounding box center [131, 380] width 149 height 17
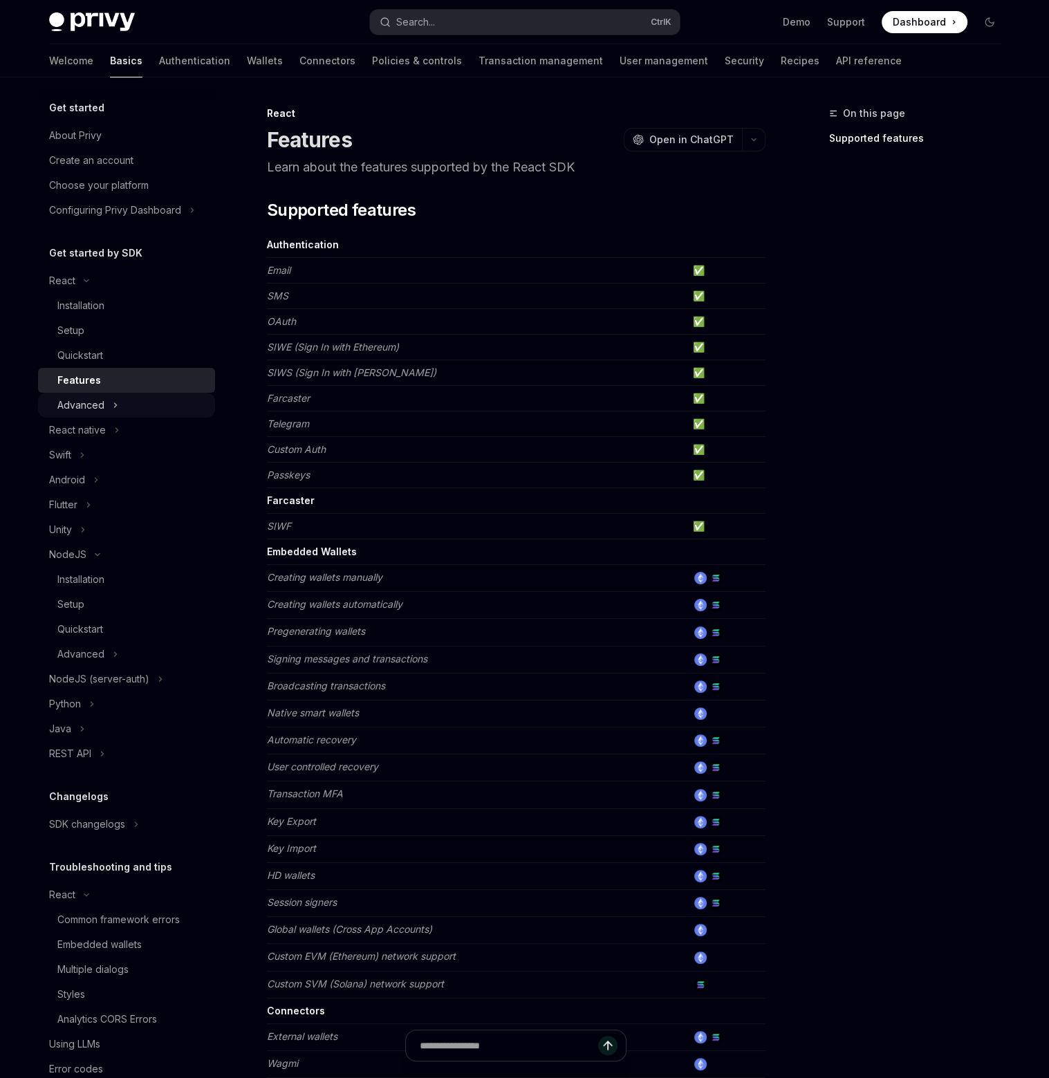
click at [101, 395] on button "Advanced" at bounding box center [126, 405] width 177 height 25
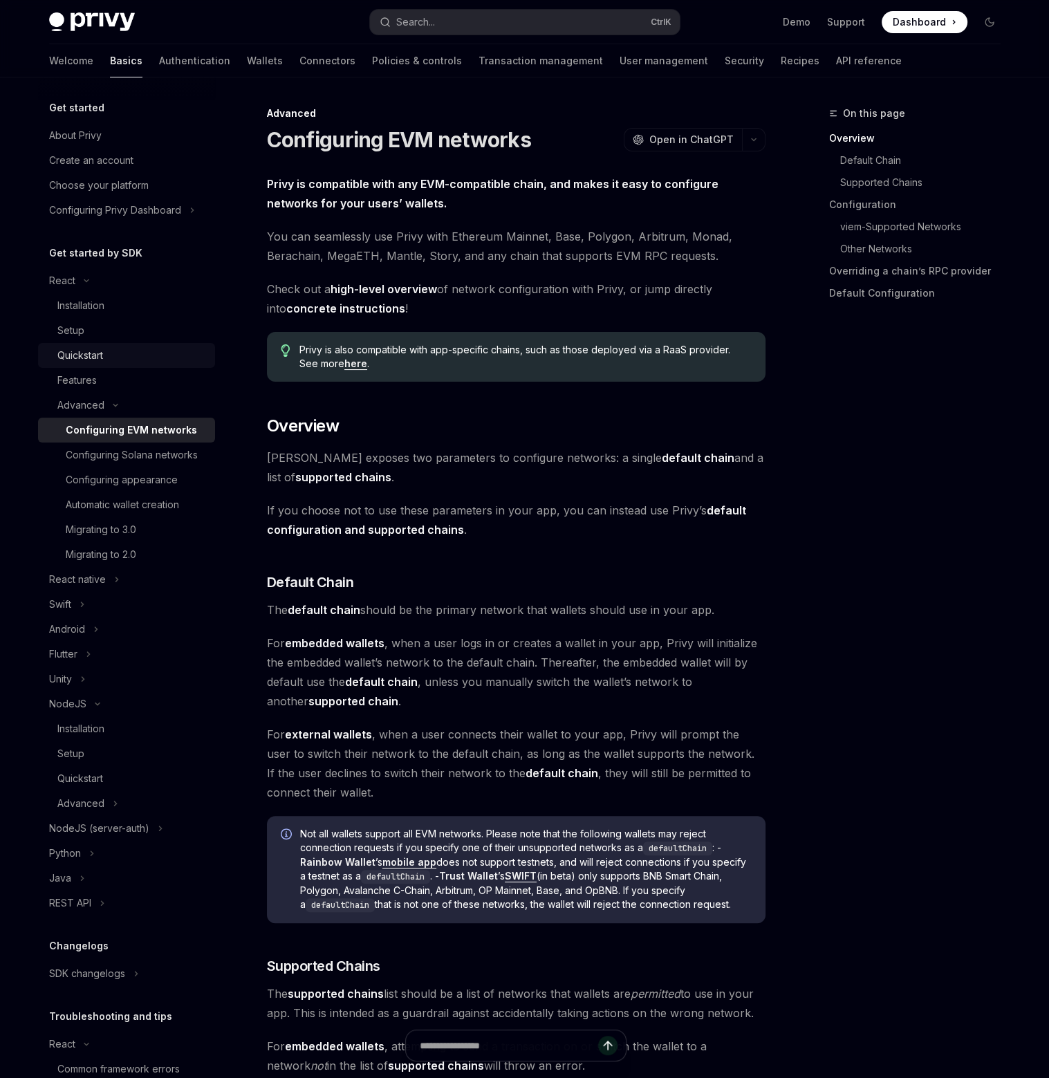
click at [128, 352] on div "Quickstart" at bounding box center [131, 355] width 149 height 17
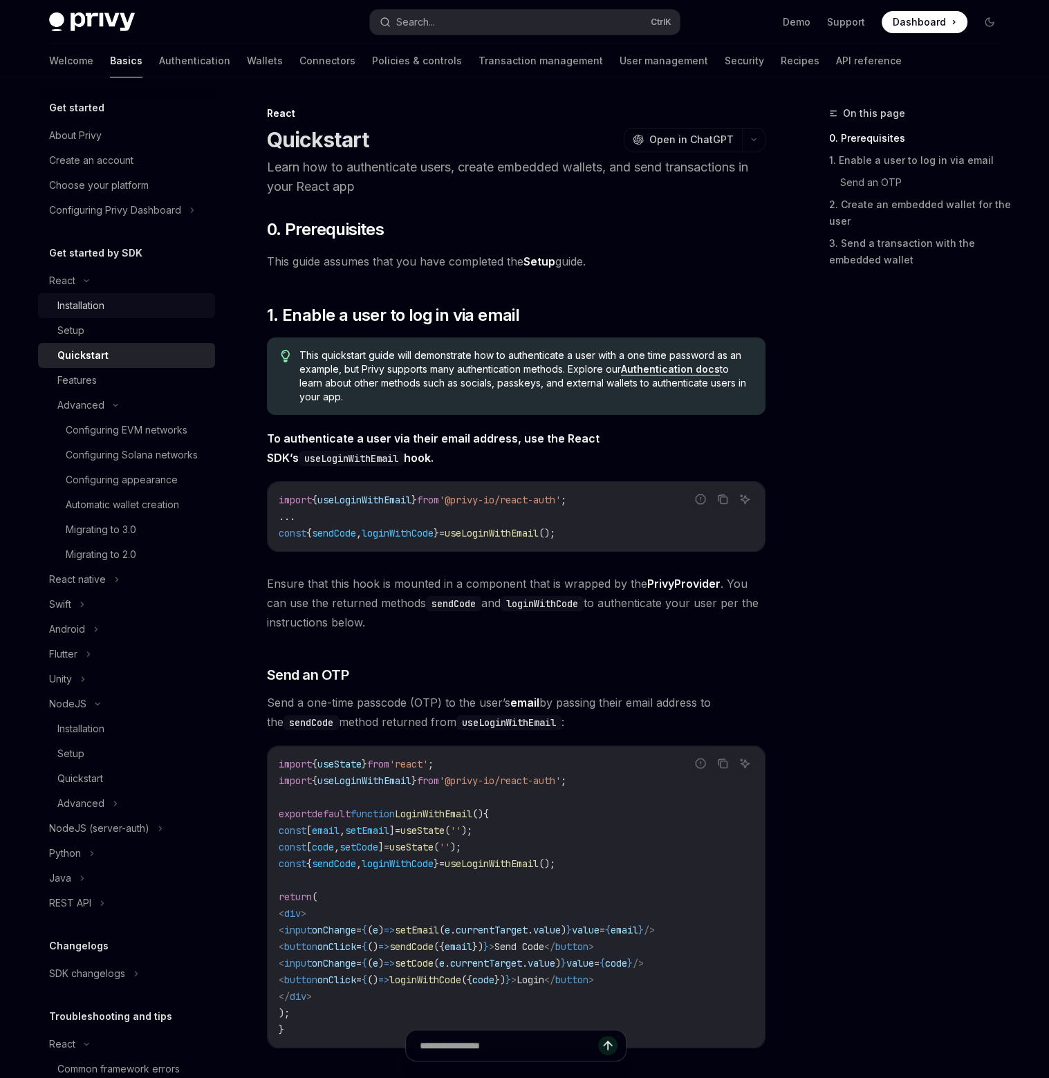
click at [111, 315] on link "Installation" at bounding box center [126, 305] width 177 height 25
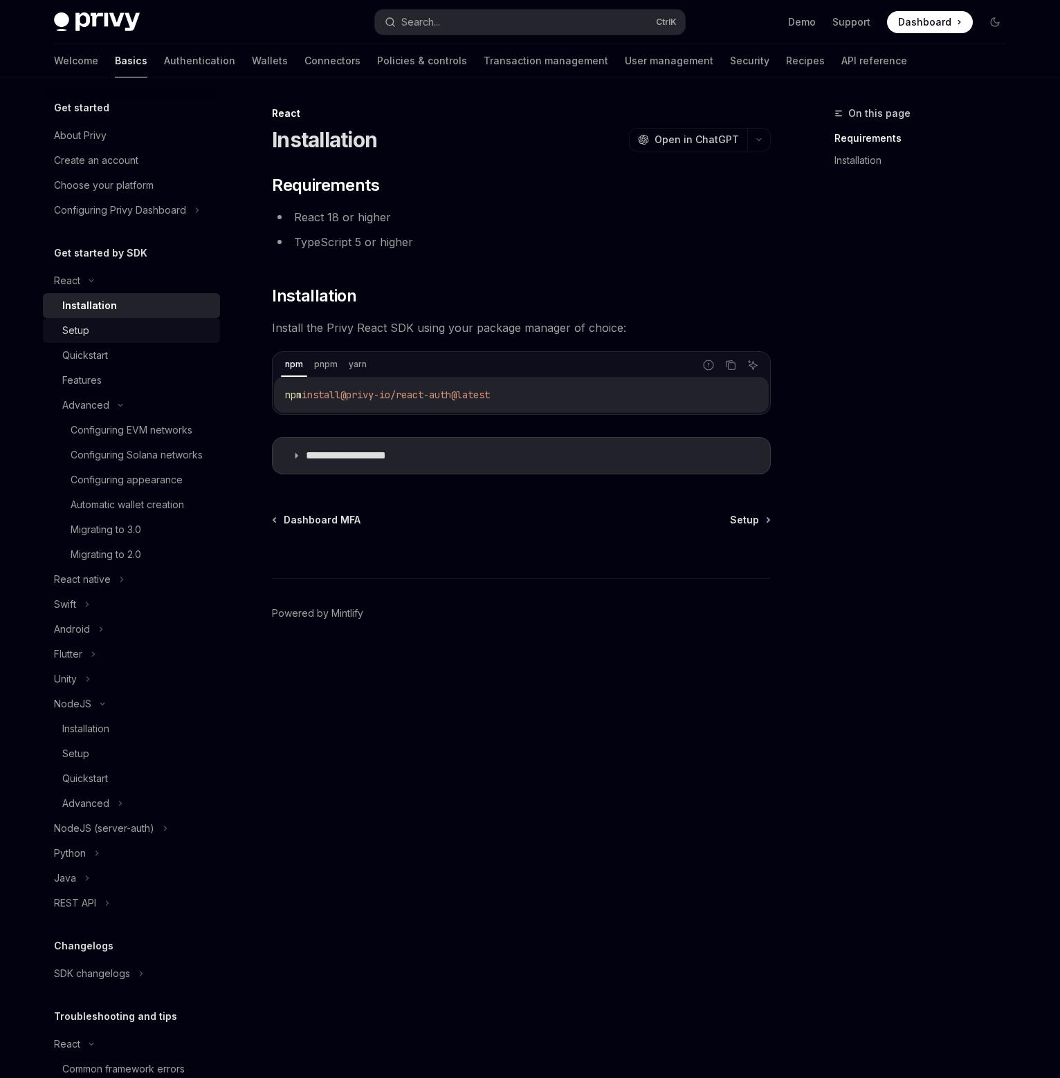
click at [134, 340] on link "Setup" at bounding box center [131, 330] width 177 height 25
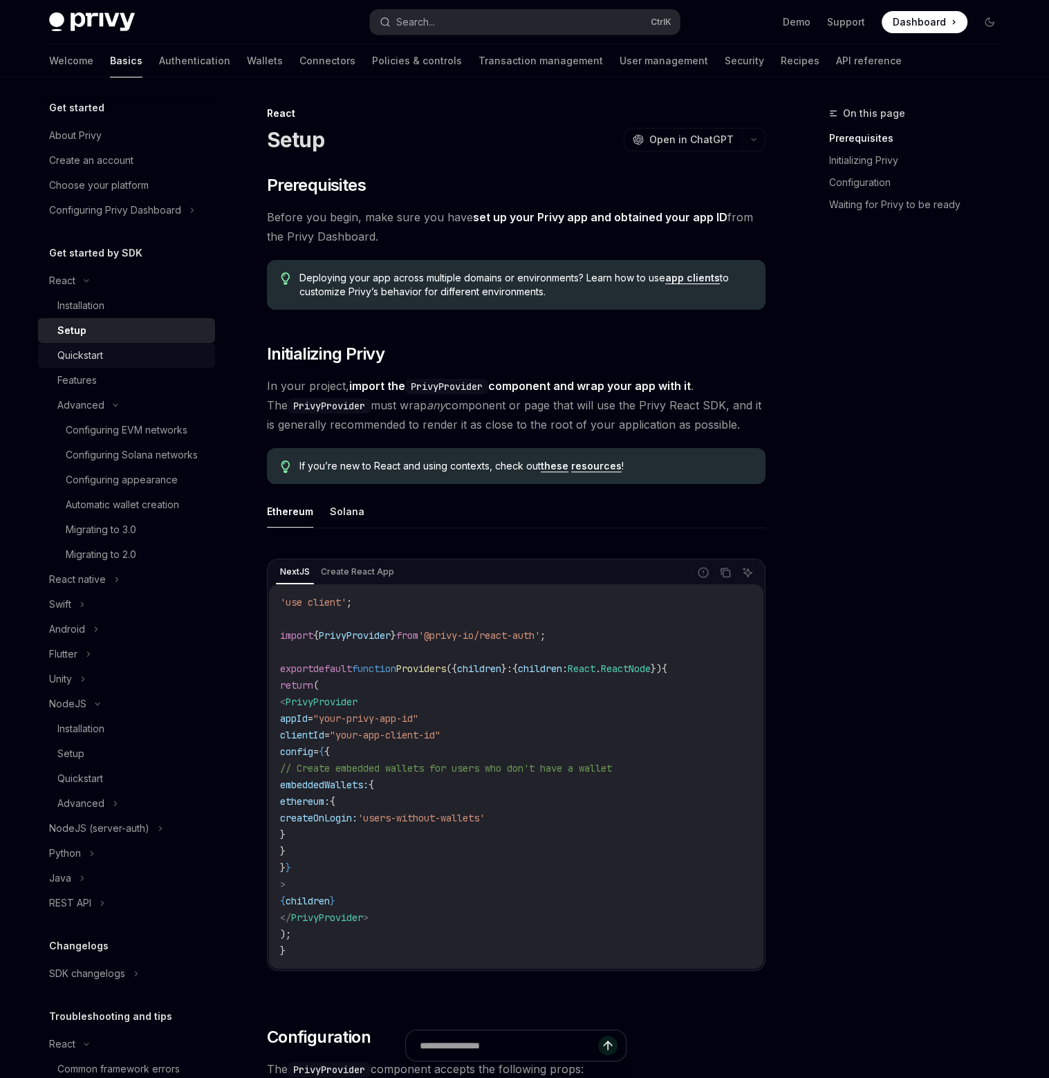
click at [130, 351] on div "Quickstart" at bounding box center [131, 355] width 149 height 17
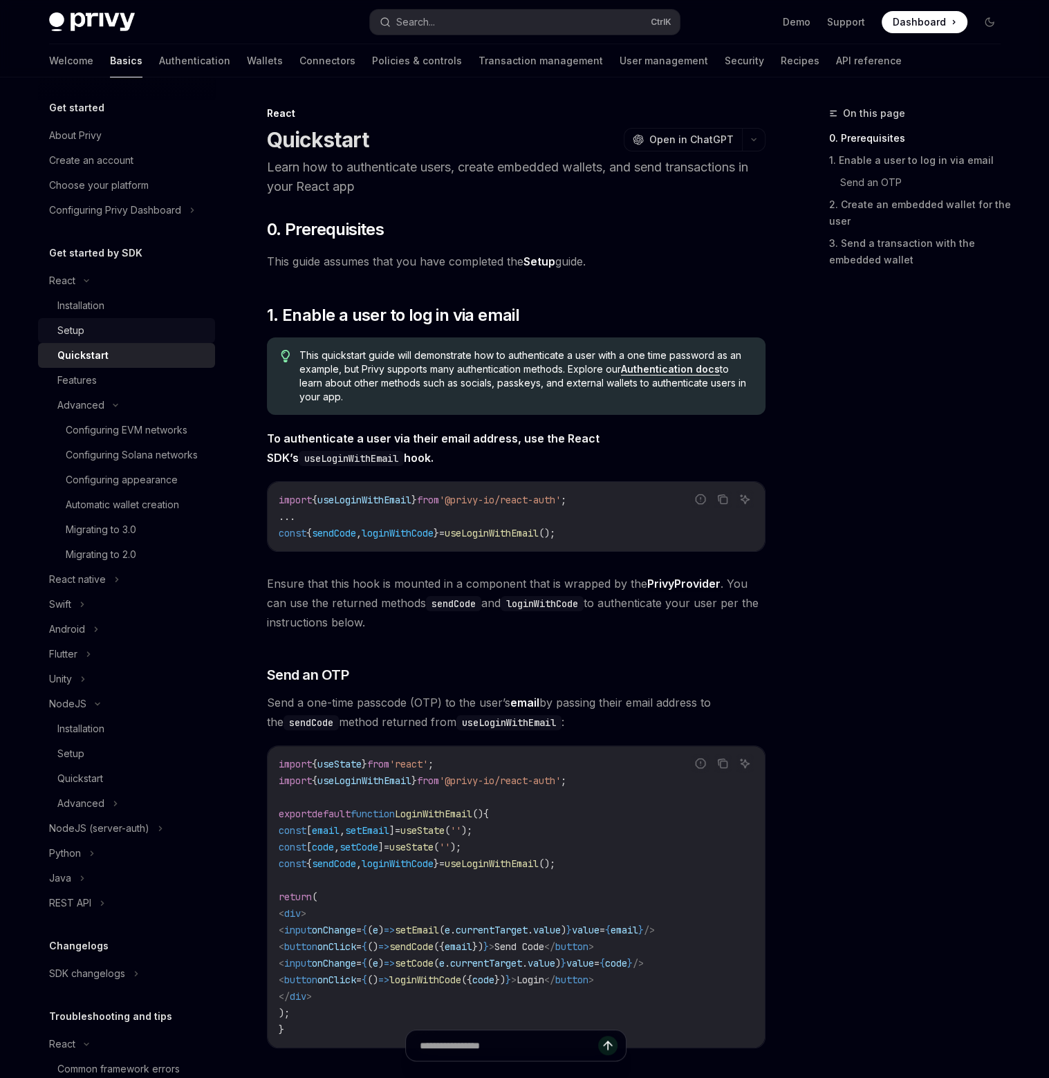
click at [149, 333] on div "Setup" at bounding box center [131, 330] width 149 height 17
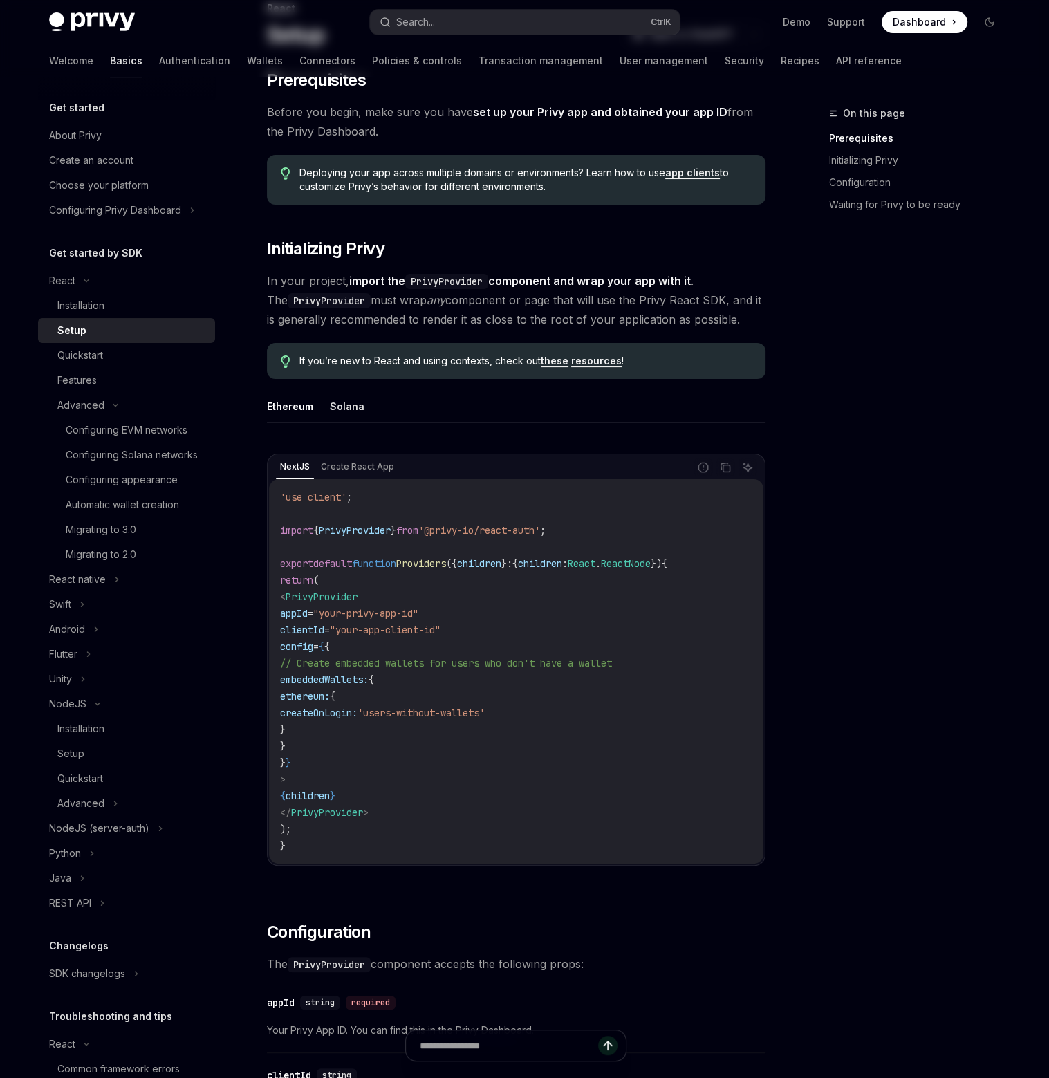
scroll to position [207, 0]
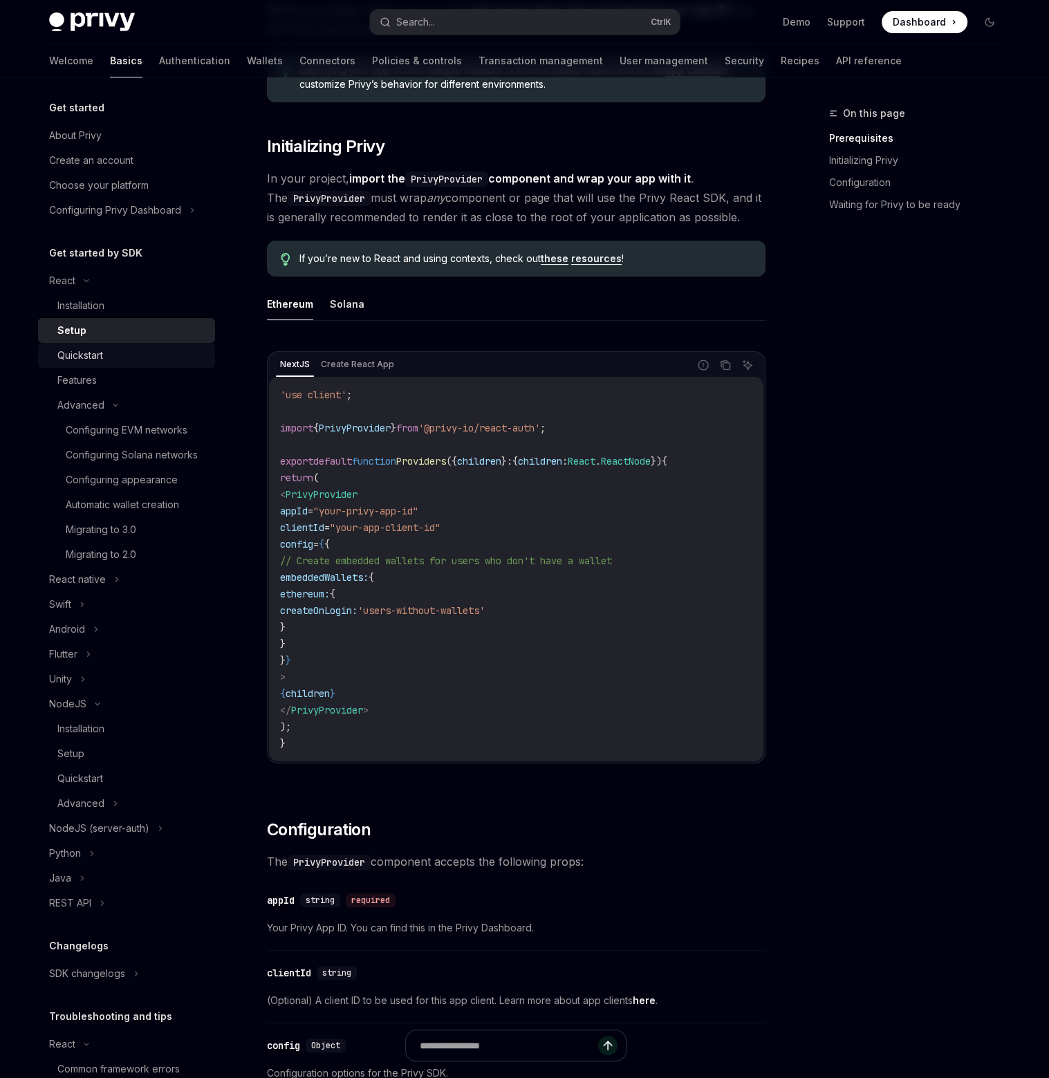
click at [106, 352] on div "Quickstart" at bounding box center [131, 355] width 149 height 17
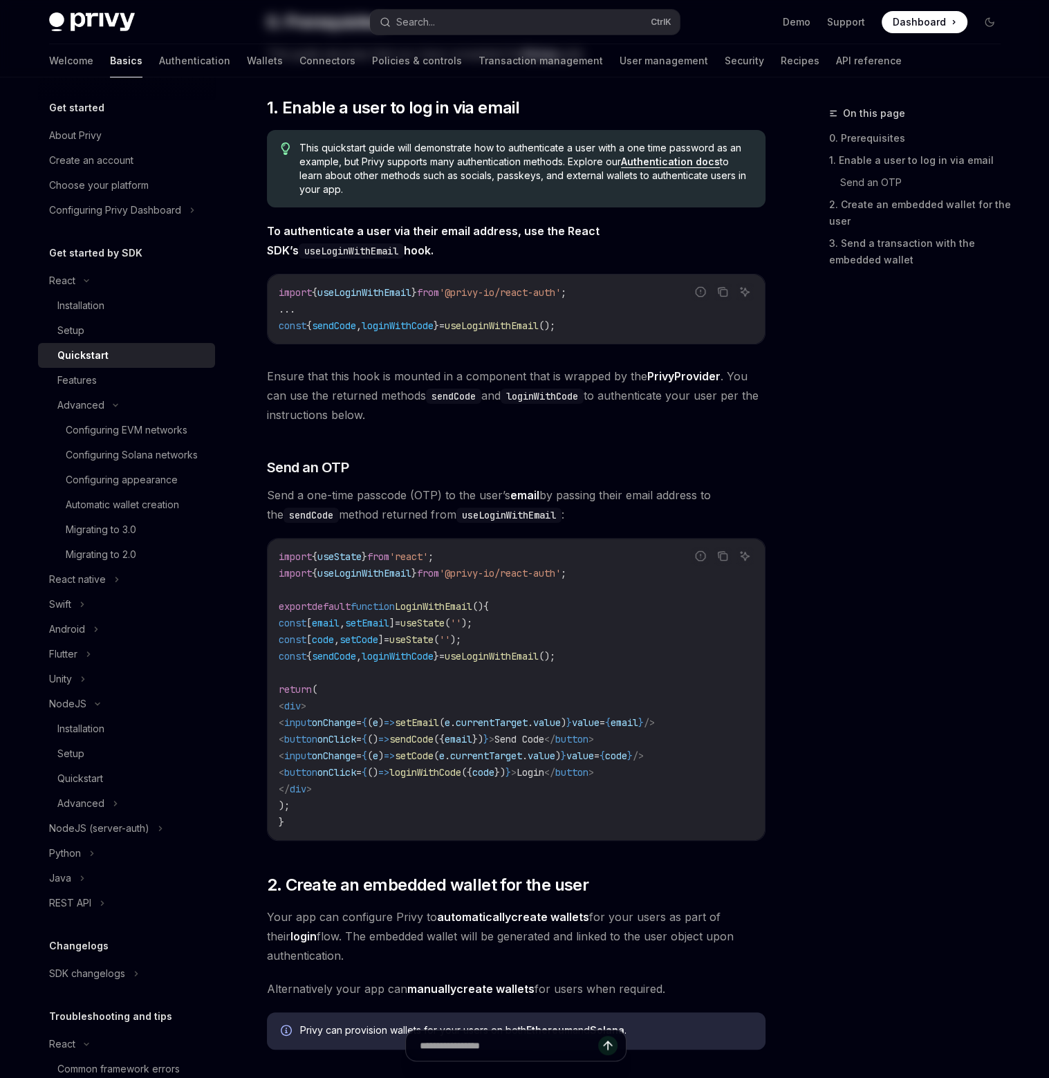
type textarea "*"
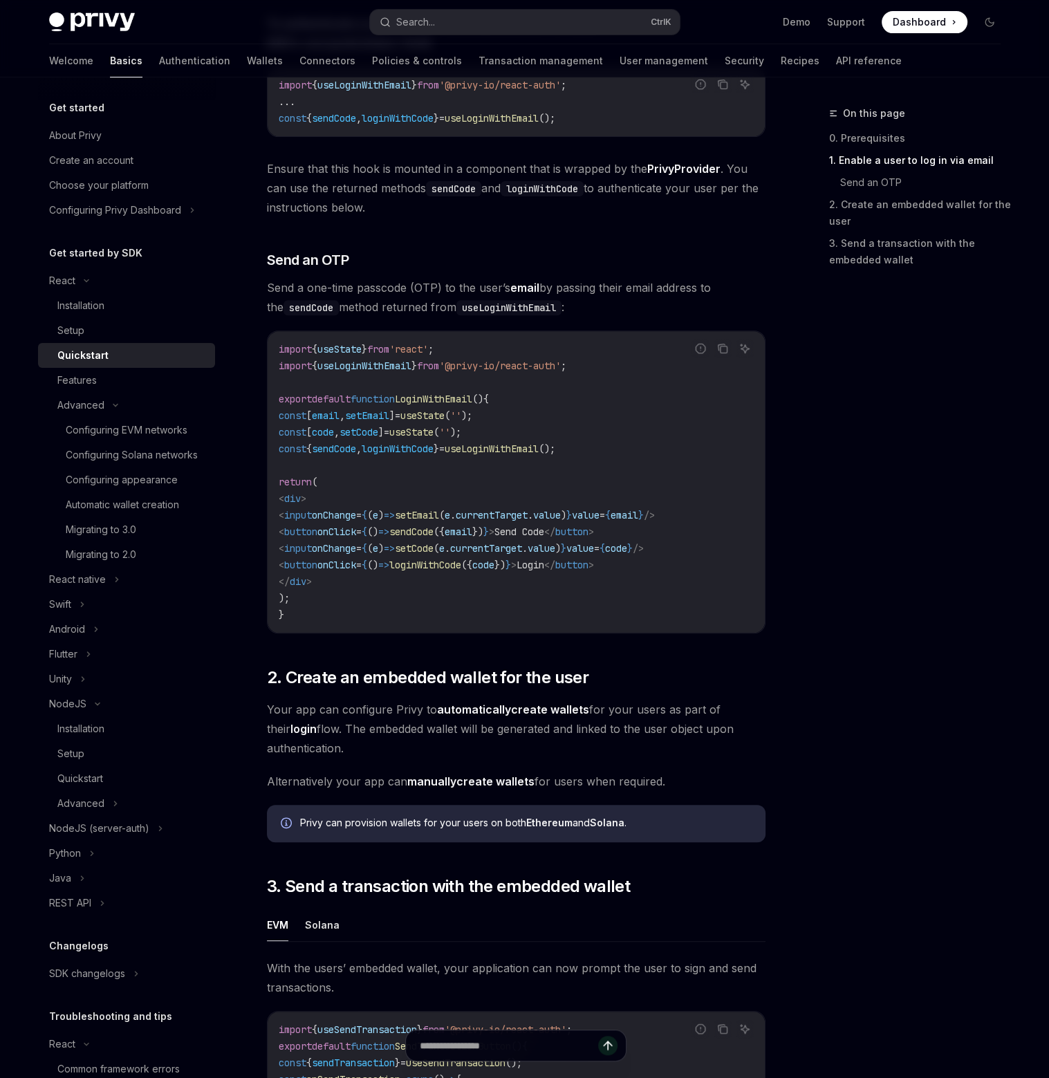
scroll to position [761, 0]
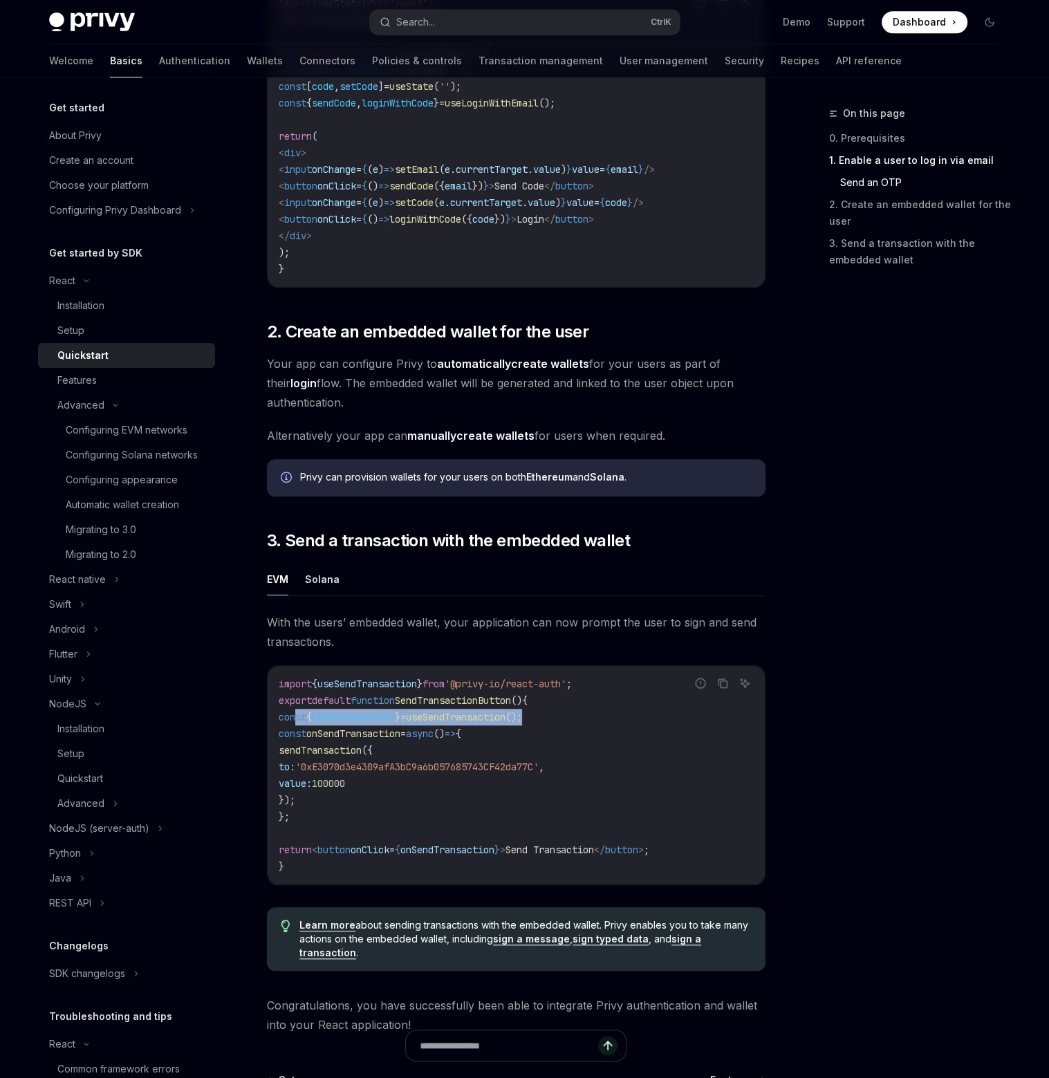
drag, startPoint x: 565, startPoint y: 720, endPoint x: 293, endPoint y: 717, distance: 271.8
click at [293, 717] on code "import { useSendTransaction } from '@privy-io/react-auth' ; export default func…" at bounding box center [516, 775] width 475 height 199
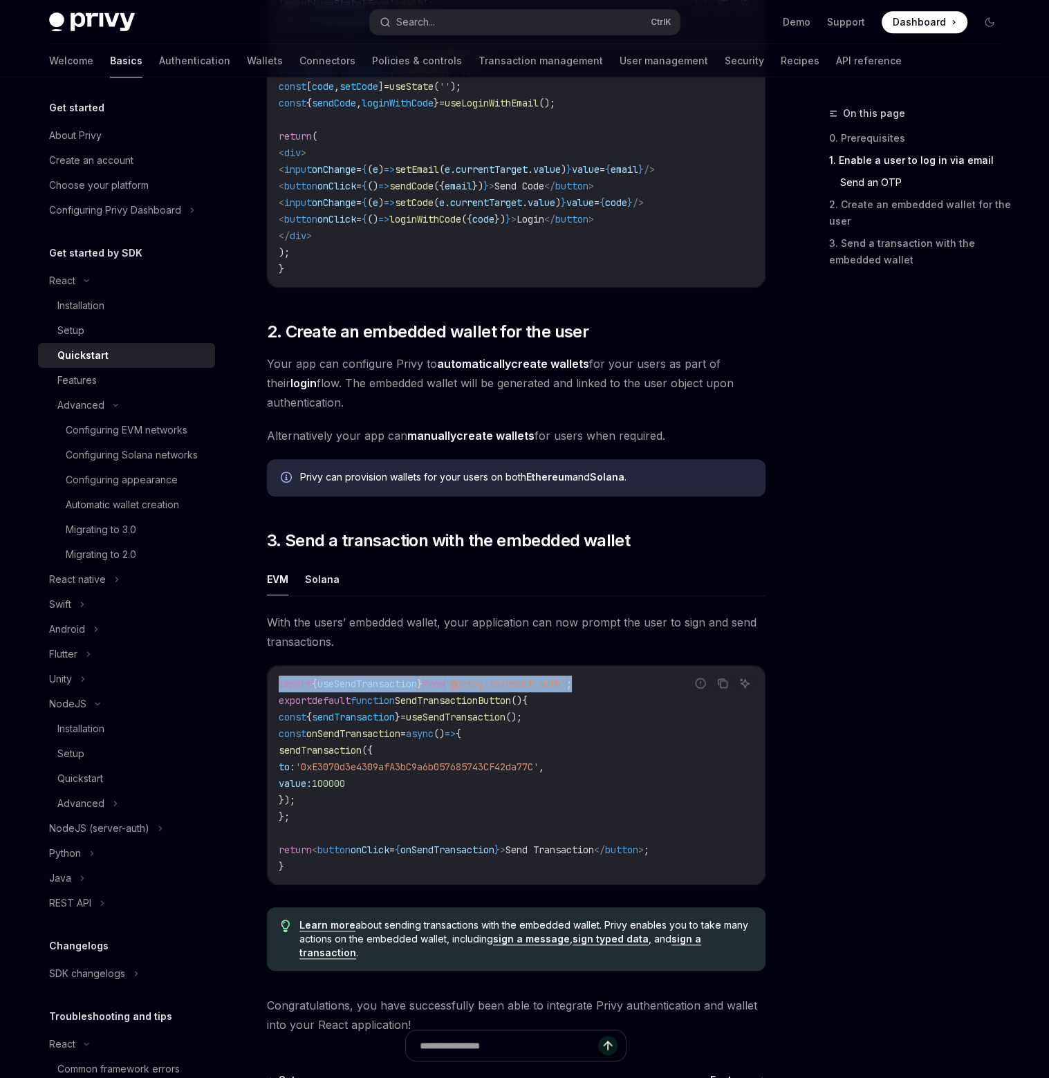
drag, startPoint x: 615, startPoint y: 685, endPoint x: 266, endPoint y: 686, distance: 349.3
click at [266, 686] on div "React Quickstart OpenAI Open in ChatGPT Learn how to authenticate users, create…" at bounding box center [387, 301] width 764 height 1914
copy span "import { useSendTransaction } from '@privy-io/react-auth' ;"
drag, startPoint x: 559, startPoint y: 714, endPoint x: 570, endPoint y: 708, distance: 13.0
click at [522, 714] on span "();" at bounding box center [514, 717] width 17 height 12
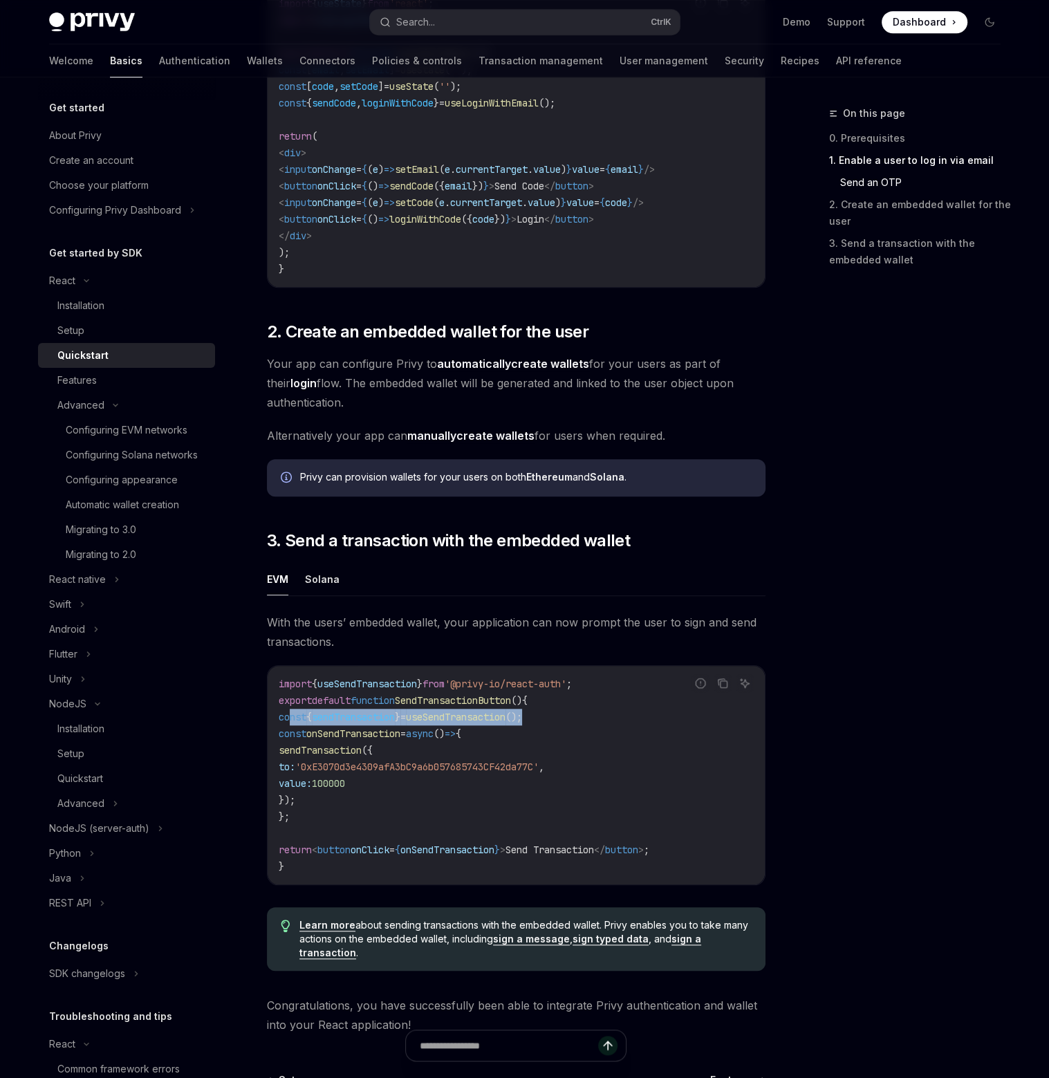
drag, startPoint x: 579, startPoint y: 727, endPoint x: 288, endPoint y: 719, distance: 291.3
click at [286, 725] on code "import { useSendTransaction } from '@privy-io/react-auth' ; export default func…" at bounding box center [516, 775] width 475 height 199
copy span "const { sendTransaction } = useSendTransaction ();"
click at [574, 21] on button "Search... Ctrl K" at bounding box center [525, 22] width 310 height 25
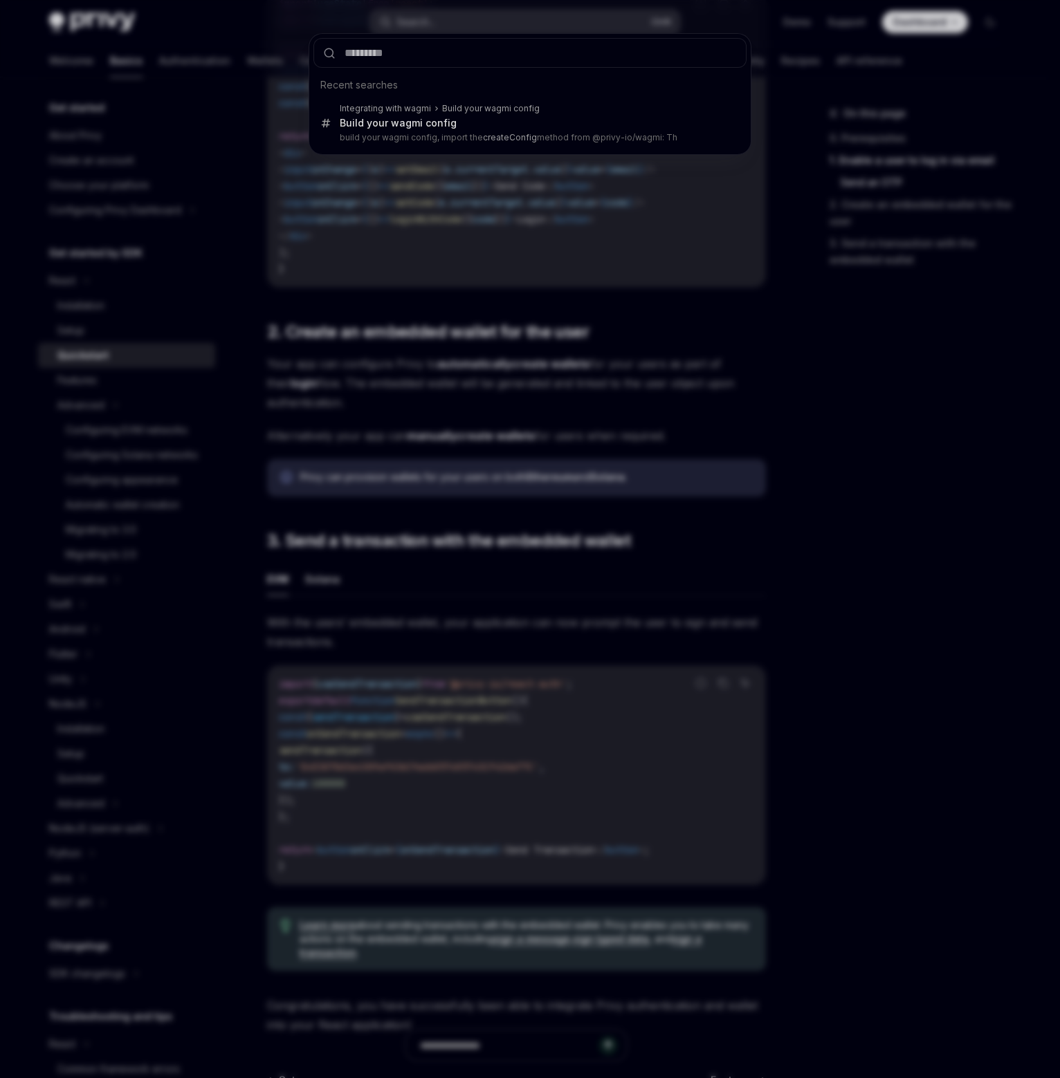
type input "**********"
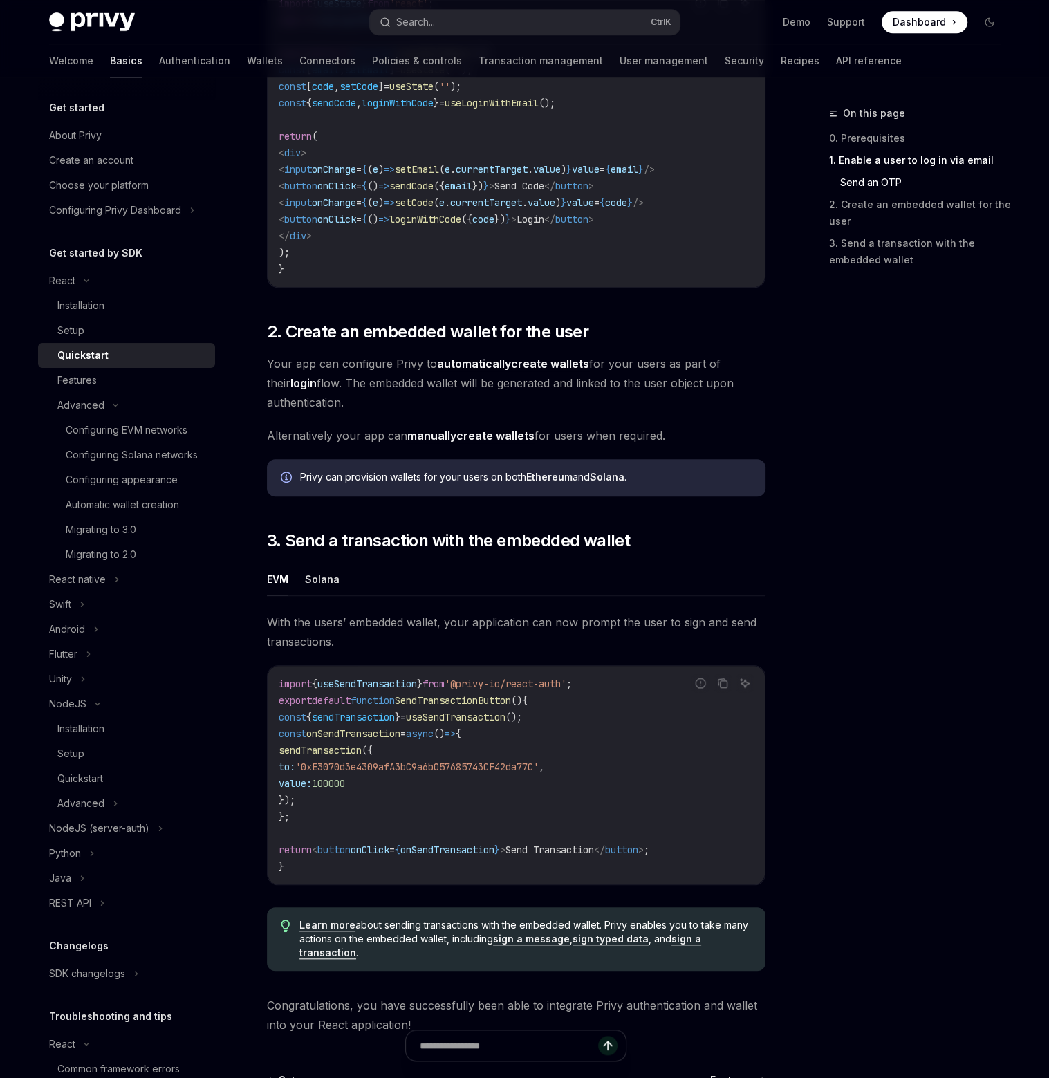
type textarea "*"
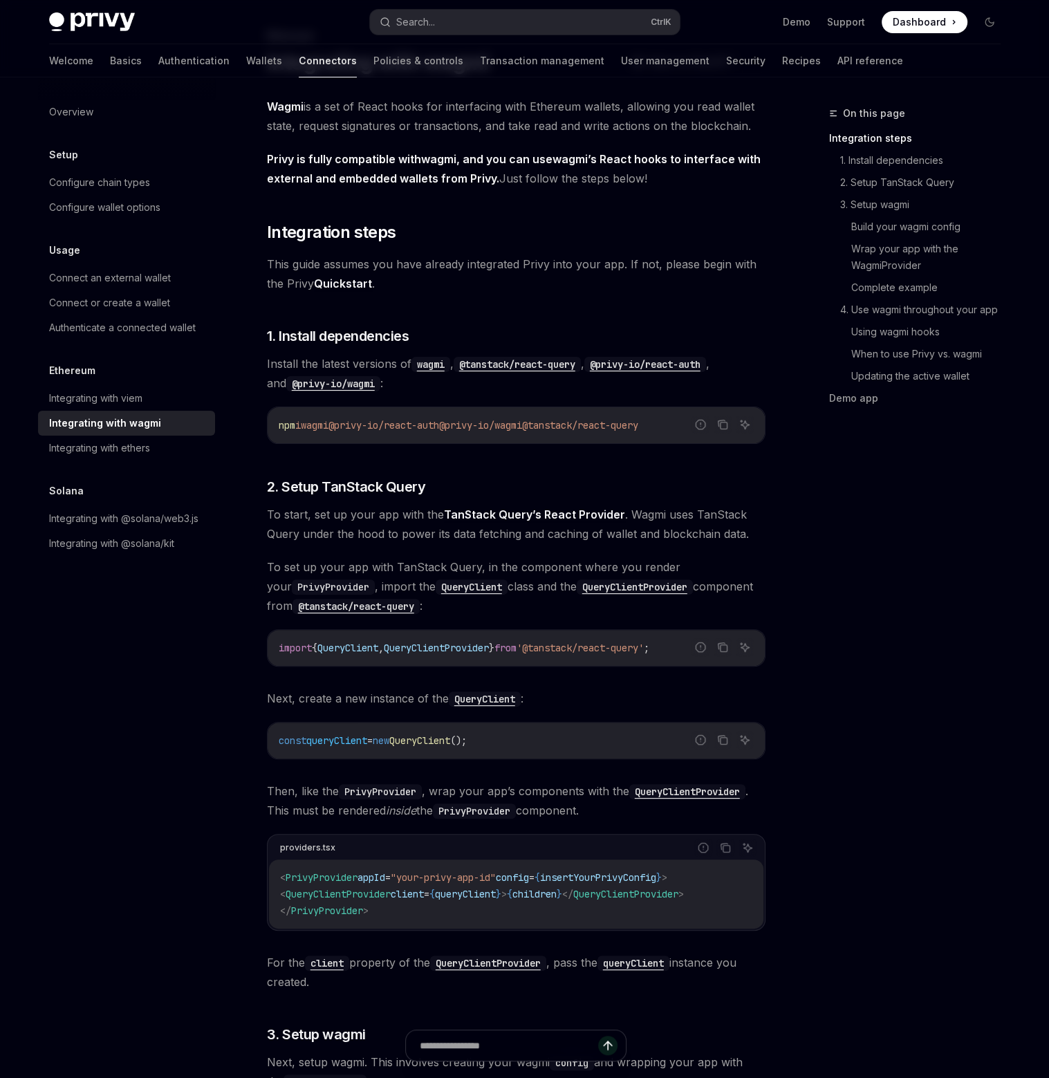
click at [827, 465] on div "On this page Integration steps 1. Install dependencies 2. Setup TanStack Query …" at bounding box center [907, 591] width 210 height 973
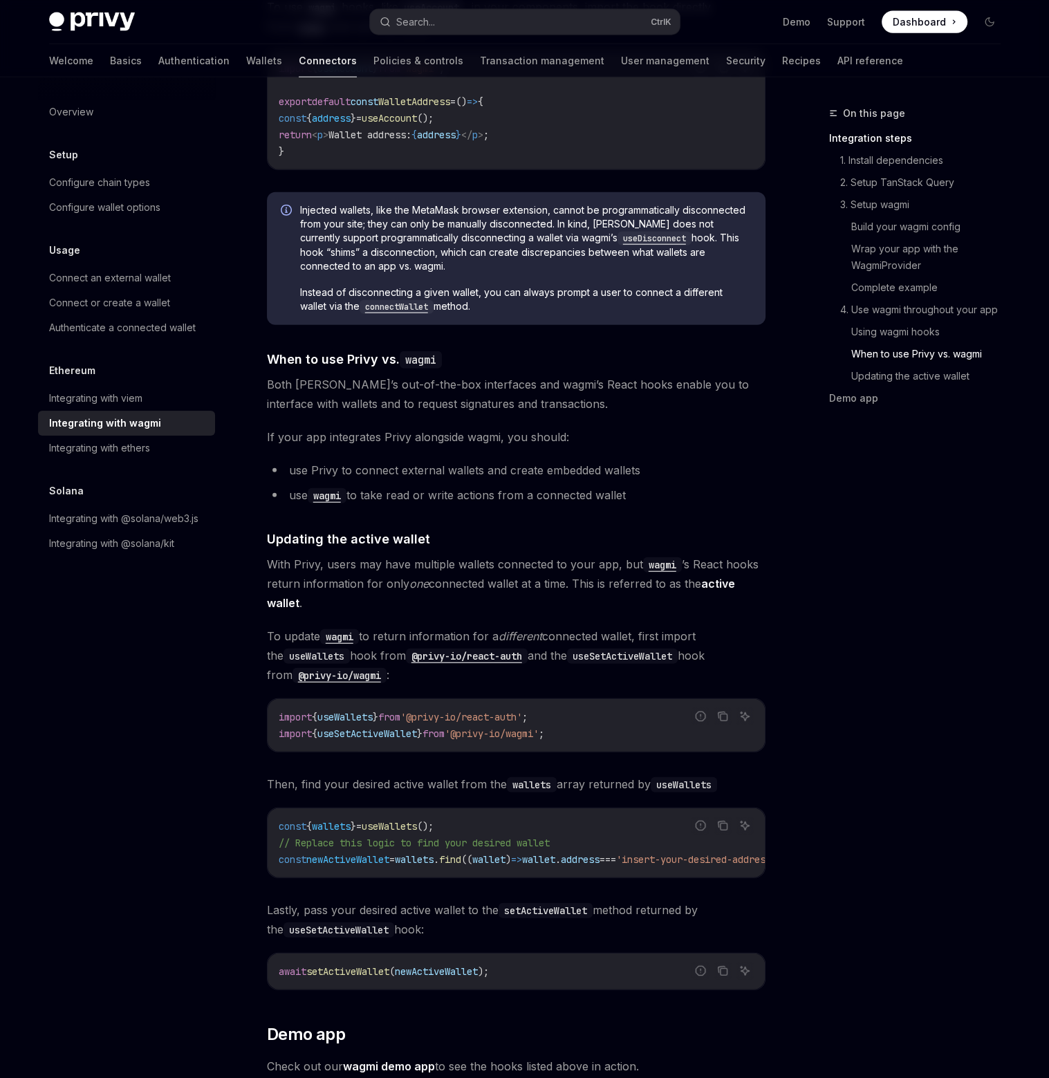
scroll to position [3514, 0]
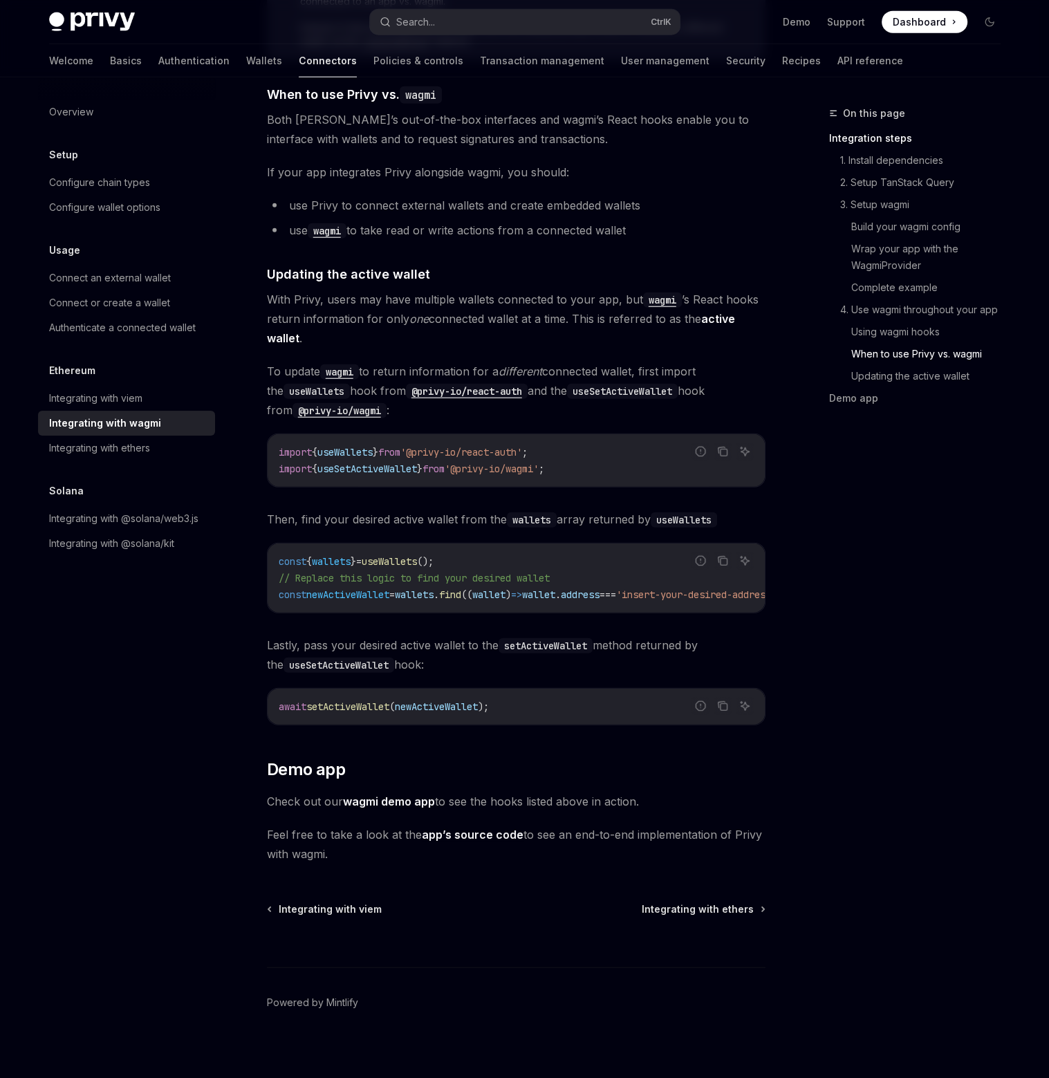
click at [479, 829] on link "app’s source code" at bounding box center [473, 835] width 102 height 15
